Goal: Information Seeking & Learning: Learn about a topic

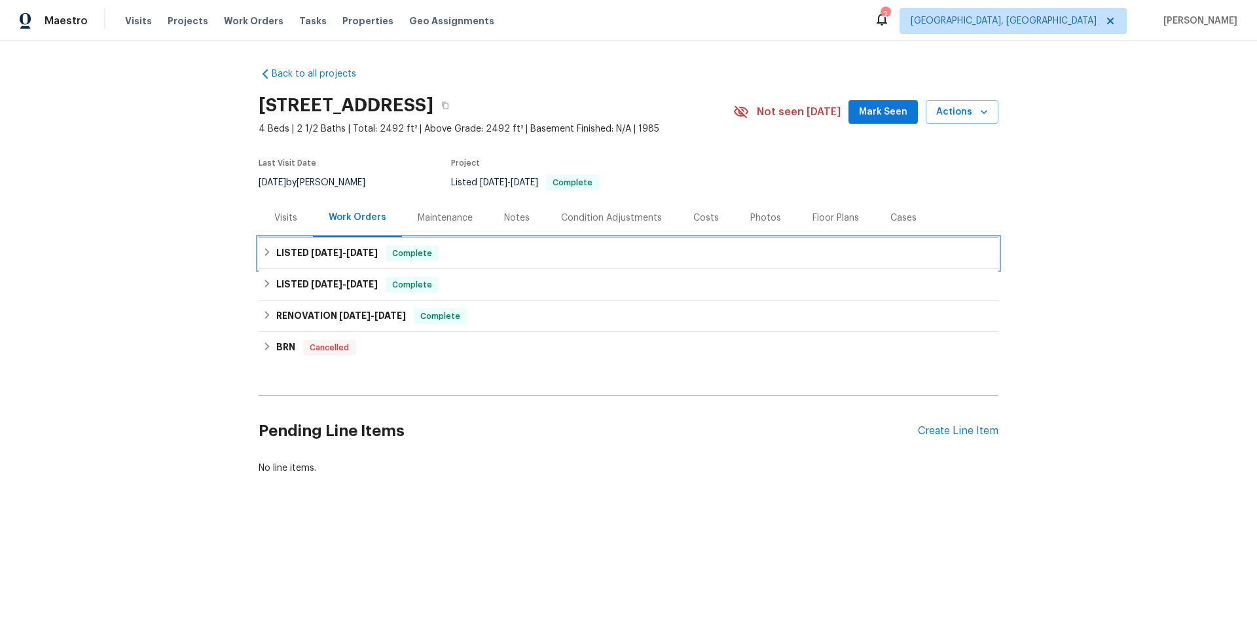
click at [308, 238] on div "LISTED 9/10/25 - 9/12/25 Complete" at bounding box center [629, 253] width 740 height 31
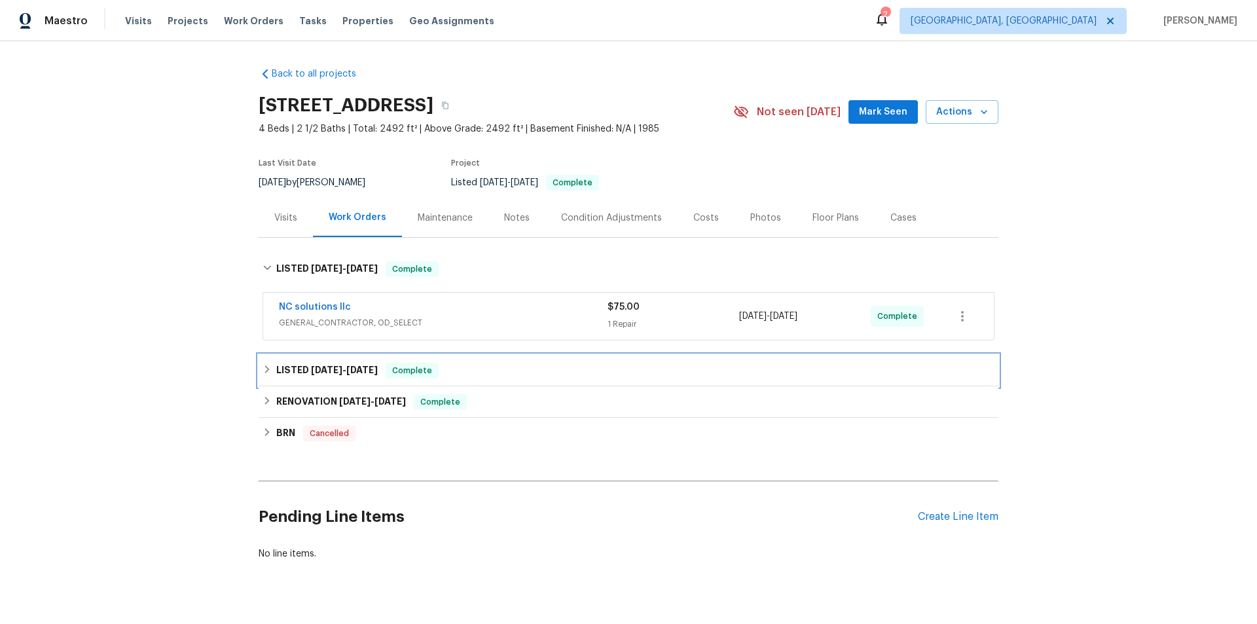
click at [308, 379] on div "LISTED 7/19/25 - 7/21/25 Complete" at bounding box center [629, 370] width 740 height 31
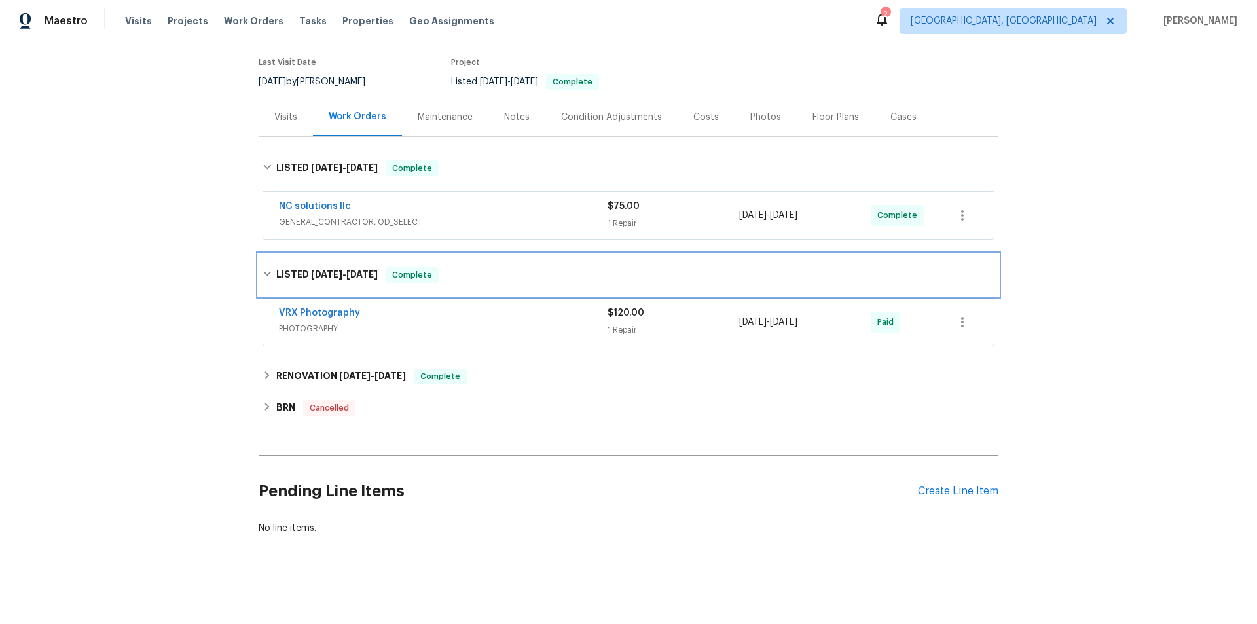
scroll to position [110, 0]
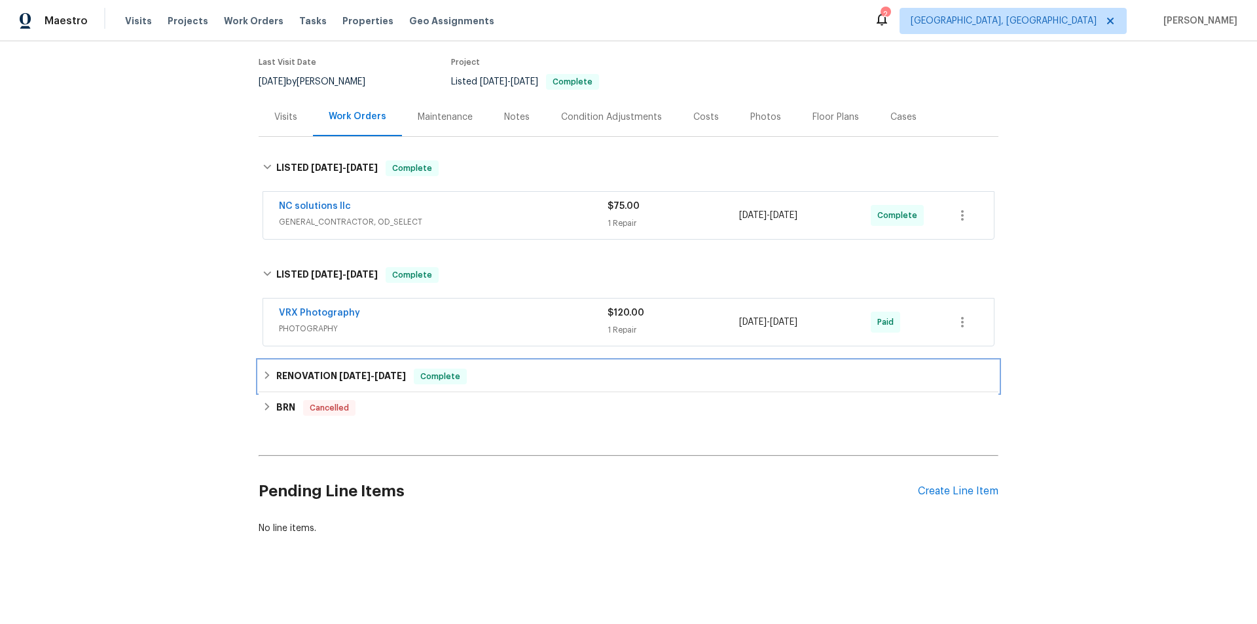
drag, startPoint x: 299, startPoint y: 369, endPoint x: 299, endPoint y: 399, distance: 30.1
click at [298, 371] on h6 "RENOVATION 6/25/25 - 7/15/25" at bounding box center [341, 377] width 130 height 16
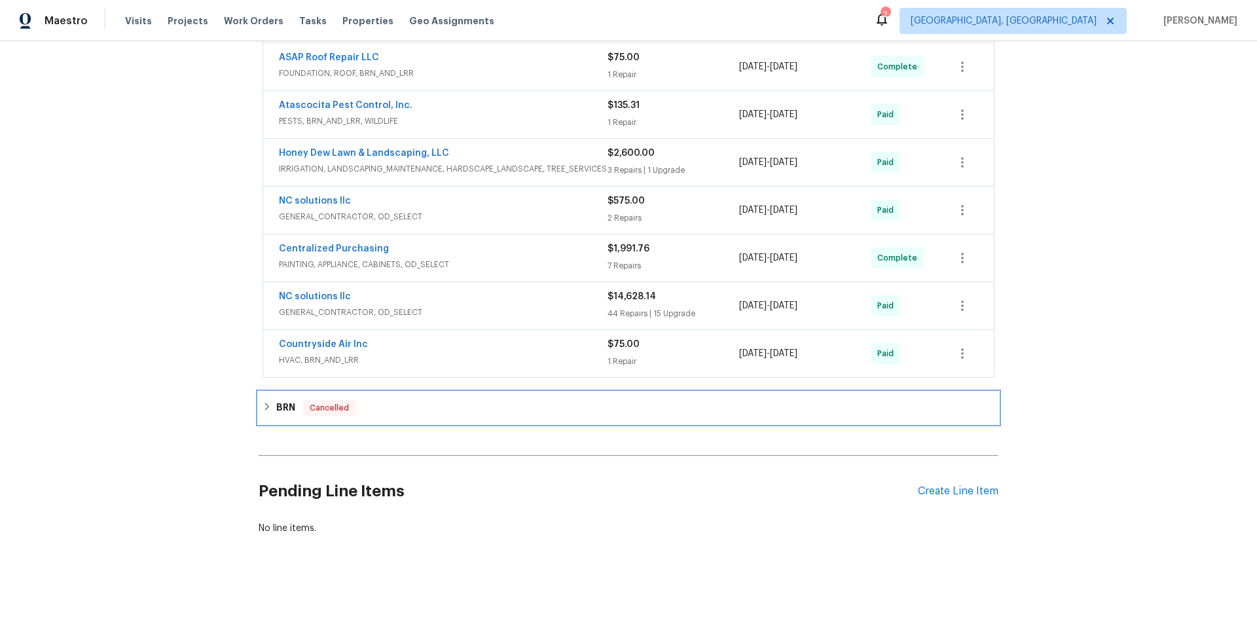
drag, startPoint x: 273, startPoint y: 397, endPoint x: 251, endPoint y: 394, distance: 21.9
click at [276, 400] on h6 "BRN" at bounding box center [285, 408] width 19 height 16
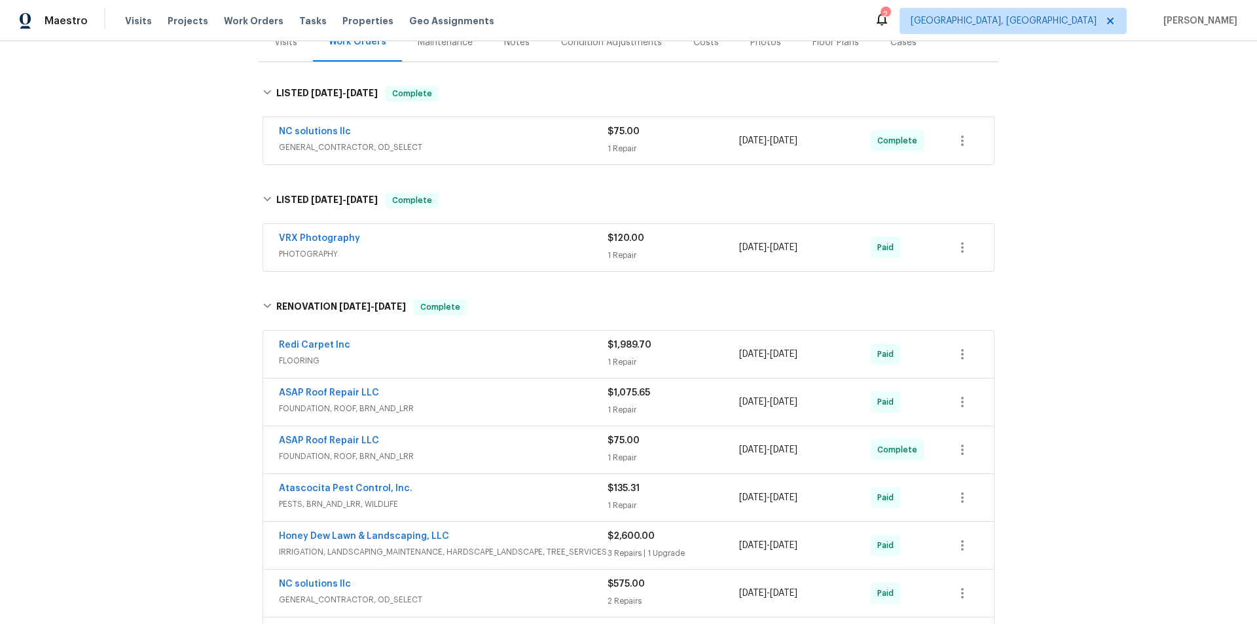
scroll to position [0, 0]
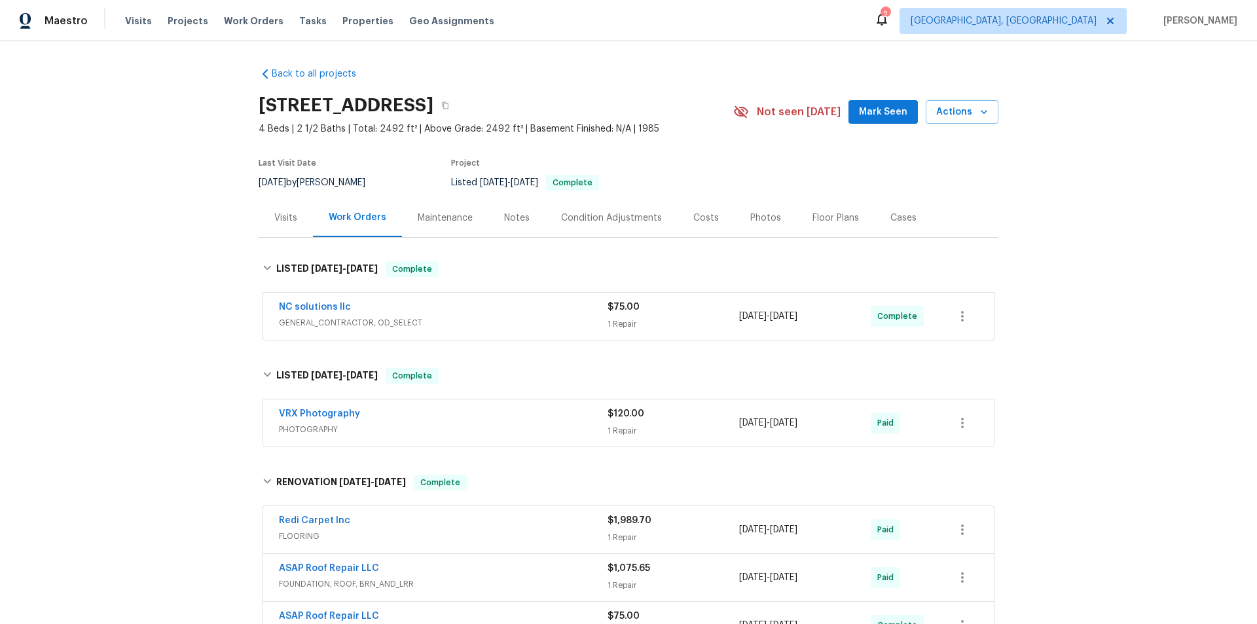
click at [236, 284] on div "Back to all projects 8335 Sparkling Springs Dr, Houston, TX 77095 4 Beds | 2 1/…" at bounding box center [628, 332] width 1257 height 583
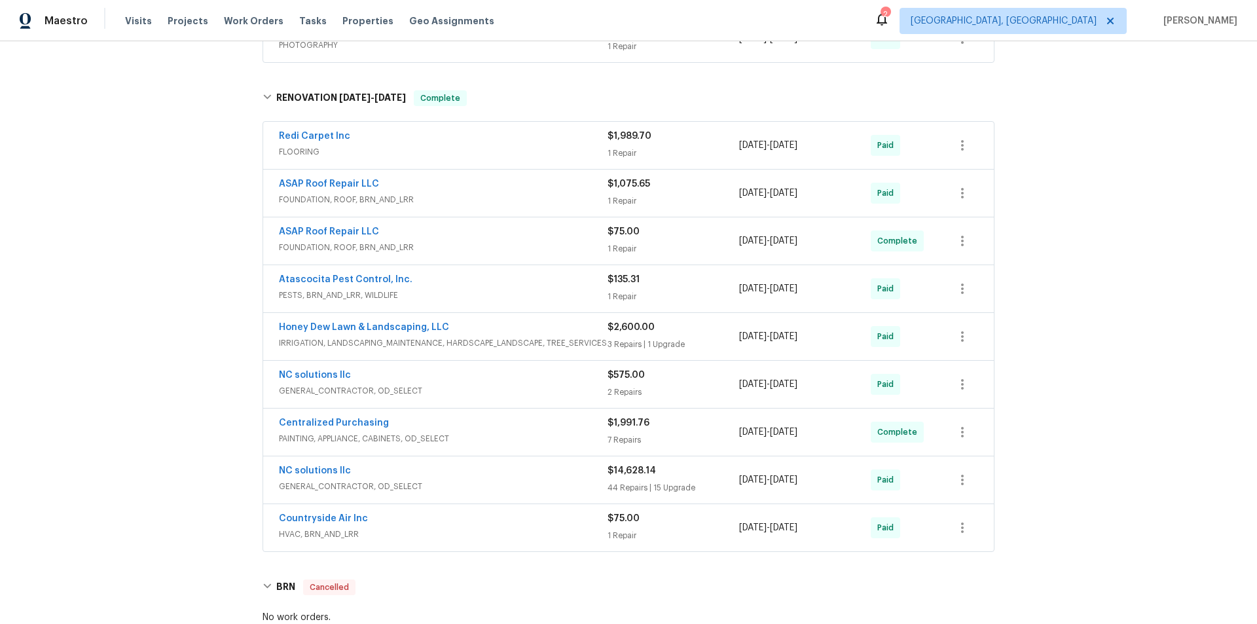
click at [125, 425] on div "Back to all projects 8335 Sparkling Springs Dr, Houston, TX 77095 4 Beds | 2 1/…" at bounding box center [628, 332] width 1257 height 583
click at [162, 322] on div "Back to all projects 8335 Sparkling Springs Dr, Houston, TX 77095 4 Beds | 2 1/…" at bounding box center [628, 332] width 1257 height 583
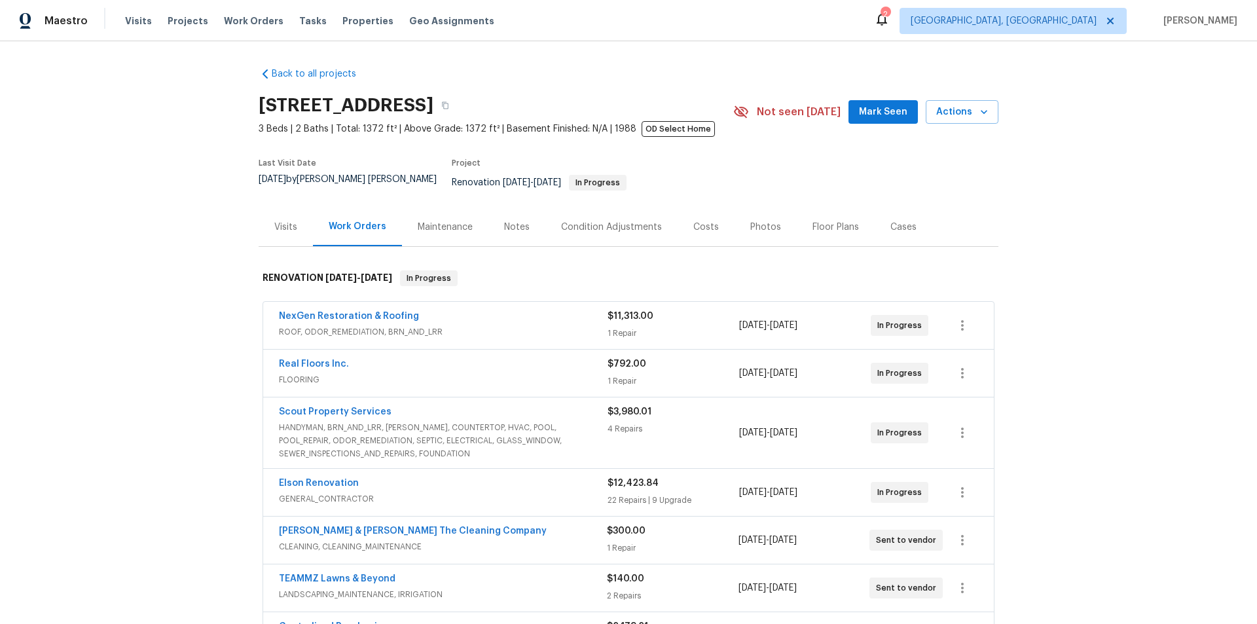
click at [185, 300] on div "Back to all projects 2070 Tickford St, Middleburg, FL 32068 3 Beds | 2 Baths | …" at bounding box center [628, 332] width 1257 height 583
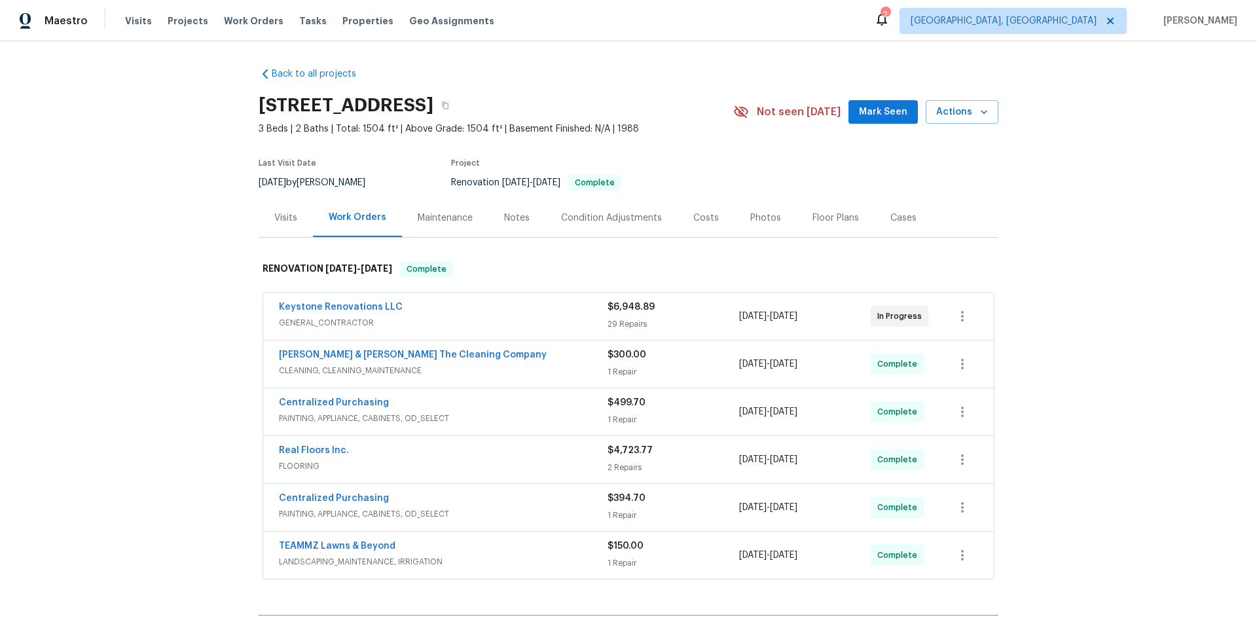
click at [203, 285] on div "Back to all projects 7977 Sweet Rose Ln, Jacksonville, FL 32244 3 Beds | 2 Bath…" at bounding box center [628, 332] width 1257 height 583
click at [161, 273] on div "Back to all projects 7977 Sweet Rose Ln, Jacksonville, FL 32244 3 Beds | 2 Bath…" at bounding box center [628, 332] width 1257 height 583
click at [149, 283] on div "Back to all projects 7977 Sweet Rose Ln, Jacksonville, FL 32244 3 Beds | 2 Bath…" at bounding box center [628, 332] width 1257 height 583
click at [128, 275] on div "Back to all projects 7977 Sweet Rose Ln, Jacksonville, FL 32244 3 Beds | 2 Bath…" at bounding box center [628, 332] width 1257 height 583
click at [177, 232] on div "Back to all projects 7977 Sweet Rose Ln, Jacksonville, FL 32244 3 Beds | 2 Bath…" at bounding box center [628, 332] width 1257 height 583
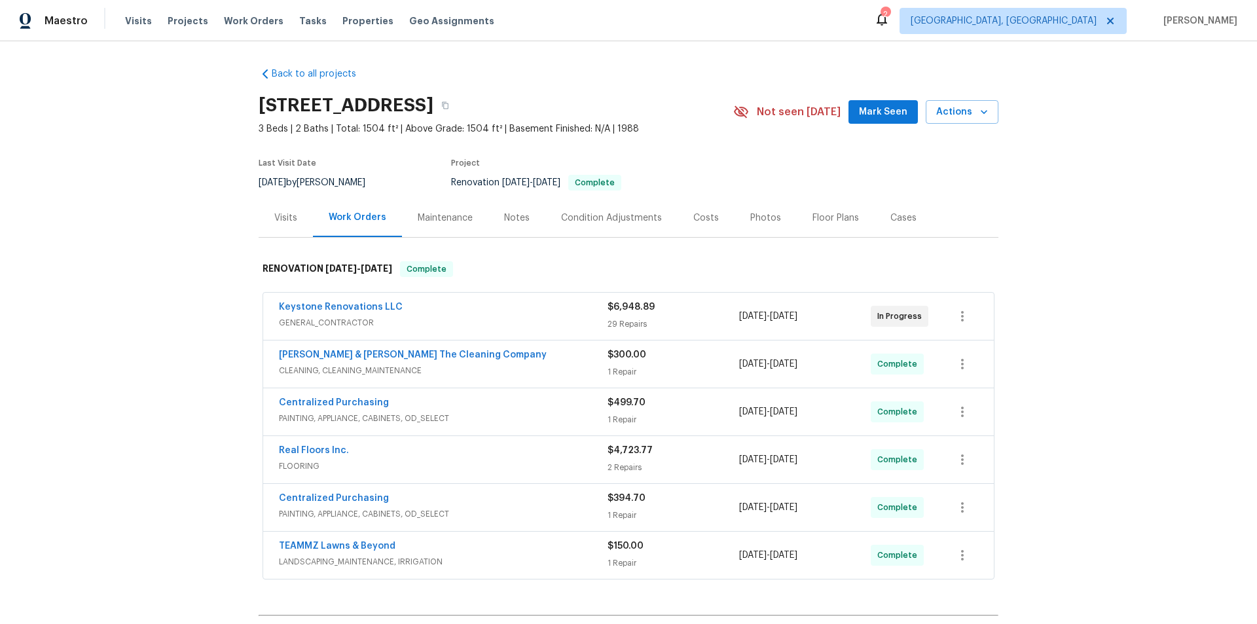
click at [195, 229] on div "Back to all projects 7977 Sweet Rose Ln, Jacksonville, FL 32244 3 Beds | 2 Bath…" at bounding box center [628, 332] width 1257 height 583
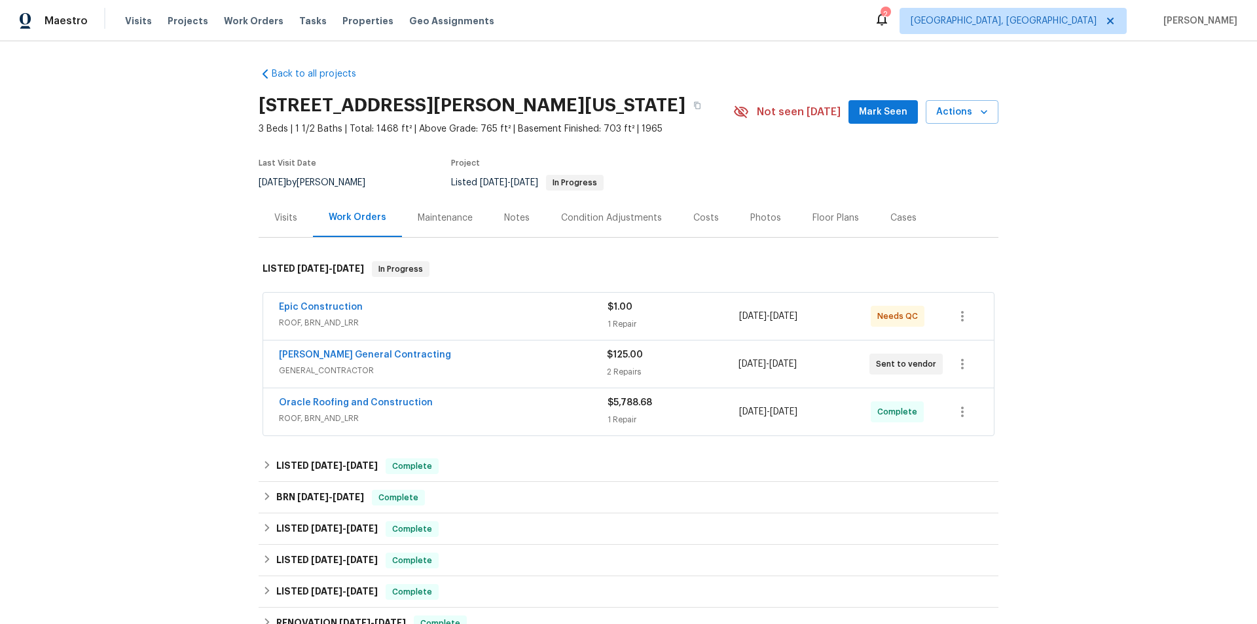
scroll to position [320, 0]
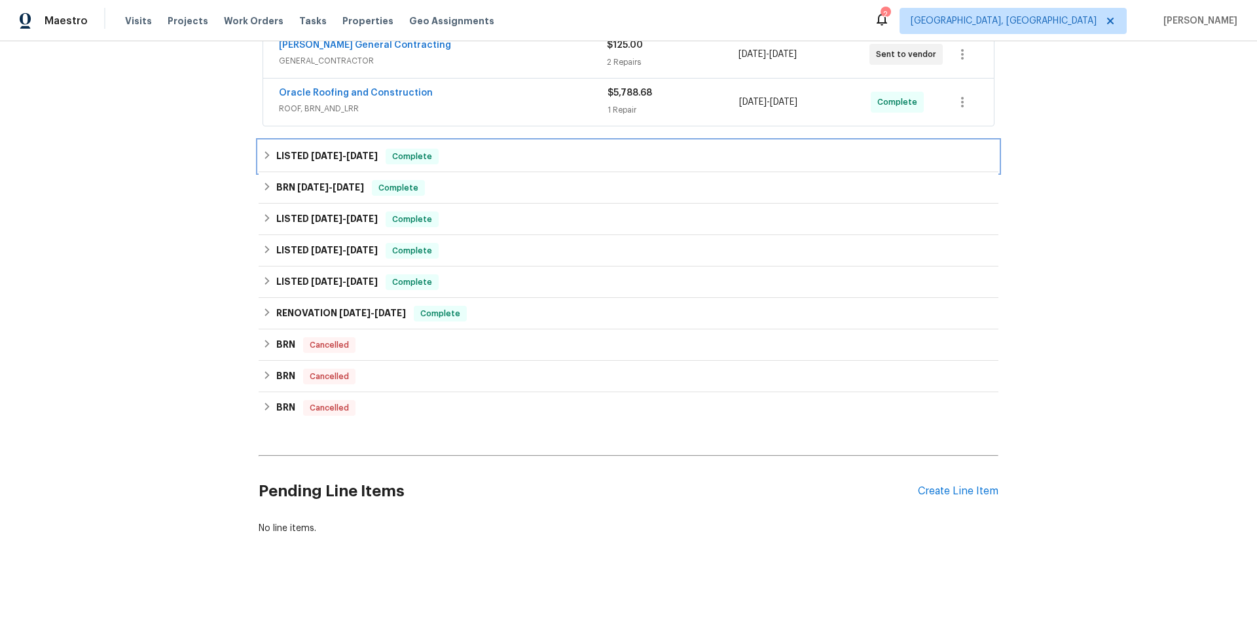
click at [276, 149] on h6 "LISTED 8/18/25 - 9/2/25" at bounding box center [326, 157] width 101 height 16
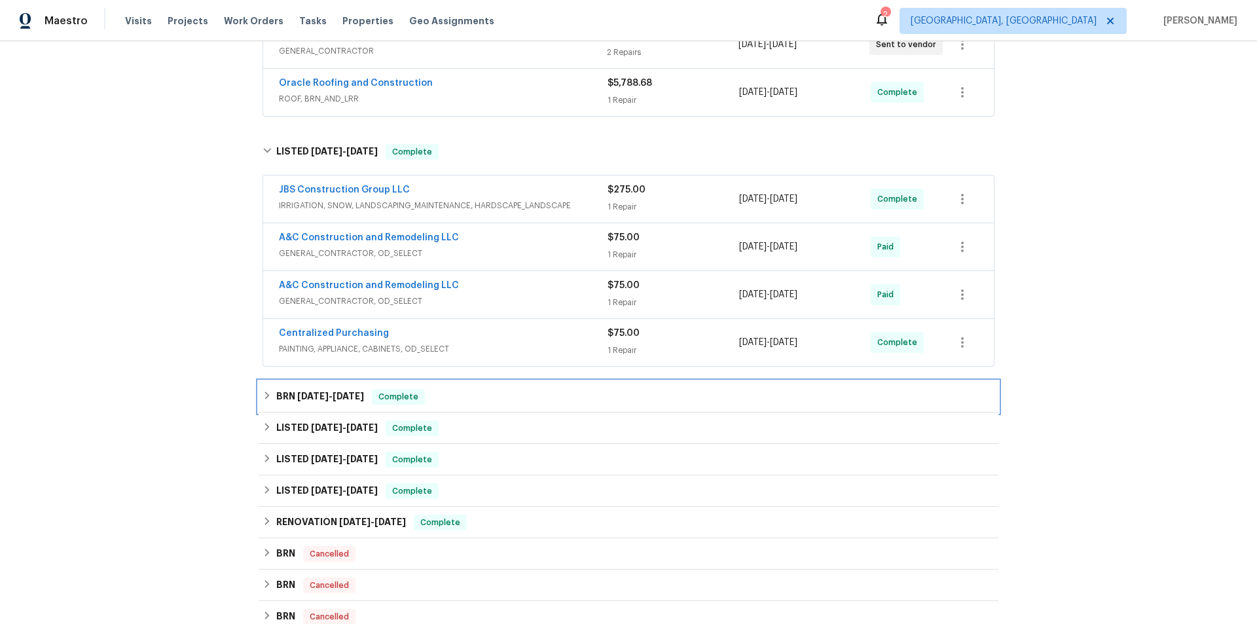
click at [270, 386] on div "BRN 7/24/25 - 7/26/25 Complete" at bounding box center [629, 396] width 740 height 31
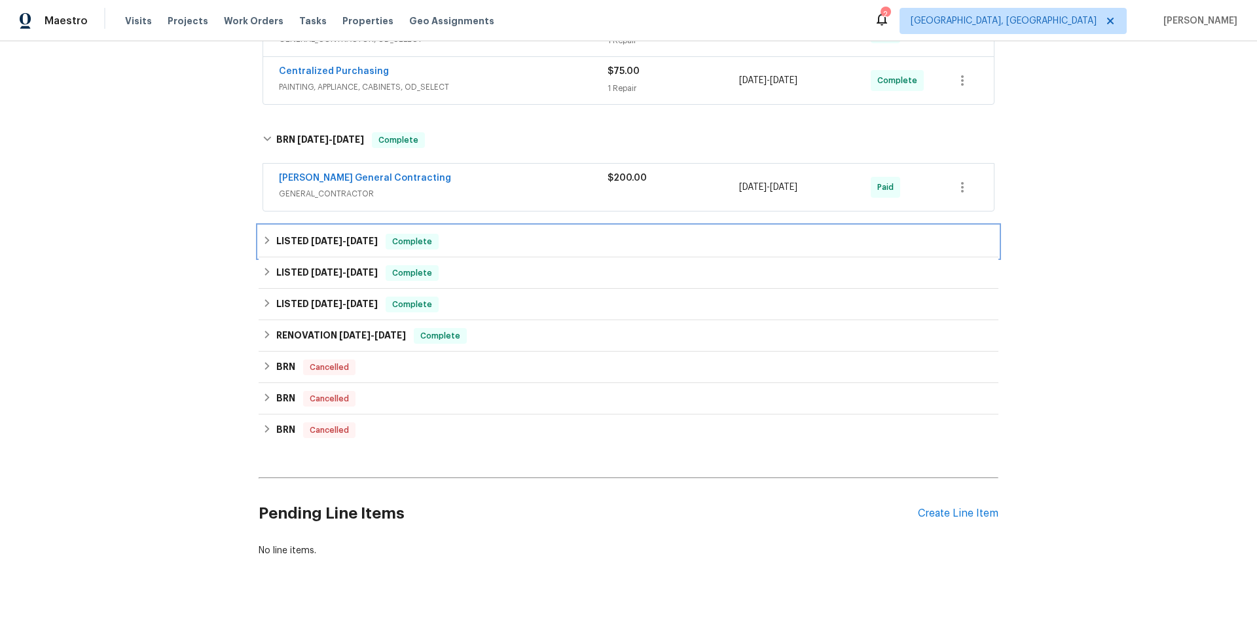
click at [282, 238] on h6 "LISTED 6/18/25 - 6/20/25" at bounding box center [326, 242] width 101 height 16
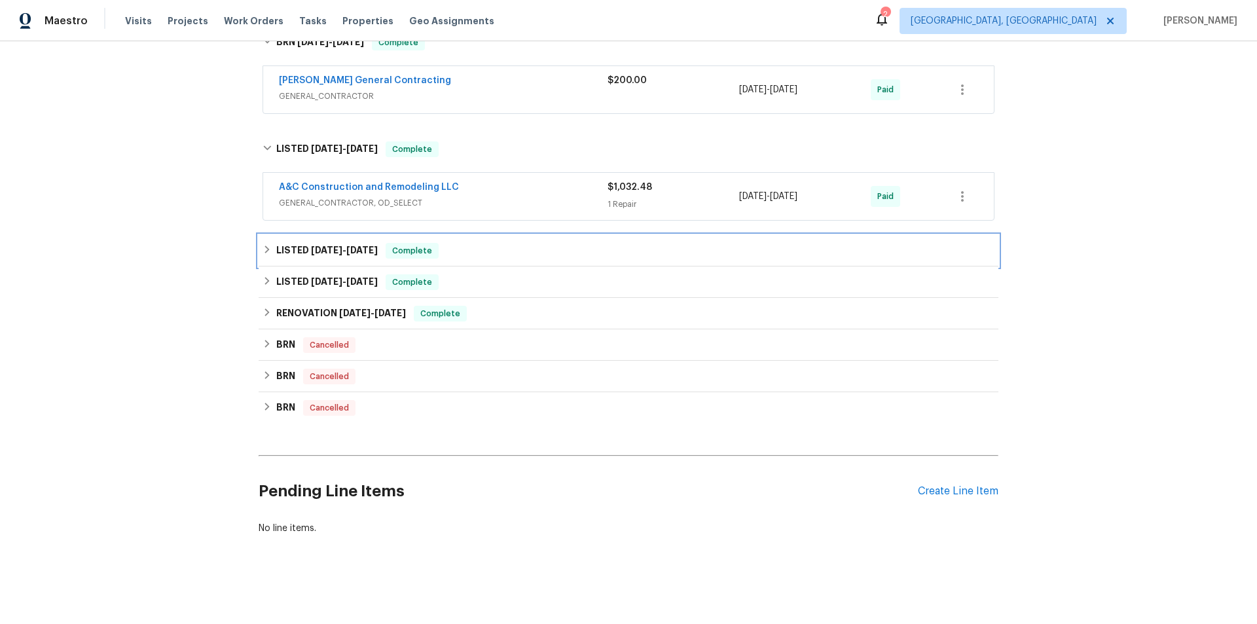
click at [263, 246] on div "LISTED 5/12/25 - 5/15/25 Complete" at bounding box center [629, 251] width 732 height 16
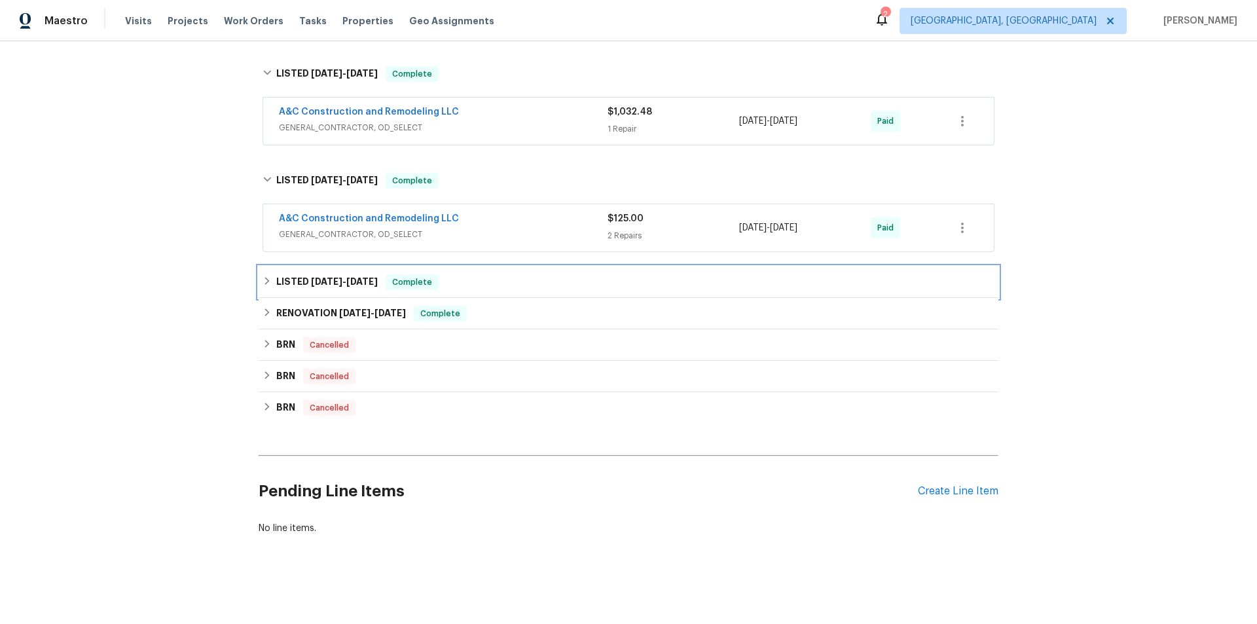
click at [263, 276] on icon at bounding box center [267, 280] width 9 height 9
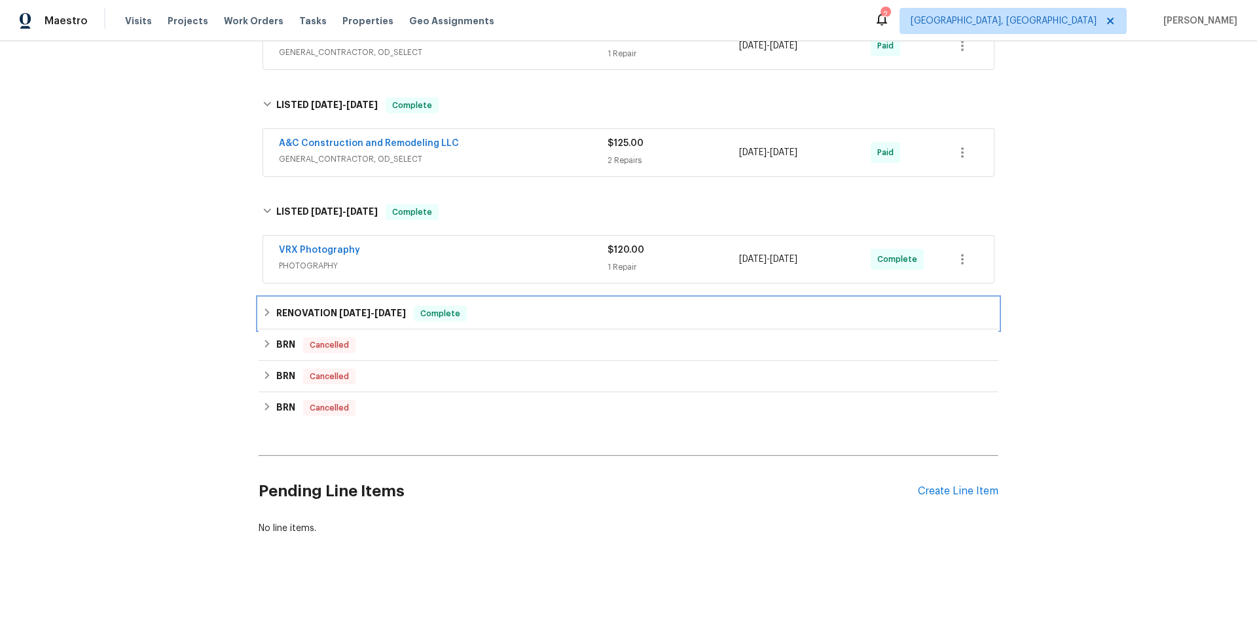
click at [259, 308] on div "RENOVATION 3/3/25 - 4/18/25 Complete" at bounding box center [629, 313] width 740 height 31
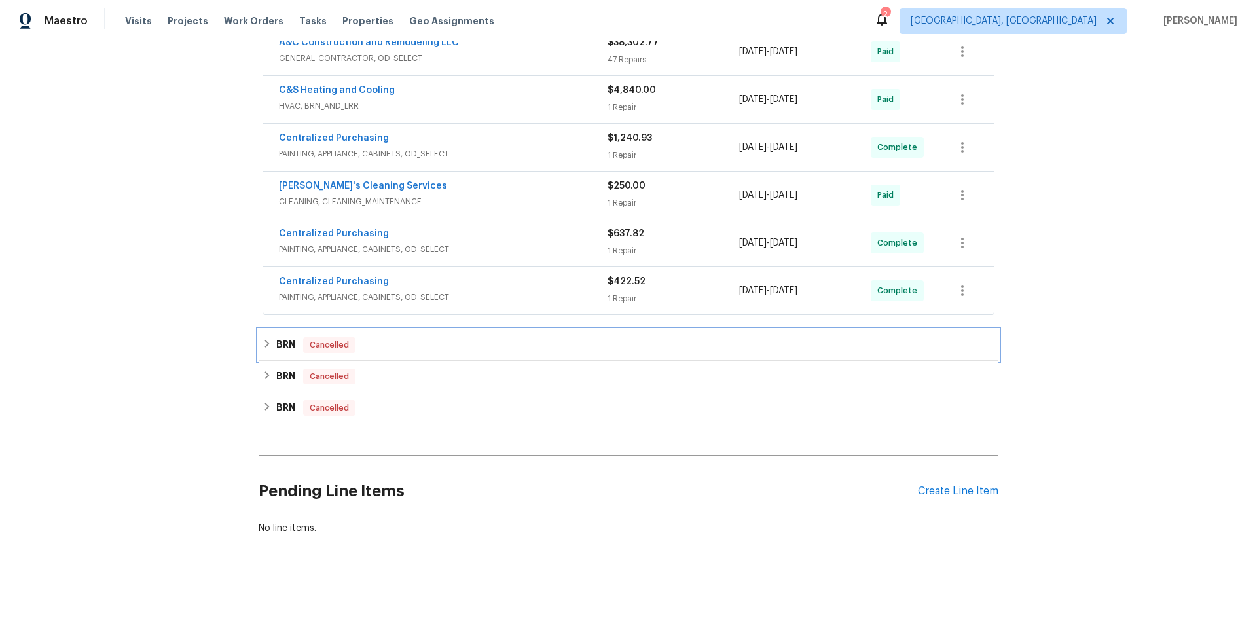
click at [266, 339] on icon at bounding box center [267, 343] width 9 height 9
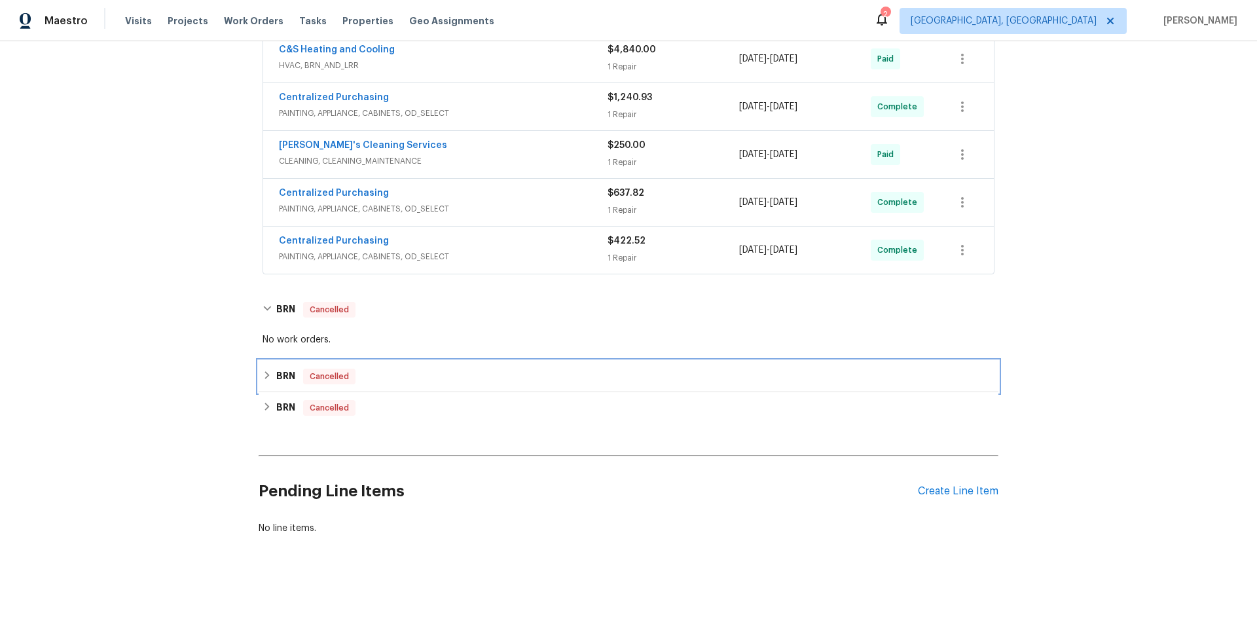
click at [259, 365] on div "BRN Cancelled" at bounding box center [629, 376] width 740 height 31
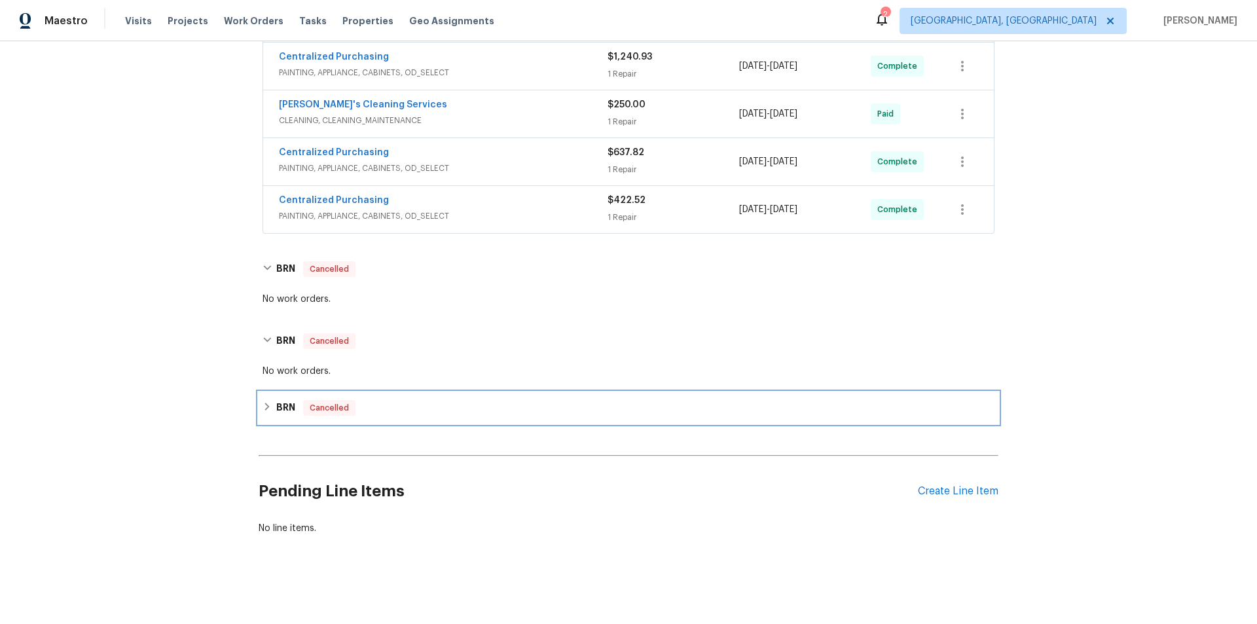
click at [263, 402] on icon at bounding box center [267, 406] width 9 height 9
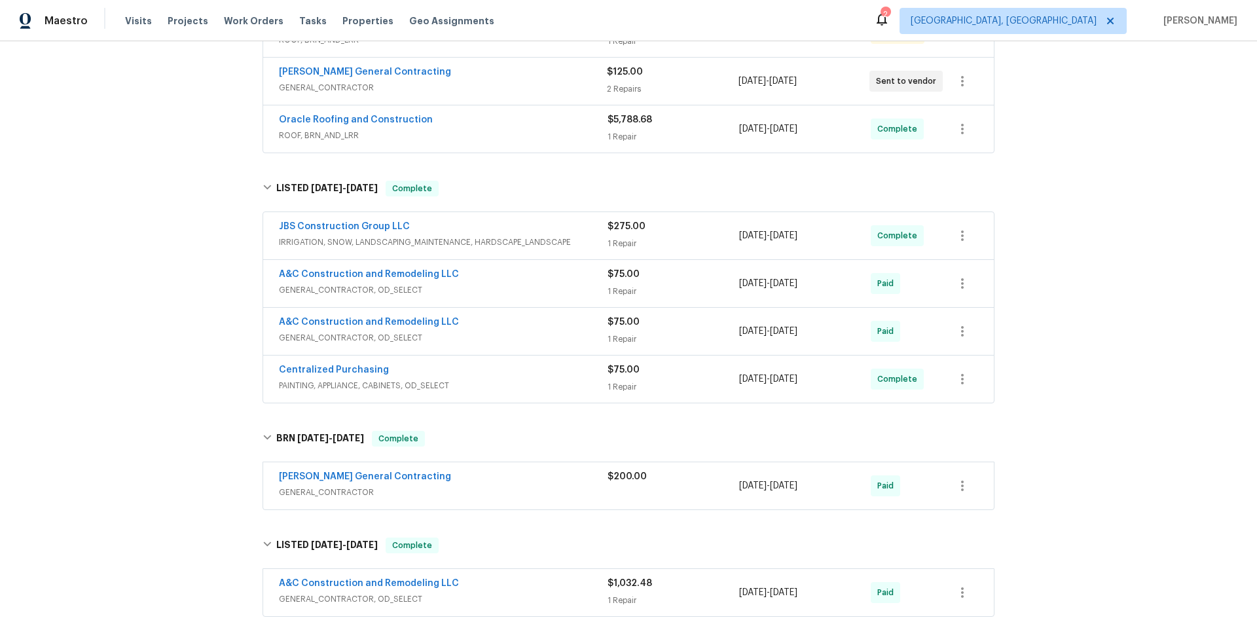
scroll to position [0, 0]
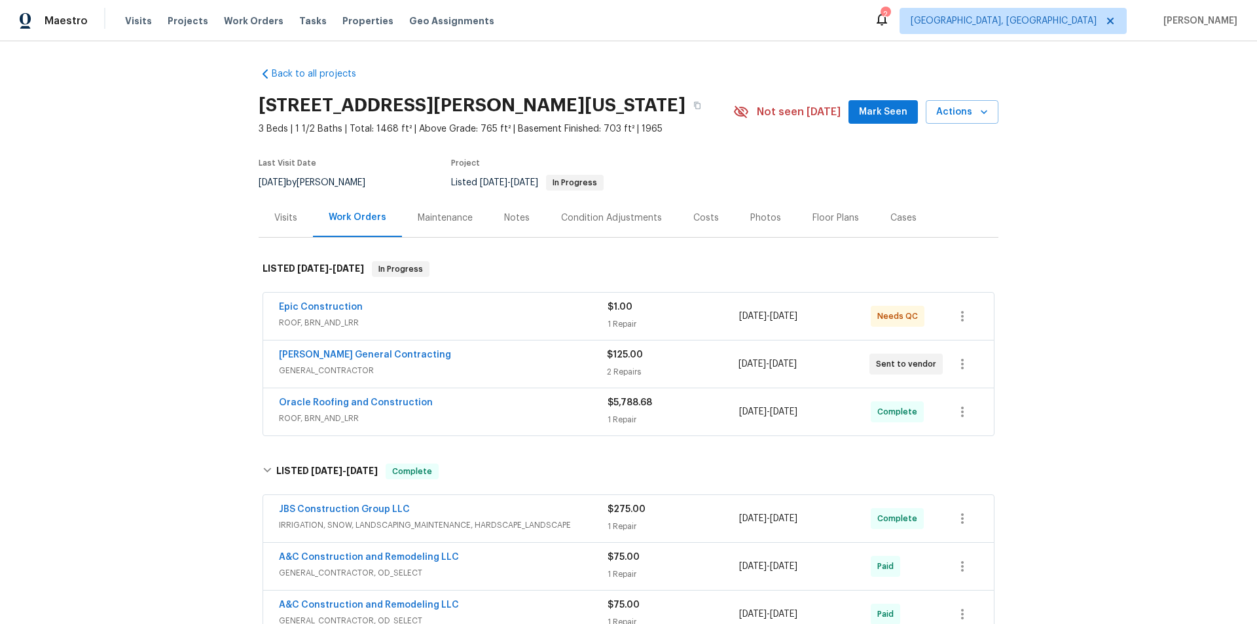
click at [158, 291] on div "Back to all projects 9624 Ditman Way, Kansas City, MO 64134 3 Beds | 1 1/2 Bath…" at bounding box center [628, 332] width 1257 height 583
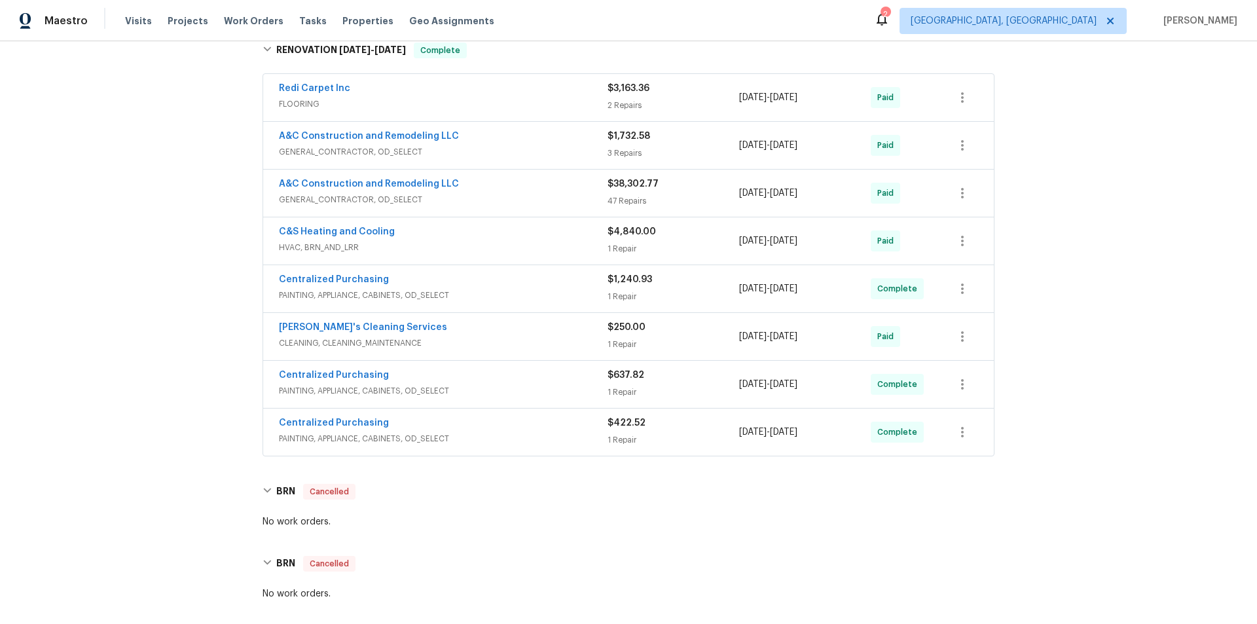
click at [137, 269] on div "Back to all projects 9624 Ditman Way, Kansas City, MO 64134 3 Beds | 1 1/2 Bath…" at bounding box center [628, 332] width 1257 height 583
click at [144, 283] on div "Back to all projects 9624 Ditman Way, Kansas City, MO 64134 3 Beds | 1 1/2 Bath…" at bounding box center [628, 332] width 1257 height 583
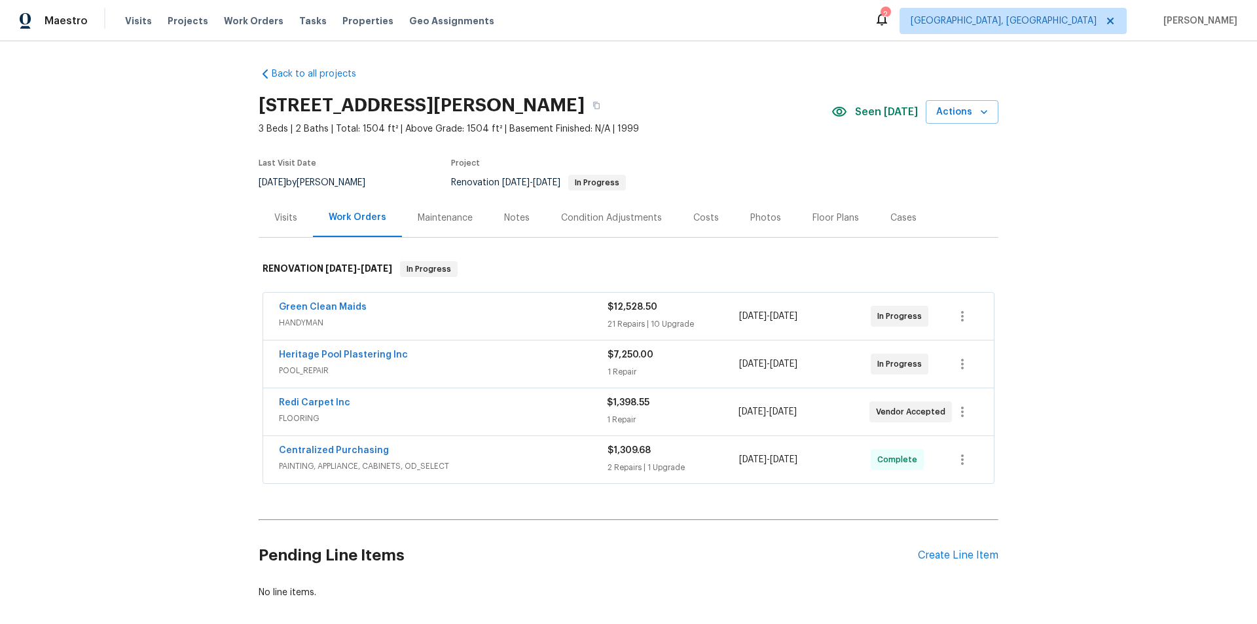
click at [120, 331] on div "Back to all projects [STREET_ADDRESS][PERSON_NAME] 3 Beds | 2 Baths | Total: 15…" at bounding box center [628, 332] width 1257 height 583
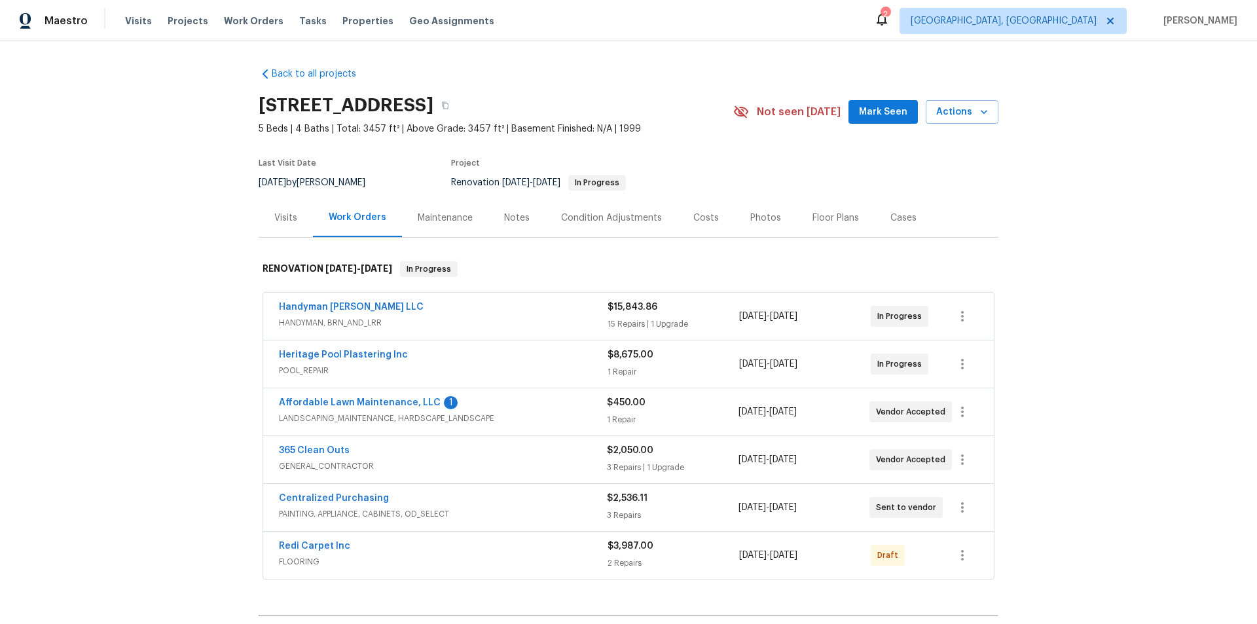
click at [186, 276] on div "Back to all projects [STREET_ADDRESS] 5 Beds | 4 Baths | Total: 3457 ft² | Abov…" at bounding box center [628, 332] width 1257 height 583
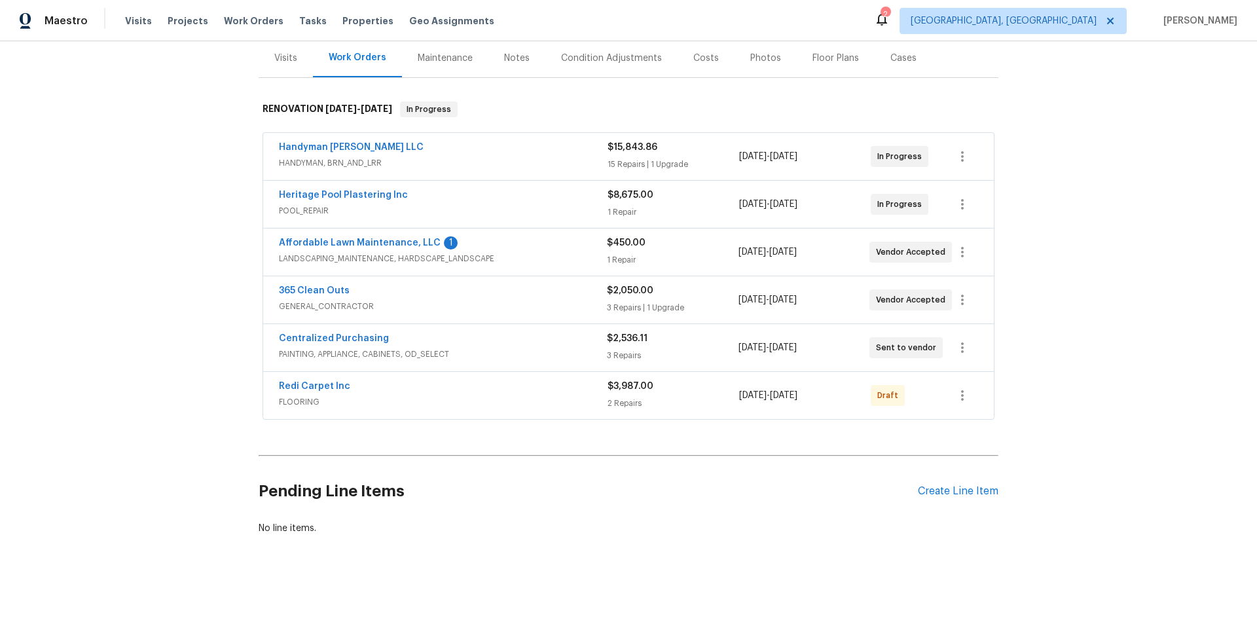
scroll to position [170, 0]
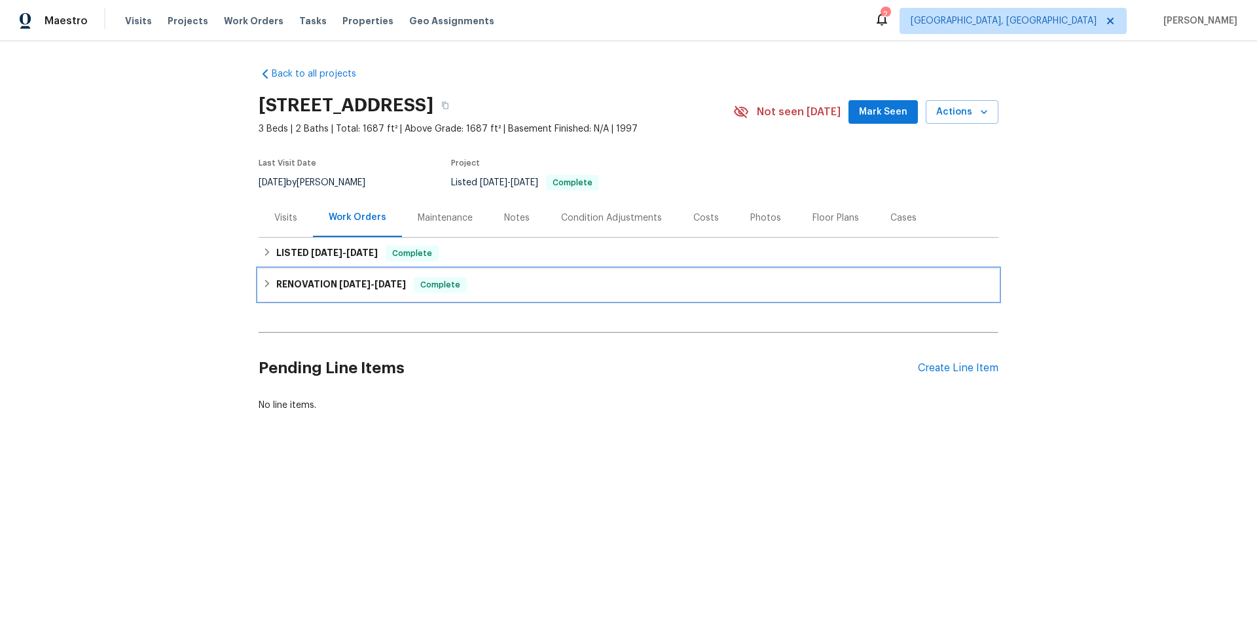
click at [263, 277] on div "RENOVATION [DATE] - [DATE] Complete" at bounding box center [629, 285] width 732 height 16
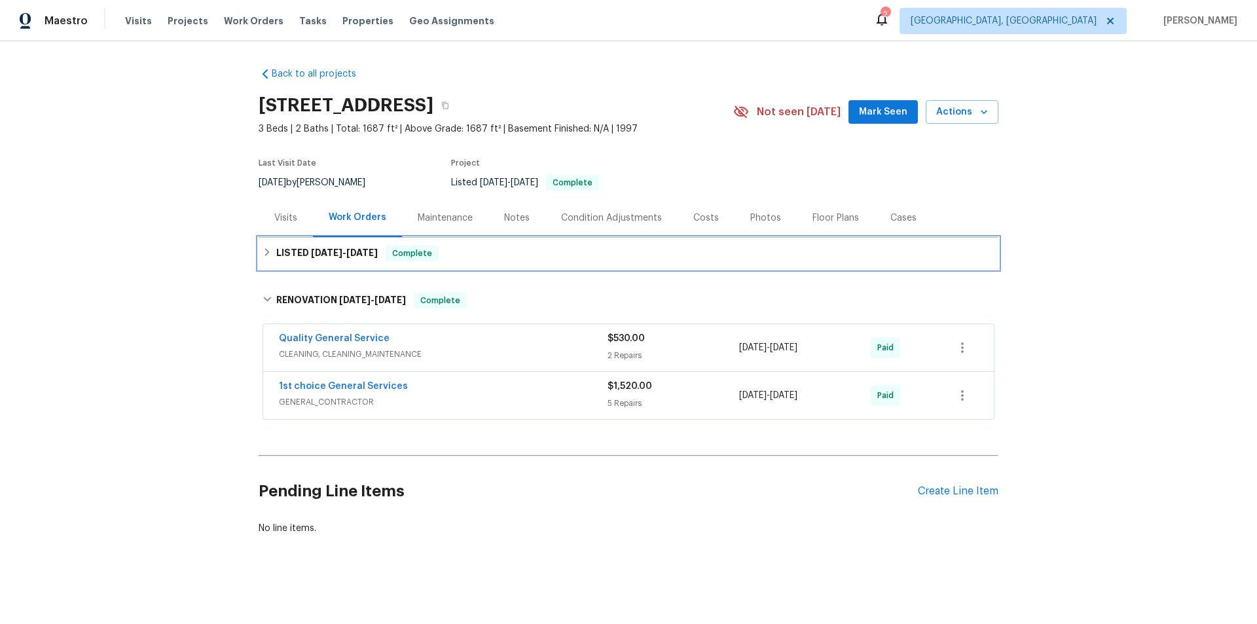
drag, startPoint x: 280, startPoint y: 259, endPoint x: 276, endPoint y: 307, distance: 48.6
click at [281, 259] on h6 "LISTED 9/3/25 - 9/15/25" at bounding box center [326, 254] width 101 height 16
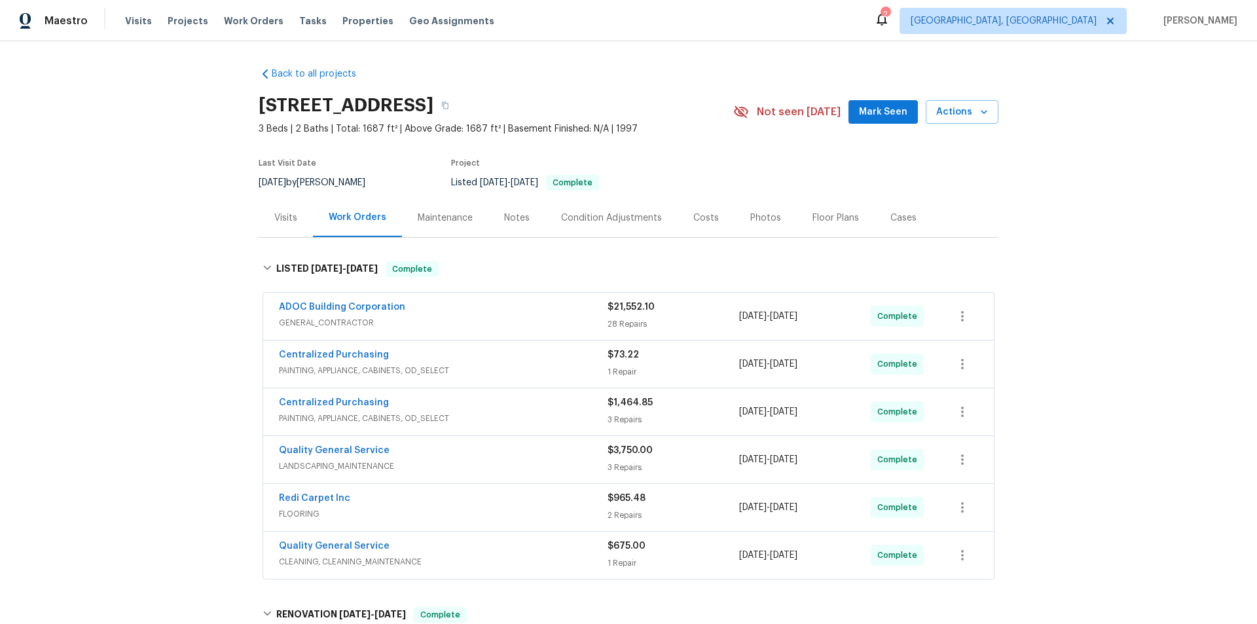
click at [178, 257] on div "Back to all projects 2897 Chuckwagon Rd, Palmdale, CA 93550 3 Beds | 2 Baths | …" at bounding box center [628, 332] width 1257 height 583
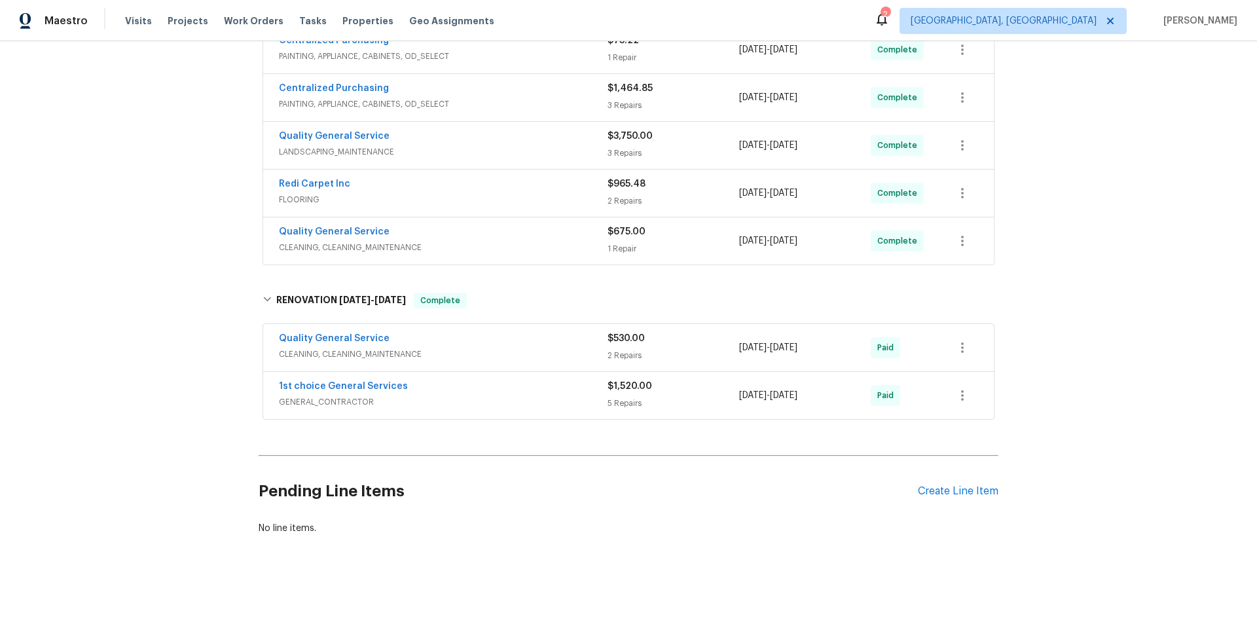
click at [103, 339] on div "Back to all projects 2897 Chuckwagon Rd, Palmdale, CA 93550 3 Beds | 2 Baths | …" at bounding box center [628, 332] width 1257 height 583
click at [100, 230] on div "Back to all projects 2897 Chuckwagon Rd, Palmdale, CA 93550 3 Beds | 2 Baths | …" at bounding box center [628, 332] width 1257 height 583
click at [132, 240] on div "Back to all projects 2897 Chuckwagon Rd, Palmdale, CA 93550 3 Beds | 2 Baths | …" at bounding box center [628, 332] width 1257 height 583
click at [153, 310] on div "Back to all projects 2897 Chuckwagon Rd, Palmdale, CA 93550 3 Beds | 2 Baths | …" at bounding box center [628, 332] width 1257 height 583
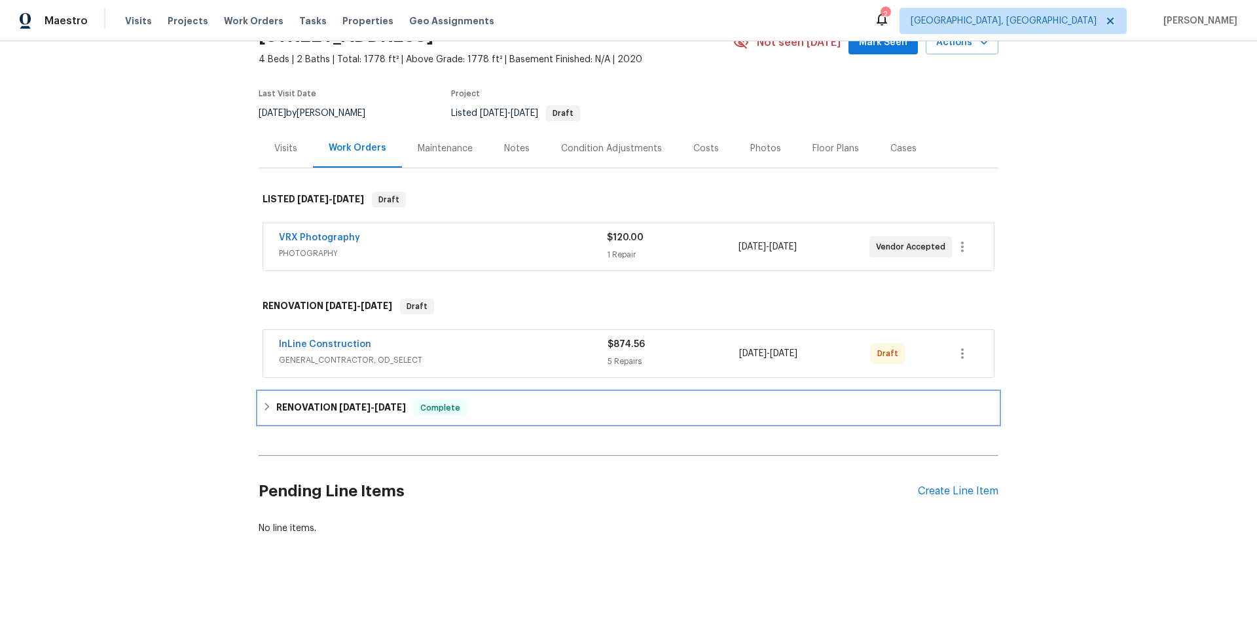
click at [295, 412] on div "RENOVATION [DATE] - [DATE] Complete" at bounding box center [629, 407] width 740 height 31
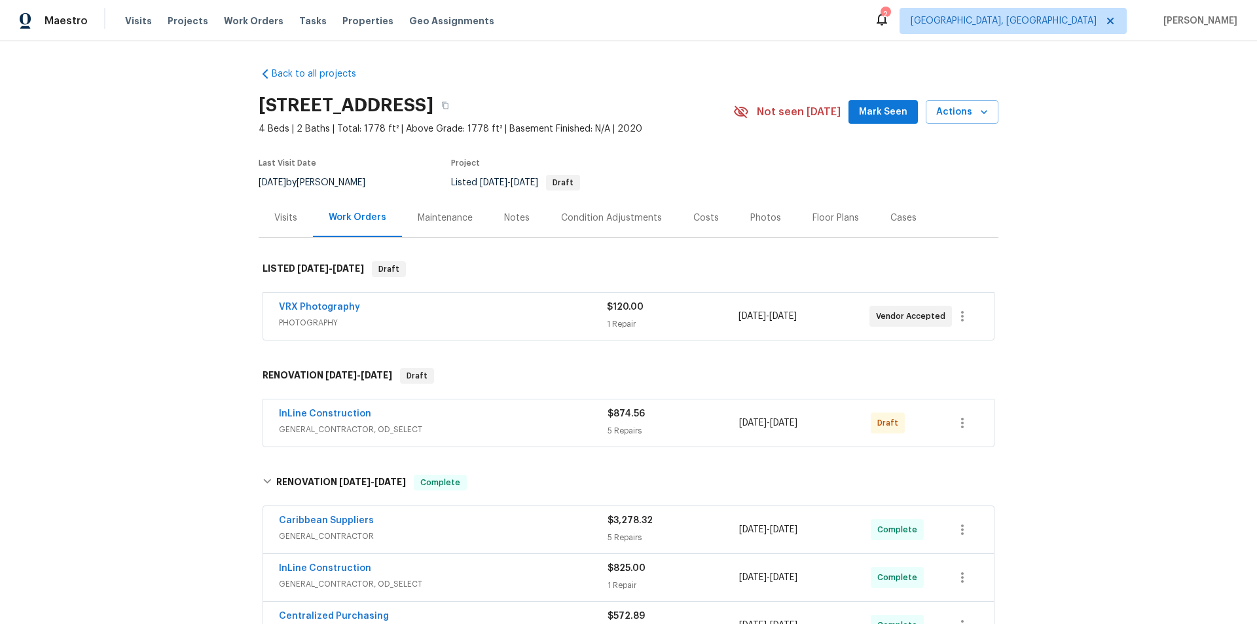
click at [162, 265] on div "Back to all projects [STREET_ADDRESS] 4 Beds | 2 Baths | Total: 1778 ft² | Abov…" at bounding box center [628, 332] width 1257 height 583
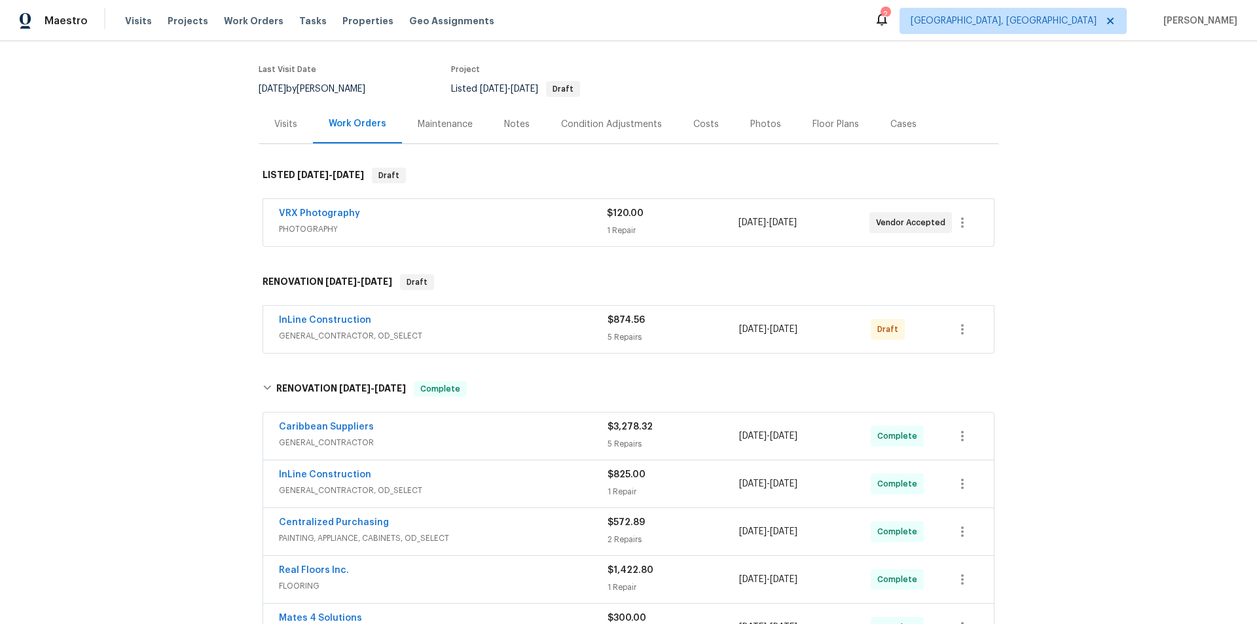
scroll to position [327, 0]
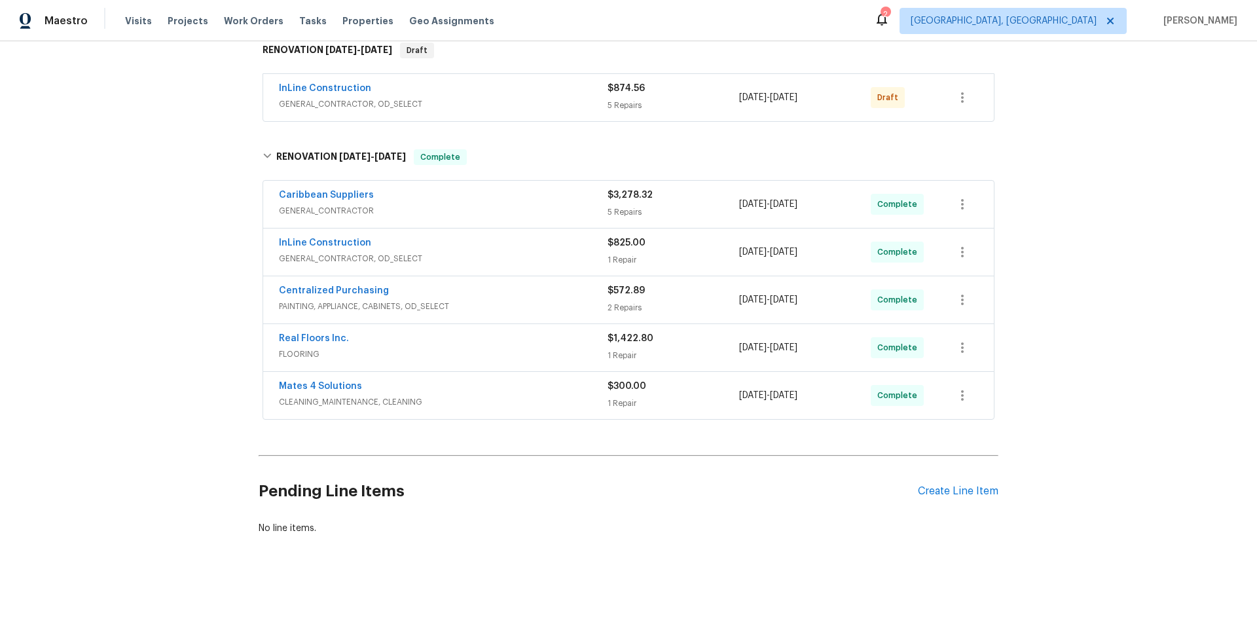
click at [174, 251] on div "Back to all projects [STREET_ADDRESS] 4 Beds | 2 Baths | Total: 1778 ft² | Abov…" at bounding box center [628, 332] width 1257 height 583
click at [115, 240] on div "Back to all projects [STREET_ADDRESS] 4 Beds | 2 Baths | Total: 1778 ft² | Abov…" at bounding box center [628, 332] width 1257 height 583
click at [158, 235] on div "Back to all projects [STREET_ADDRESS] 4 Beds | 2 Baths | Total: 1778 ft² | Abov…" at bounding box center [628, 332] width 1257 height 583
click at [167, 240] on div "Back to all projects [STREET_ADDRESS] 4 Beds | 2 Baths | Total: 1778 ft² | Abov…" at bounding box center [628, 332] width 1257 height 583
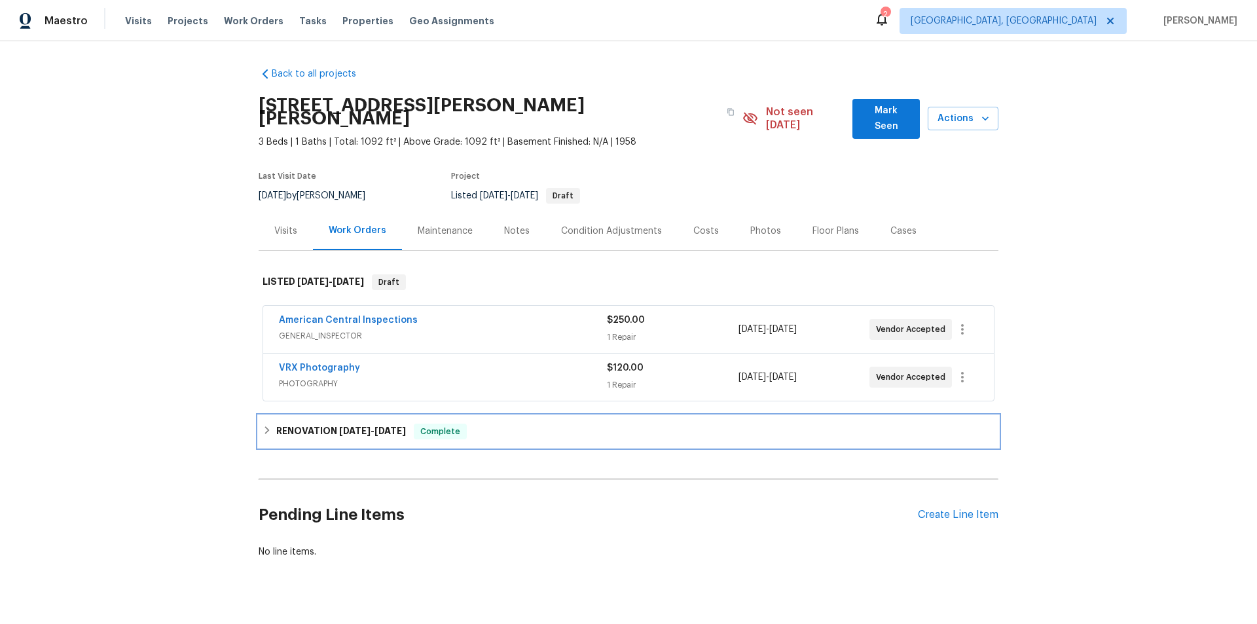
click at [264, 424] on div "RENOVATION 8/18/25 - 9/18/25 Complete" at bounding box center [629, 432] width 732 height 16
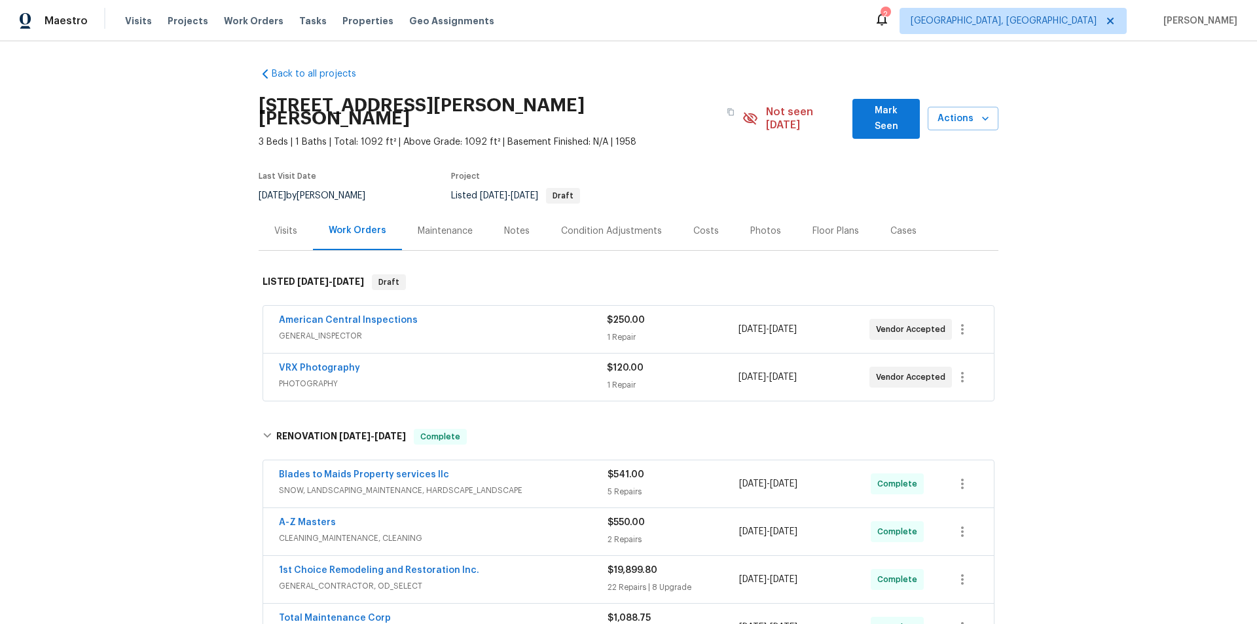
click at [165, 263] on div "Back to all projects 1426 Burr St, St. Paul, MN 55130 3 Beds | 1 Baths | Total:…" at bounding box center [628, 332] width 1257 height 583
click at [128, 227] on div "Back to all projects 1426 Burr St, St. Paul, MN 55130 3 Beds | 1 Baths | Total:…" at bounding box center [628, 332] width 1257 height 583
click at [150, 259] on div "Back to all projects 1426 Burr St, St. Paul, MN 55130 3 Beds | 1 Baths | Total:…" at bounding box center [628, 332] width 1257 height 583
click at [177, 302] on div "Back to all projects 1426 Burr St, St. Paul, MN 55130 3 Beds | 1 Baths | Total:…" at bounding box center [628, 332] width 1257 height 583
click at [132, 219] on div "Back to all projects 1426 Burr St, St. Paul, MN 55130 3 Beds | 1 Baths | Total:…" at bounding box center [628, 332] width 1257 height 583
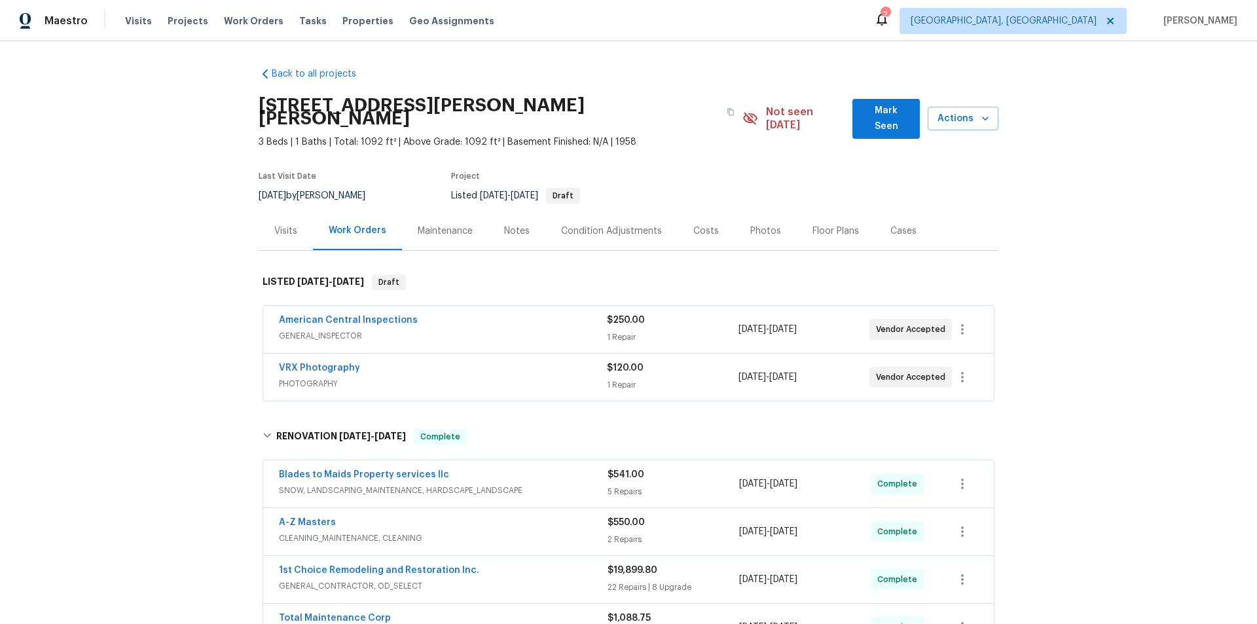
click at [153, 295] on div "Back to all projects 1426 Burr St, St. Paul, MN 55130 3 Beds | 1 Baths | Total:…" at bounding box center [628, 332] width 1257 height 583
click at [138, 318] on div "Back to all projects 1426 Burr St, St. Paul, MN 55130 3 Beds | 1 Baths | Total:…" at bounding box center [628, 332] width 1257 height 583
click at [189, 259] on div "Back to all projects 1426 Burr St, St. Paul, MN 55130 3 Beds | 1 Baths | Total:…" at bounding box center [628, 332] width 1257 height 583
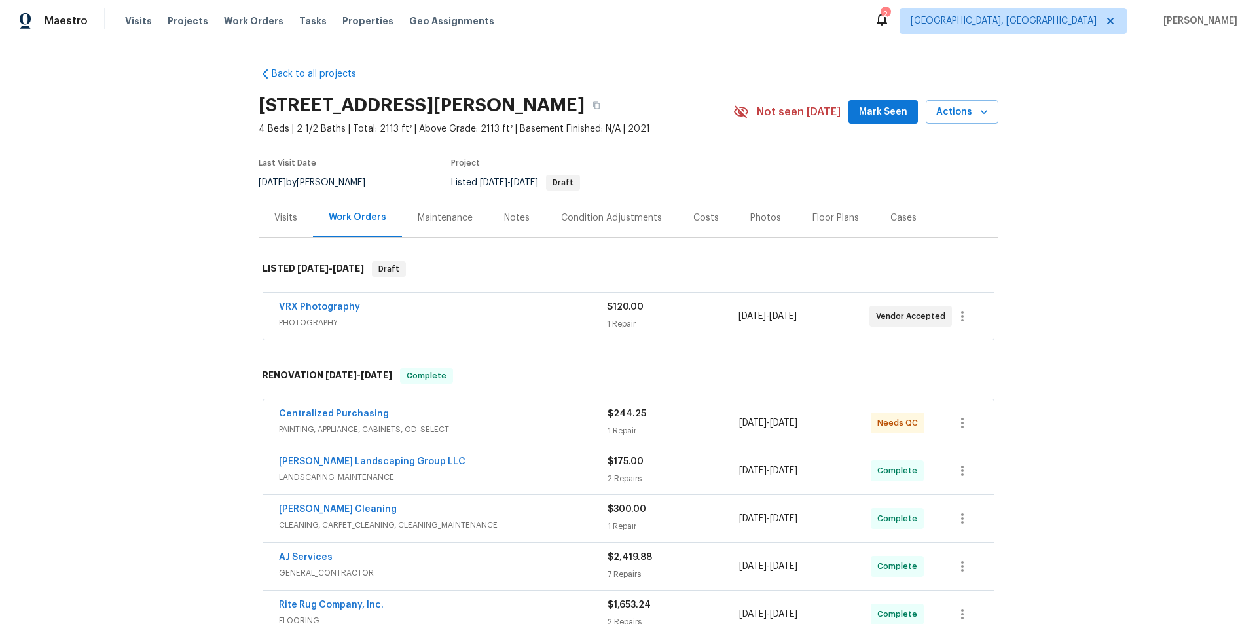
click at [159, 285] on div "Back to all projects [STREET_ADDRESS][PERSON_NAME] 4 Beds | 2 1/2 Baths | Total…" at bounding box center [628, 332] width 1257 height 583
click at [223, 254] on div "Back to all projects [STREET_ADDRESS][PERSON_NAME] 4 Beds | 2 1/2 Baths | Total…" at bounding box center [628, 332] width 1257 height 583
click at [142, 257] on div "Back to all projects [STREET_ADDRESS][PERSON_NAME] 4 Beds | 2 1/2 Baths | Total…" at bounding box center [628, 332] width 1257 height 583
click at [175, 192] on div "Back to all projects [STREET_ADDRESS][PERSON_NAME] 4 Beds | 2 1/2 Baths | Total…" at bounding box center [628, 332] width 1257 height 583
click at [155, 226] on div "Back to all projects [STREET_ADDRESS][PERSON_NAME] 4 Beds | 2 1/2 Baths | Total…" at bounding box center [628, 332] width 1257 height 583
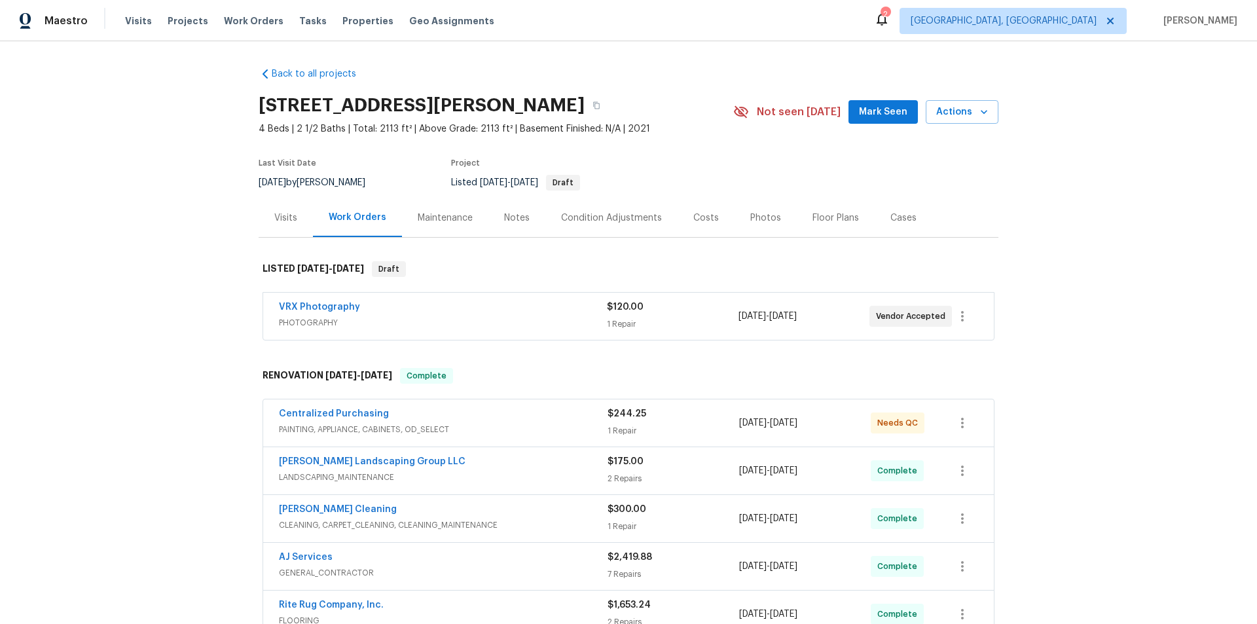
click at [135, 281] on div "Back to all projects [STREET_ADDRESS][PERSON_NAME] 4 Beds | 2 1/2 Baths | Total…" at bounding box center [628, 332] width 1257 height 583
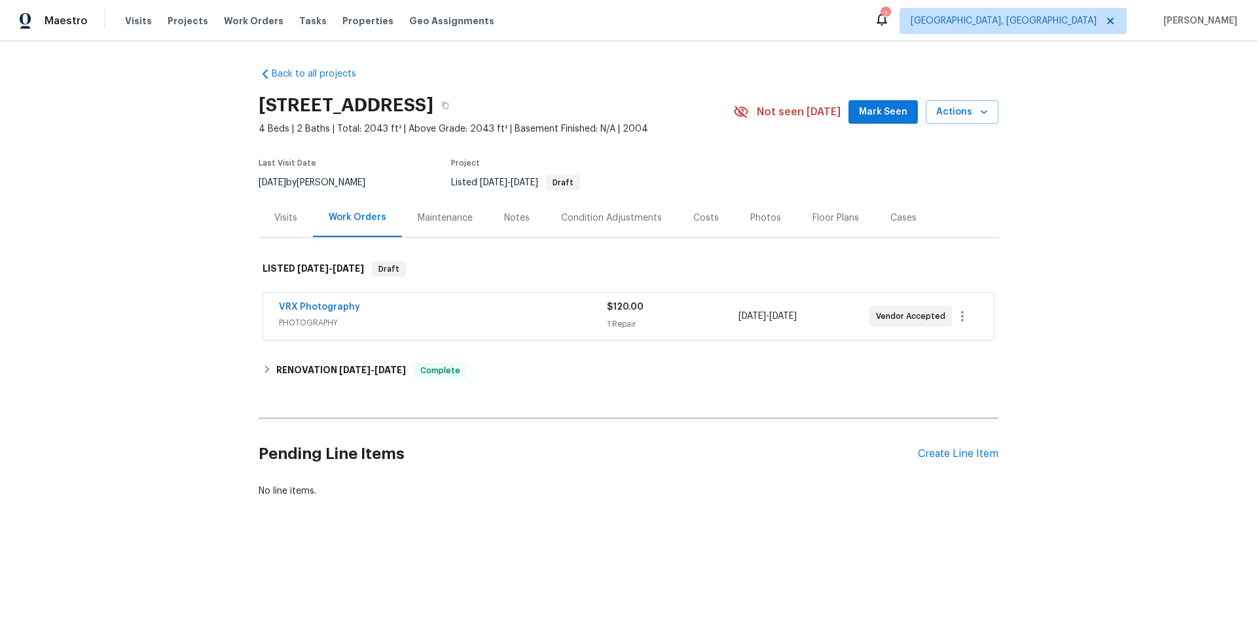
click at [274, 211] on div "Visits" at bounding box center [285, 217] width 23 height 13
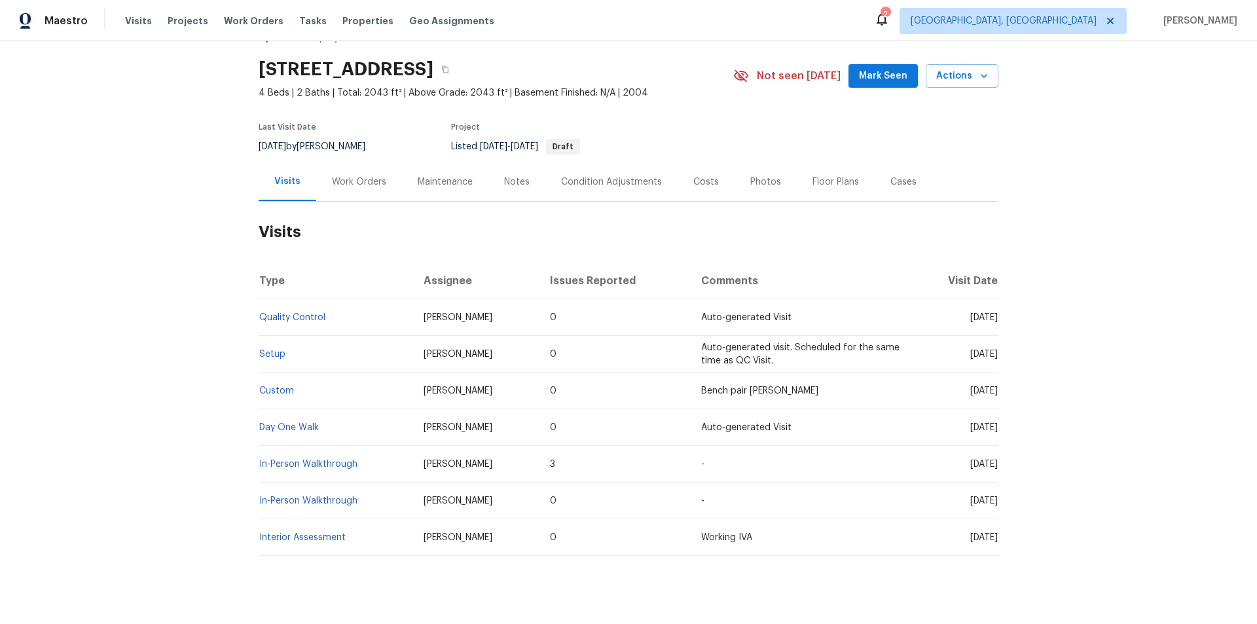
scroll to position [67, 0]
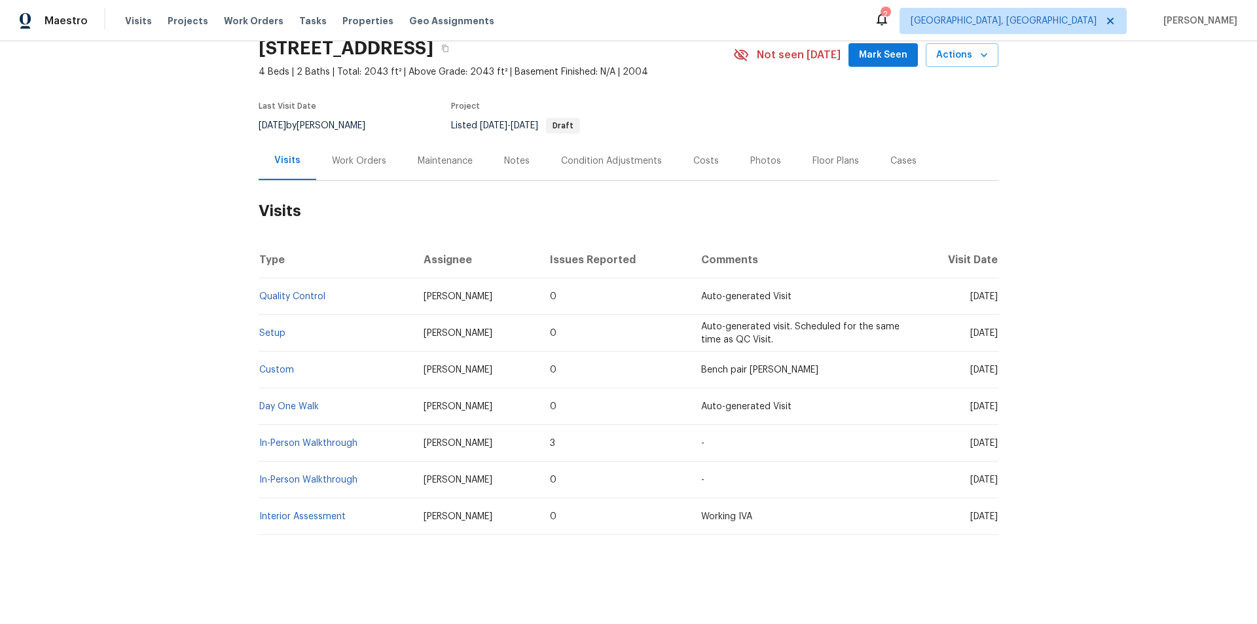
click at [357, 155] on div "Work Orders" at bounding box center [359, 161] width 54 height 13
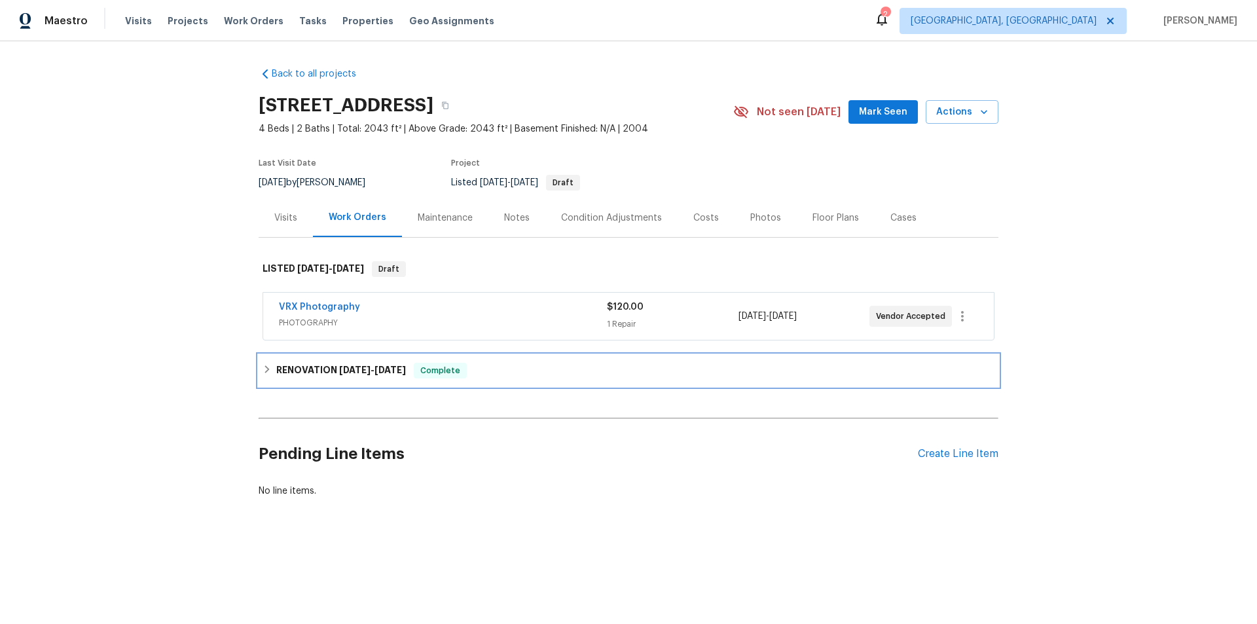
click at [289, 374] on h6 "RENOVATION [DATE] - [DATE]" at bounding box center [341, 371] width 130 height 16
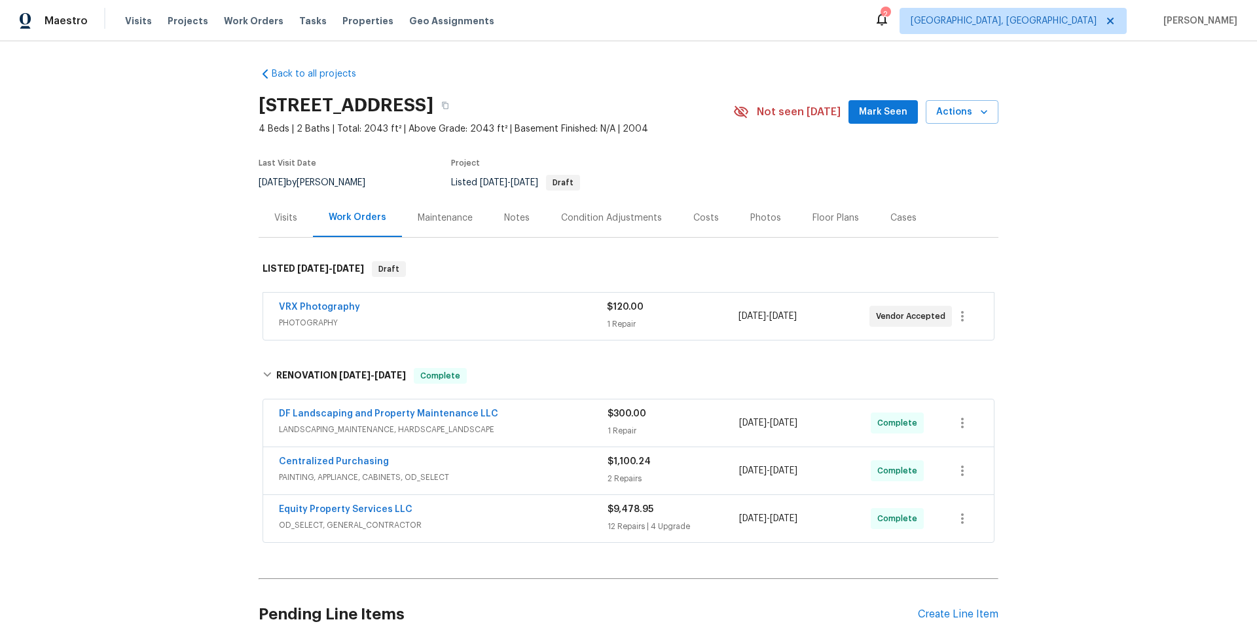
click at [179, 300] on div "Back to all projects [STREET_ADDRESS] 4 Beds | 2 Baths | Total: 2043 ft² | Abov…" at bounding box center [628, 332] width 1257 height 583
click at [196, 276] on div "Back to all projects [STREET_ADDRESS] 4 Beds | 2 Baths | Total: 2043 ft² | Abov…" at bounding box center [628, 332] width 1257 height 583
click at [121, 246] on div "Back to all projects [STREET_ADDRESS] 4 Beds | 2 Baths | Total: 2043 ft² | Abov…" at bounding box center [628, 332] width 1257 height 583
click at [170, 283] on div "Back to all projects [STREET_ADDRESS] 4 Beds | 2 Baths | Total: 2043 ft² | Abov…" at bounding box center [628, 332] width 1257 height 583
click at [119, 279] on div "Back to all projects 14851 W Larkspur Dr, Surprise, AZ 85379 4 Beds | 2 Baths |…" at bounding box center [628, 332] width 1257 height 583
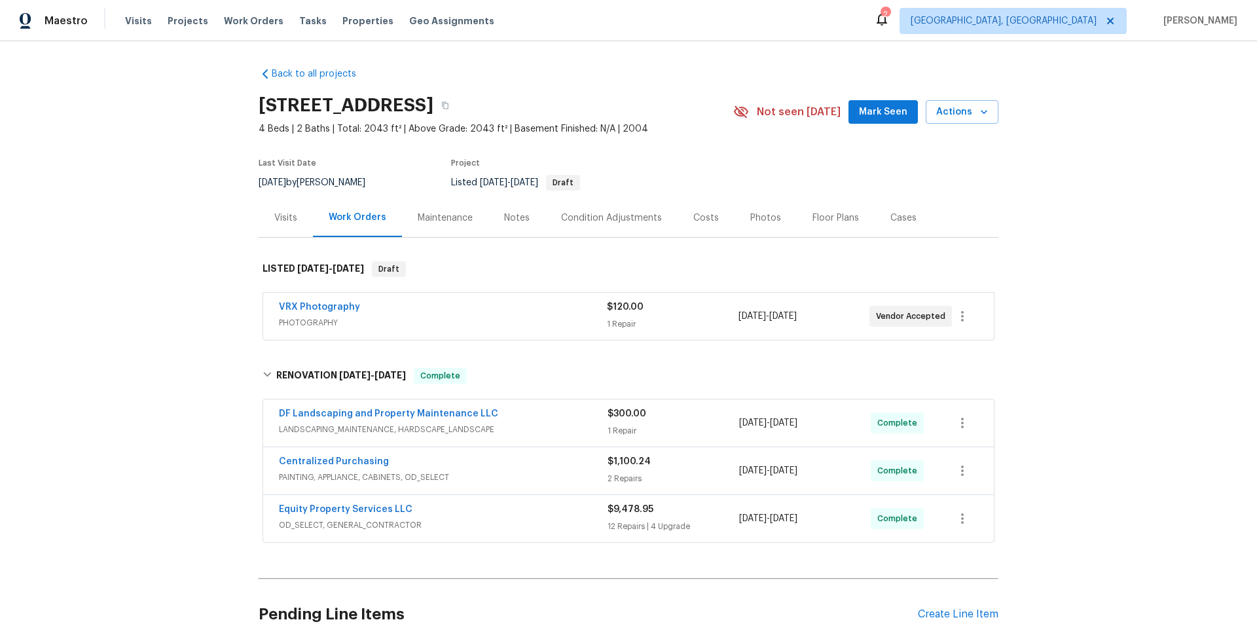
click at [178, 259] on div "Back to all projects 14851 W Larkspur Dr, Surprise, AZ 85379 4 Beds | 2 Baths |…" at bounding box center [628, 332] width 1257 height 583
click at [155, 185] on div "Back to all projects 14851 W Larkspur Dr, Surprise, AZ 85379 4 Beds | 2 Baths |…" at bounding box center [628, 332] width 1257 height 583
click at [202, 257] on div "Back to all projects 14851 W Larkspur Dr, Surprise, AZ 85379 4 Beds | 2 Baths |…" at bounding box center [628, 332] width 1257 height 583
click at [165, 243] on div "Back to all projects 14851 W Larkspur Dr, Surprise, AZ 85379 4 Beds | 2 Baths |…" at bounding box center [628, 332] width 1257 height 583
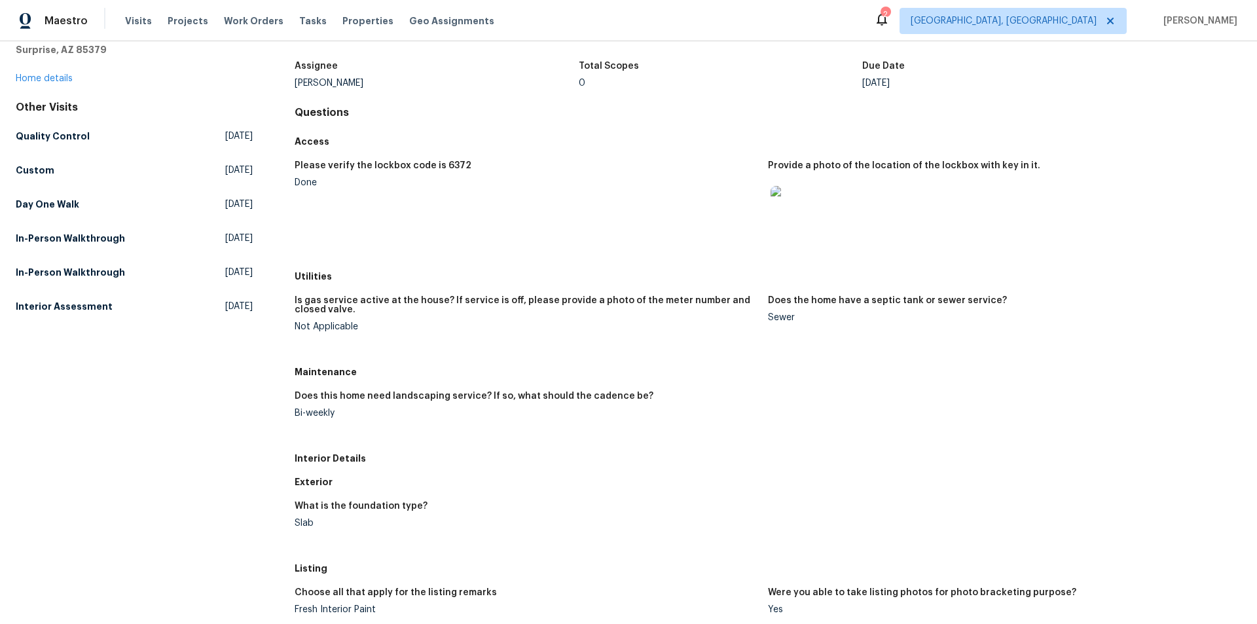
scroll to position [196, 0]
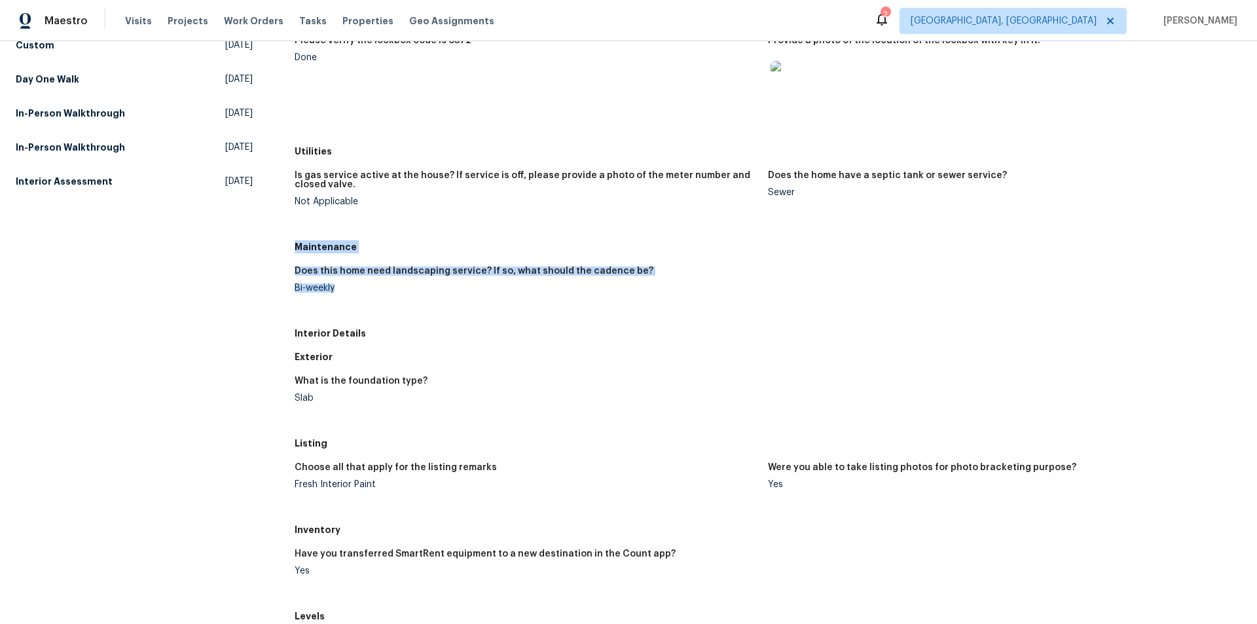
drag, startPoint x: 295, startPoint y: 245, endPoint x: 343, endPoint y: 301, distance: 73.8
click at [343, 301] on div "Maintenance Does this home need landscaping service? If so, what should the cad…" at bounding box center [768, 278] width 947 height 86
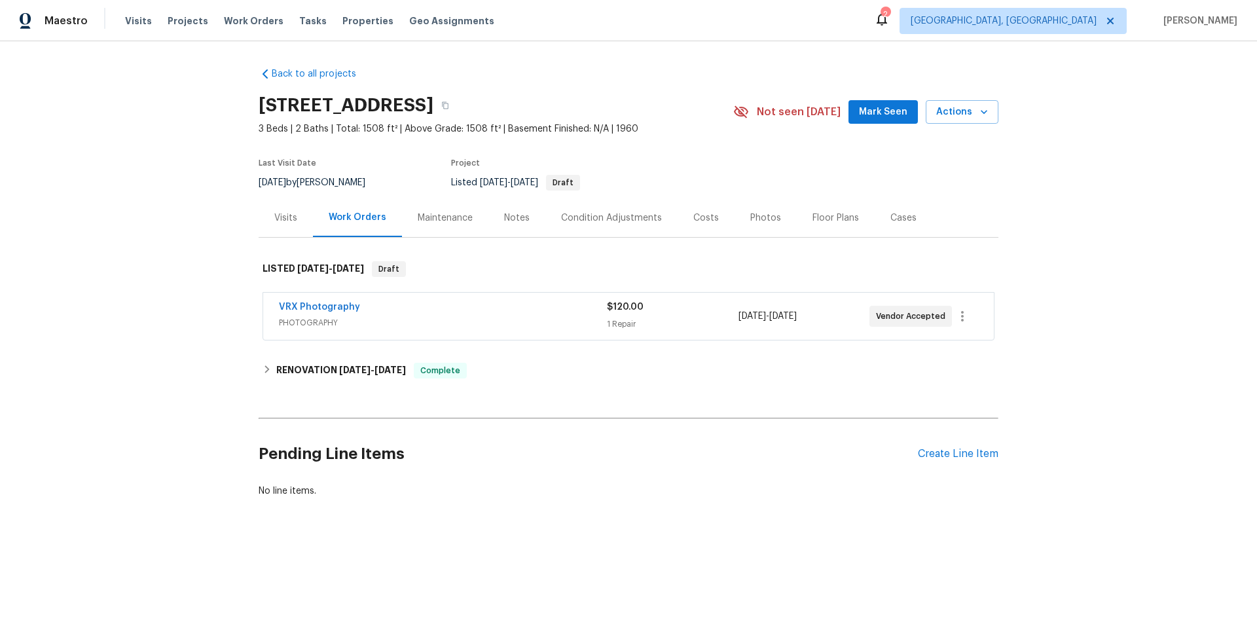
click at [270, 206] on div "Visits" at bounding box center [286, 217] width 54 height 39
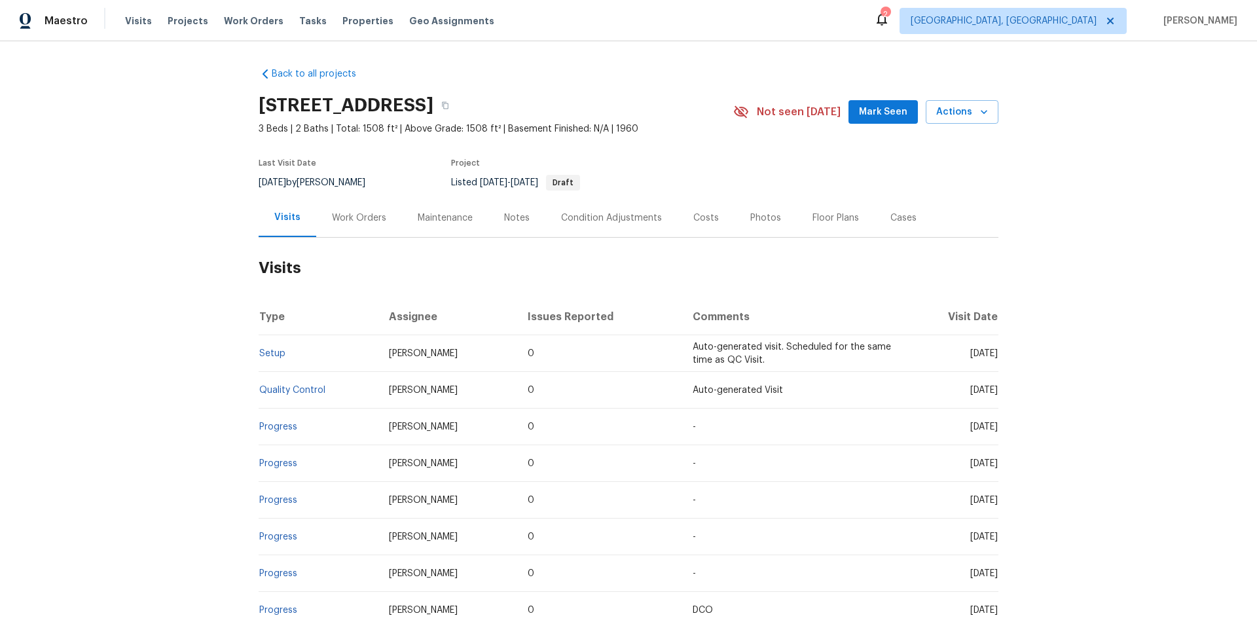
click at [352, 203] on div "Work Orders" at bounding box center [359, 217] width 86 height 39
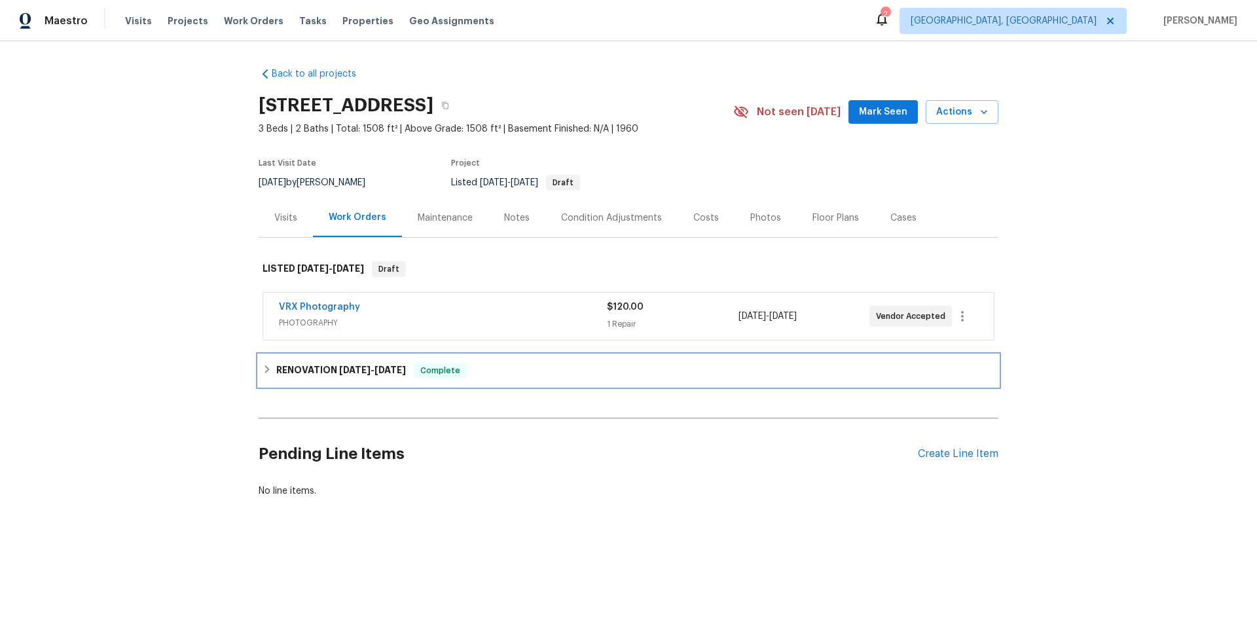
click at [296, 379] on div "RENOVATION 8/18/25 - 9/19/25 Complete" at bounding box center [629, 370] width 740 height 31
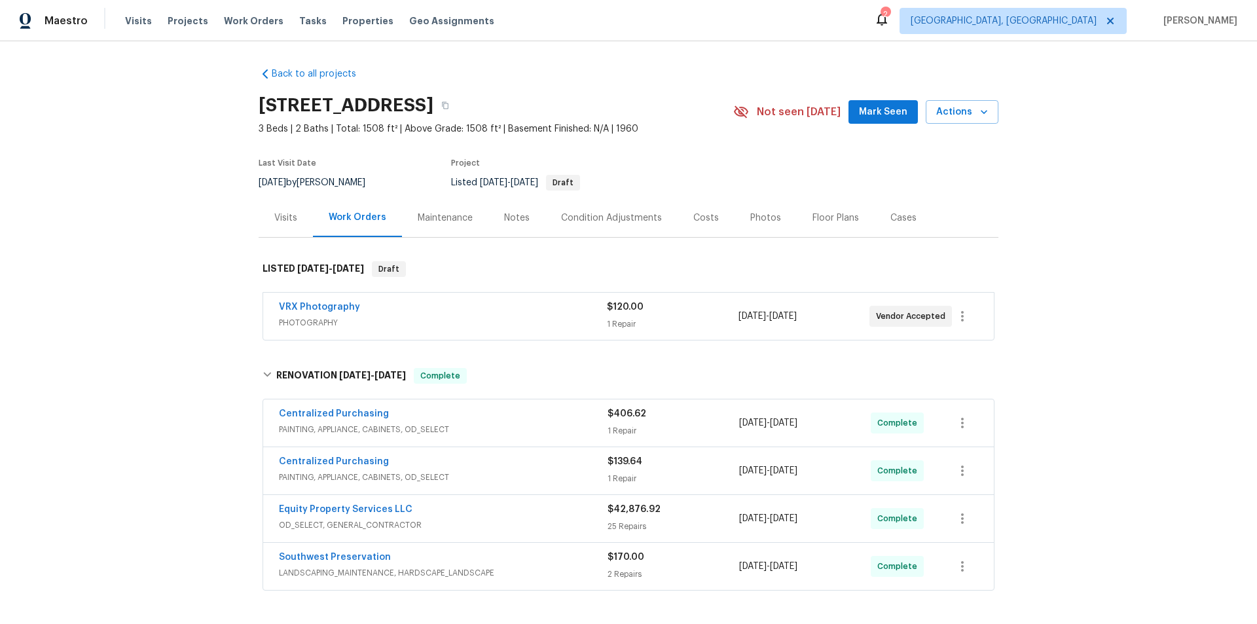
click at [200, 235] on div "Back to all projects 3429 W Dahlia Dr, Phoenix, AZ 85029 3 Beds | 2 Baths | Tot…" at bounding box center [628, 332] width 1257 height 583
click at [210, 207] on div "Back to all projects 3429 W Dahlia Dr, Phoenix, AZ 85029 3 Beds | 2 Baths | Tot…" at bounding box center [628, 332] width 1257 height 583
click at [223, 311] on div "Back to all projects 3429 W Dahlia Dr, Phoenix, AZ 85029 3 Beds | 2 Baths | Tot…" at bounding box center [628, 332] width 1257 height 583
click at [156, 325] on div "Back to all projects 3429 W Dahlia Dr, Phoenix, AZ 85029 3 Beds | 2 Baths | Tot…" at bounding box center [628, 332] width 1257 height 583
click at [164, 272] on div "Back to all projects 3429 W Dahlia Dr, Phoenix, AZ 85029 3 Beds | 2 Baths | Tot…" at bounding box center [628, 332] width 1257 height 583
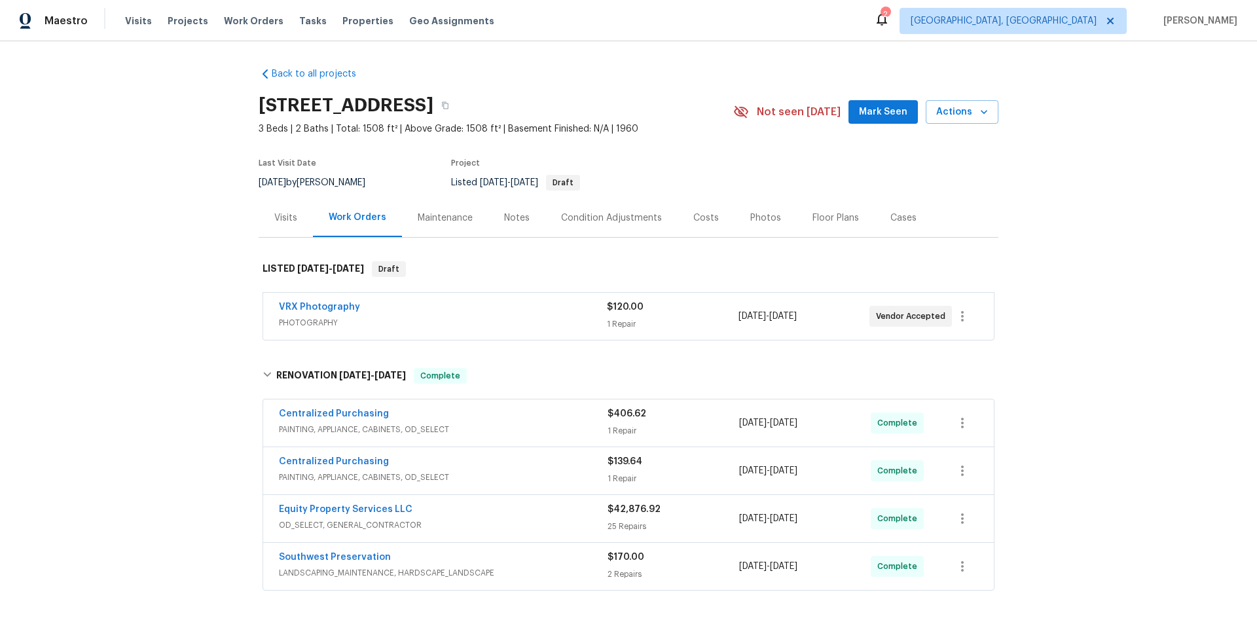
click at [164, 304] on div "Back to all projects 3429 W Dahlia Dr, Phoenix, AZ 85029 3 Beds | 2 Baths | Tot…" at bounding box center [628, 332] width 1257 height 583
click at [179, 293] on div "Back to all projects 3429 W Dahlia Dr, Phoenix, AZ 85029 3 Beds | 2 Baths | Tot…" at bounding box center [628, 332] width 1257 height 583
click at [162, 276] on div "Back to all projects 3429 W Dahlia Dr, Phoenix, AZ 85029 3 Beds | 2 Baths | Tot…" at bounding box center [628, 332] width 1257 height 583
click at [184, 224] on div "Back to all projects 3429 W Dahlia Dr, Phoenix, AZ 85029 3 Beds | 2 Baths | Tot…" at bounding box center [628, 332] width 1257 height 583
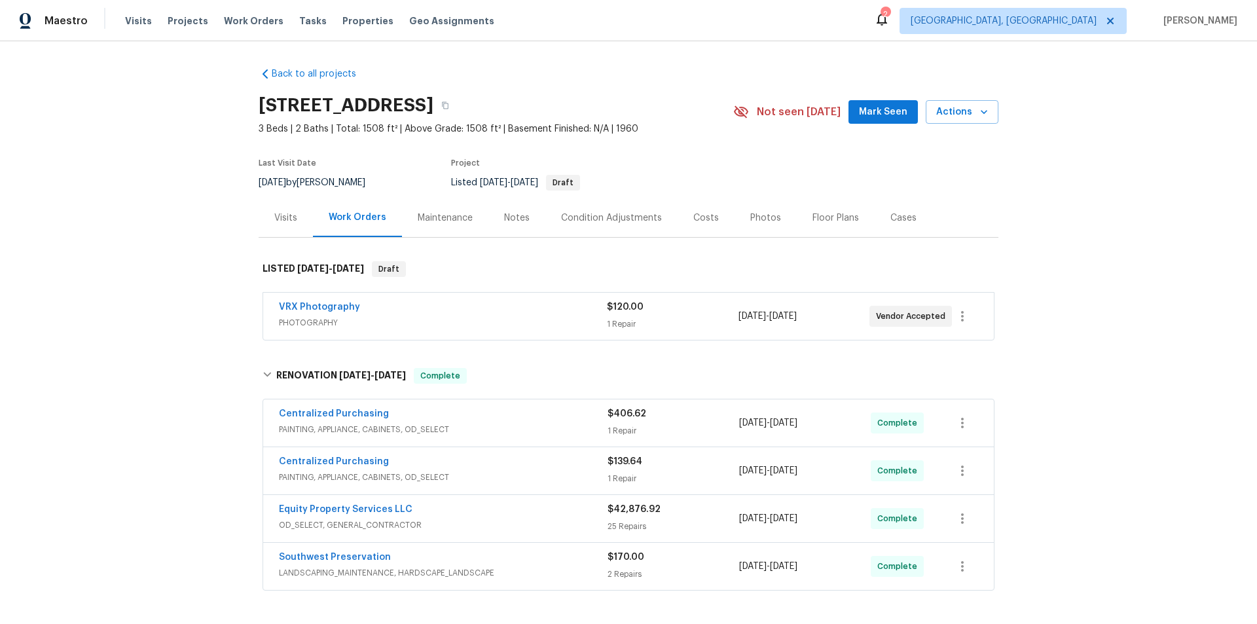
click at [156, 273] on div "Back to all projects 3429 W Dahlia Dr, Phoenix, AZ 85029 3 Beds | 2 Baths | Tot…" at bounding box center [628, 332] width 1257 height 583
click at [159, 174] on div "Back to all projects 3429 W Dahlia Dr, Phoenix, AZ 85029 3 Beds | 2 Baths | Tot…" at bounding box center [628, 332] width 1257 height 583
click at [175, 222] on div "Back to all projects 3429 W Dahlia Dr, Phoenix, AZ 85029 3 Beds | 2 Baths | Tot…" at bounding box center [628, 332] width 1257 height 583
click at [164, 190] on div "Back to all projects 3429 W Dahlia Dr, Phoenix, AZ 85029 3 Beds | 2 Baths | Tot…" at bounding box center [628, 332] width 1257 height 583
click at [166, 211] on div "Back to all projects 3429 W Dahlia Dr, Phoenix, AZ 85029 3 Beds | 2 Baths | Tot…" at bounding box center [628, 332] width 1257 height 583
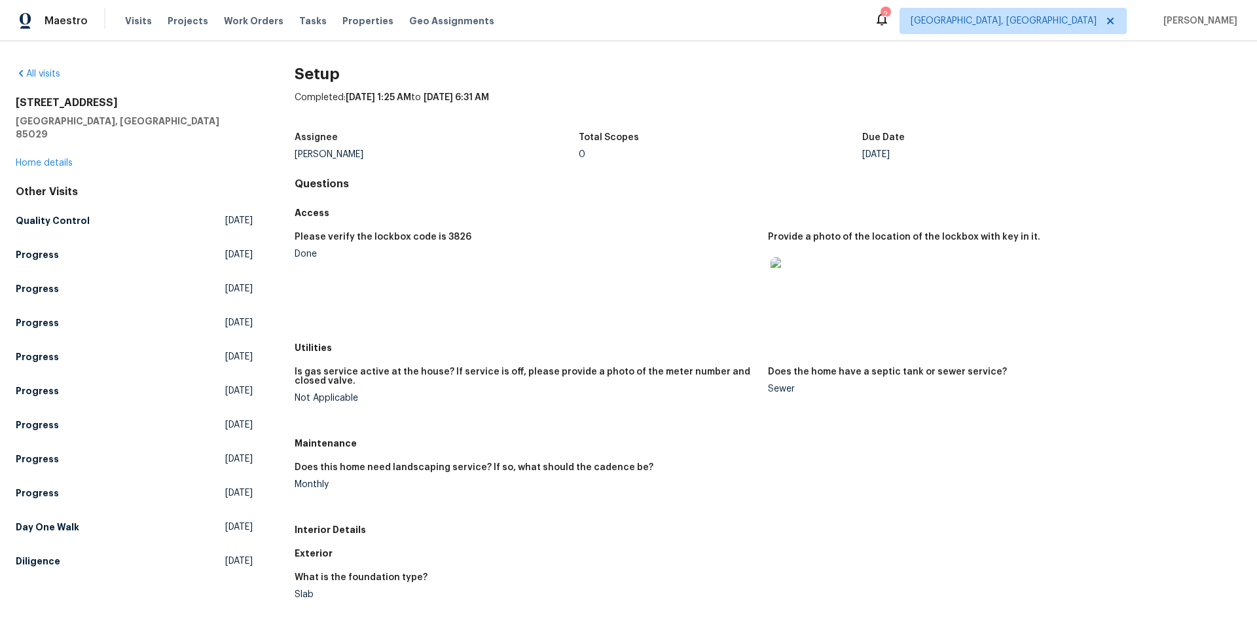
scroll to position [196, 0]
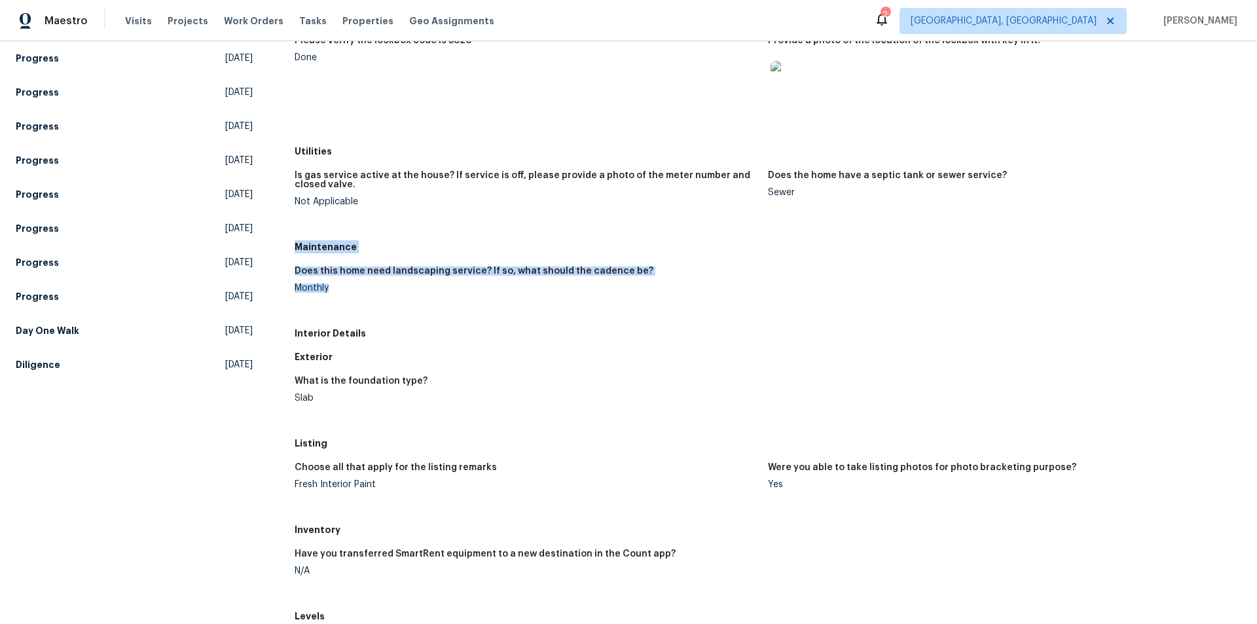
drag, startPoint x: 293, startPoint y: 245, endPoint x: 332, endPoint y: 304, distance: 70.8
click at [332, 304] on div "Maintenance Does this home need landscaping service? If so, what should the cad…" at bounding box center [768, 278] width 947 height 86
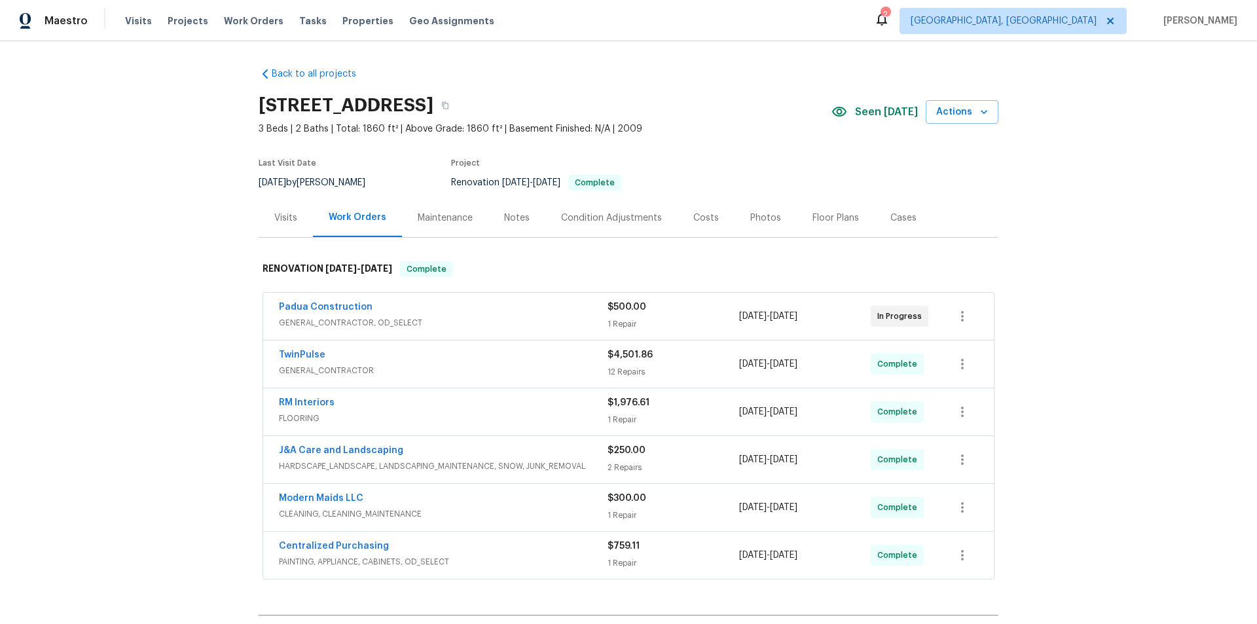
click at [182, 196] on div "Back to all projects [STREET_ADDRESS] 3 Beds | 2 Baths | Total: 1860 ft² | Abov…" at bounding box center [628, 332] width 1257 height 583
click at [166, 279] on div "Back to all projects [STREET_ADDRESS] 3 Beds | 2 Baths | Total: 1860 ft² | Abov…" at bounding box center [628, 332] width 1257 height 583
click at [162, 257] on div "Back to all projects 136 Bristol Ct, Raeford, NC 28376 3 Beds | 2 Baths | Total…" at bounding box center [628, 332] width 1257 height 583
click at [142, 263] on div "Back to all projects 136 Bristol Ct, Raeford, NC 28376 3 Beds | 2 Baths | Total…" at bounding box center [628, 332] width 1257 height 583
click at [132, 222] on div "Back to all projects 136 Bristol Ct, Raeford, NC 28376 3 Beds | 2 Baths | Total…" at bounding box center [628, 332] width 1257 height 583
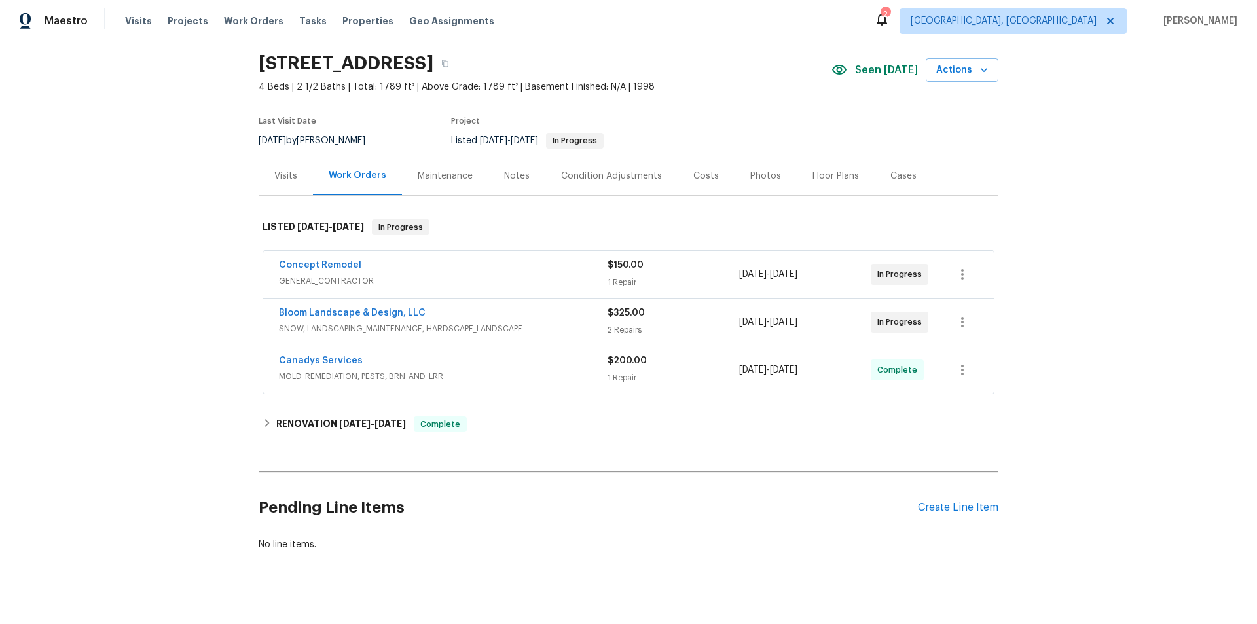
scroll to position [65, 0]
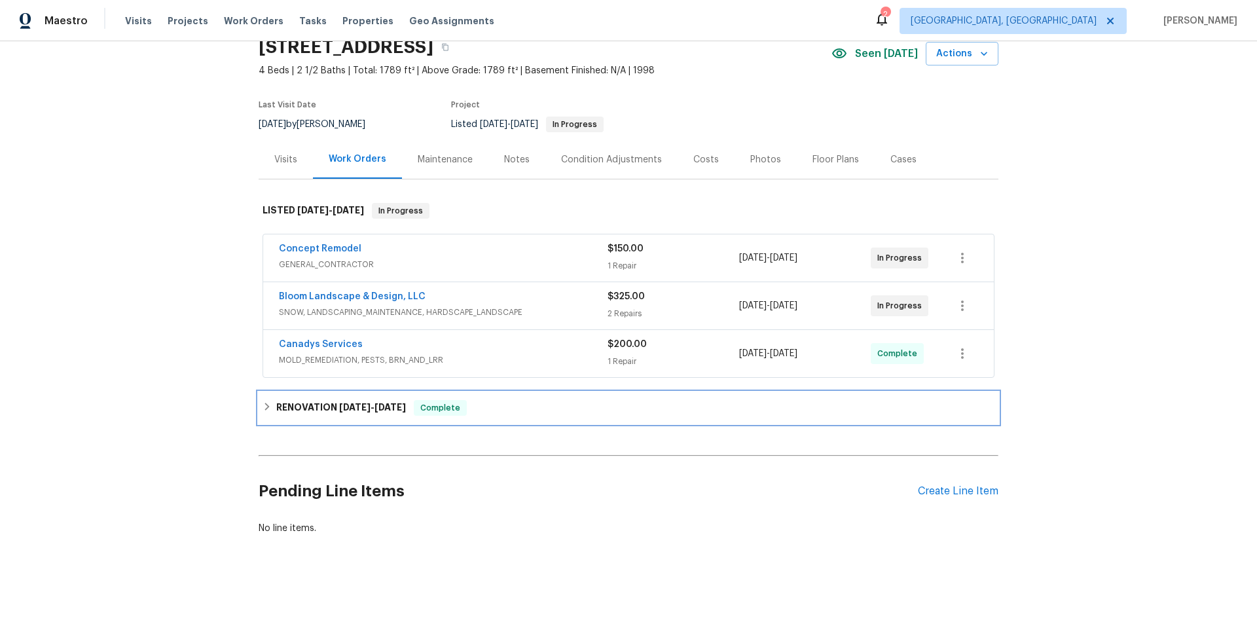
click at [276, 406] on h6 "RENOVATION 9/5/25 - 9/17/25" at bounding box center [341, 408] width 130 height 16
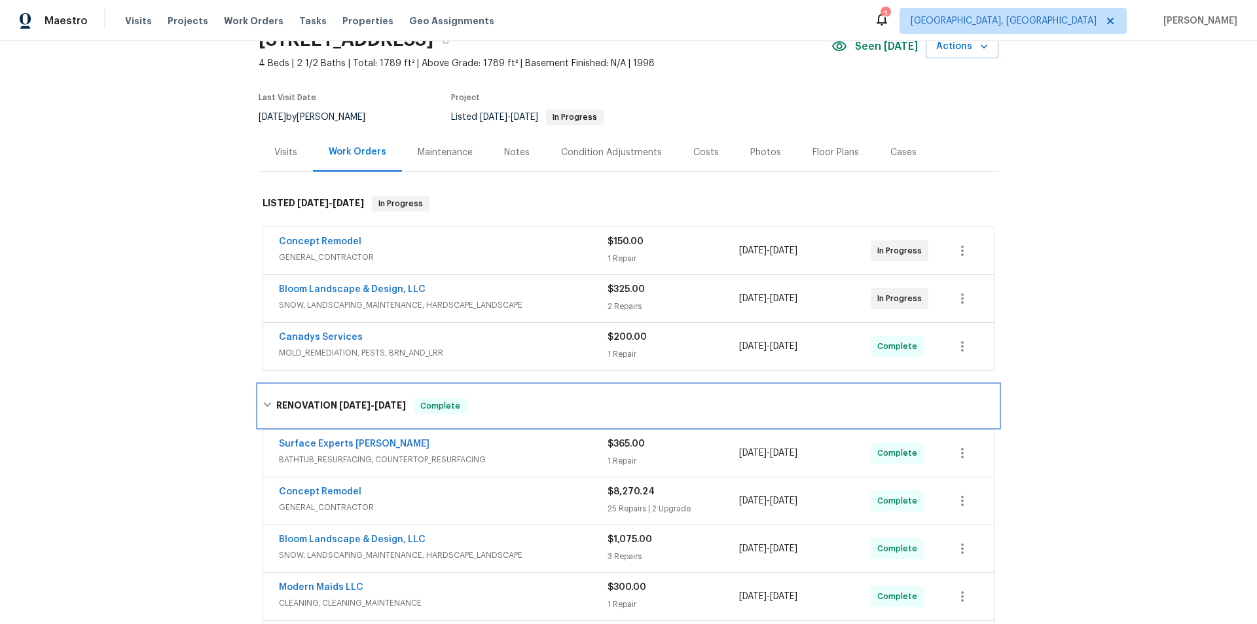
scroll to position [0, 0]
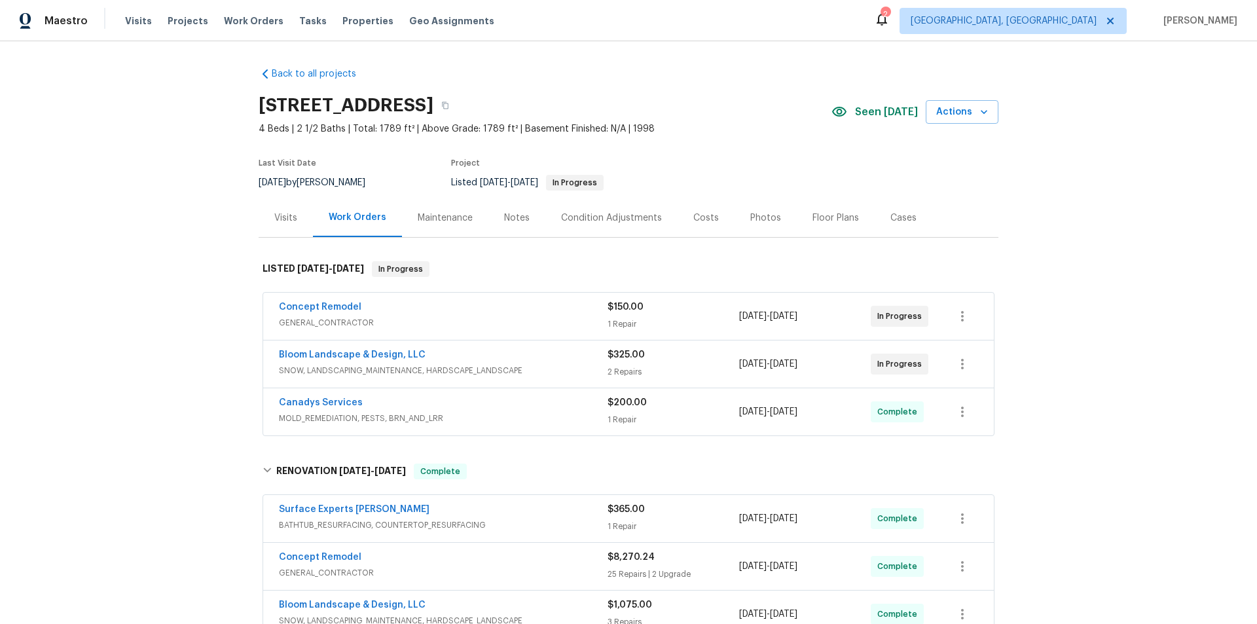
click at [187, 284] on div "Back to all projects 401 Blackberry Creek Dr, Willow Spring, NC 27592 4 Beds | …" at bounding box center [628, 332] width 1257 height 583
click at [194, 185] on div "Back to all projects 401 Blackberry Creek Dr, Willow Spring, NC 27592 4 Beds | …" at bounding box center [628, 332] width 1257 height 583
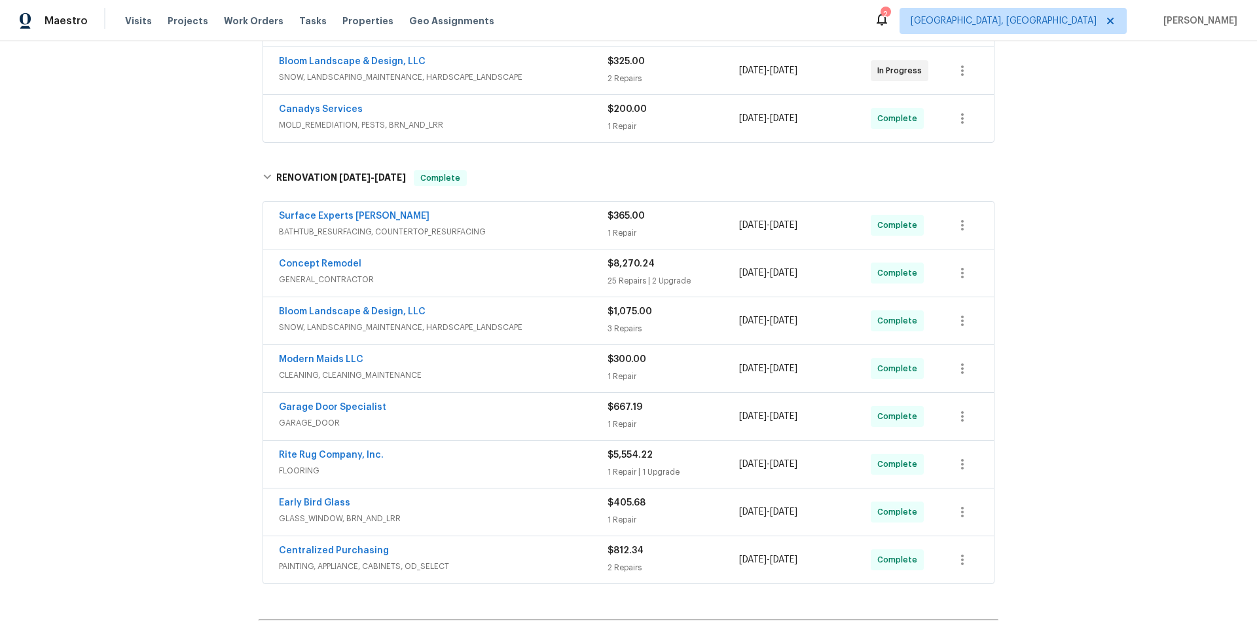
click at [164, 228] on div "Back to all projects 401 Blackberry Creek Dr, Willow Spring, NC 27592 4 Beds | …" at bounding box center [628, 332] width 1257 height 583
click at [148, 268] on div "Back to all projects 401 Blackberry Creek Dr, Willow Spring, NC 27592 4 Beds | …" at bounding box center [628, 332] width 1257 height 583
click at [190, 304] on div "Back to all projects 401 Blackberry Creek Dr, Willow Spring, NC 27592 4 Beds | …" at bounding box center [628, 332] width 1257 height 583
click at [134, 296] on div "Back to all projects 401 Blackberry Creek Dr, Willow Spring, NC 27592 4 Beds | …" at bounding box center [628, 332] width 1257 height 583
click at [163, 147] on div "Back to all projects 401 Blackberry Creek Dr, Willow Spring, NC 27592 4 Beds | …" at bounding box center [628, 332] width 1257 height 583
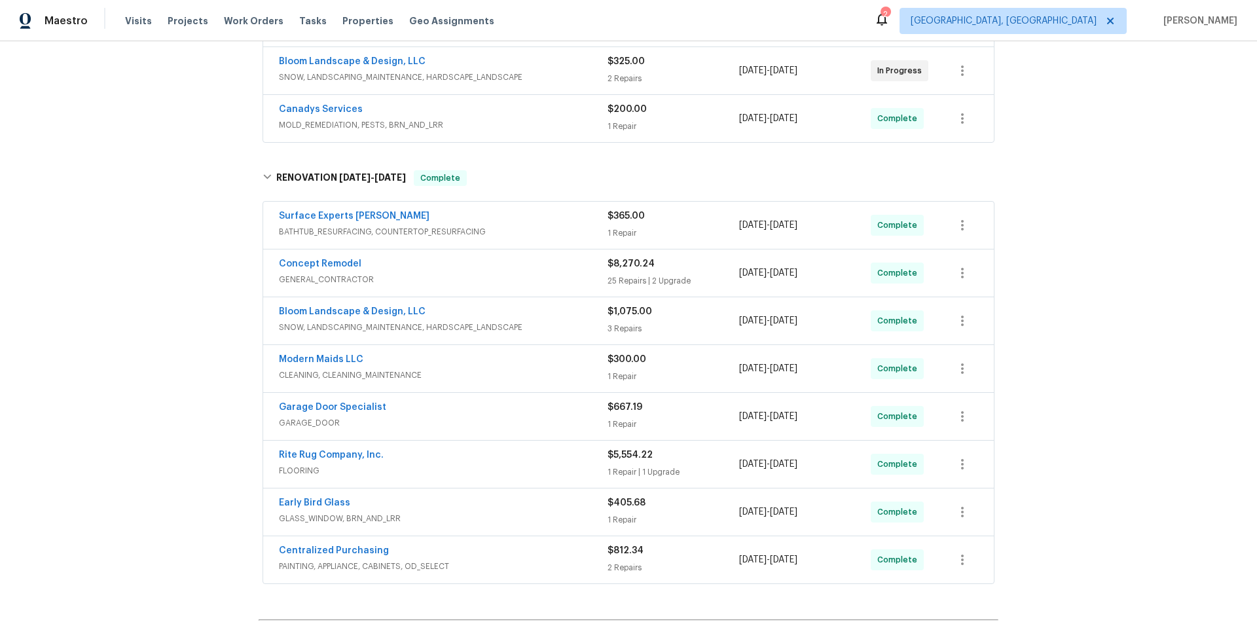
click at [131, 273] on div "Back to all projects 401 Blackberry Creek Dr, Willow Spring, NC 27592 4 Beds | …" at bounding box center [628, 332] width 1257 height 583
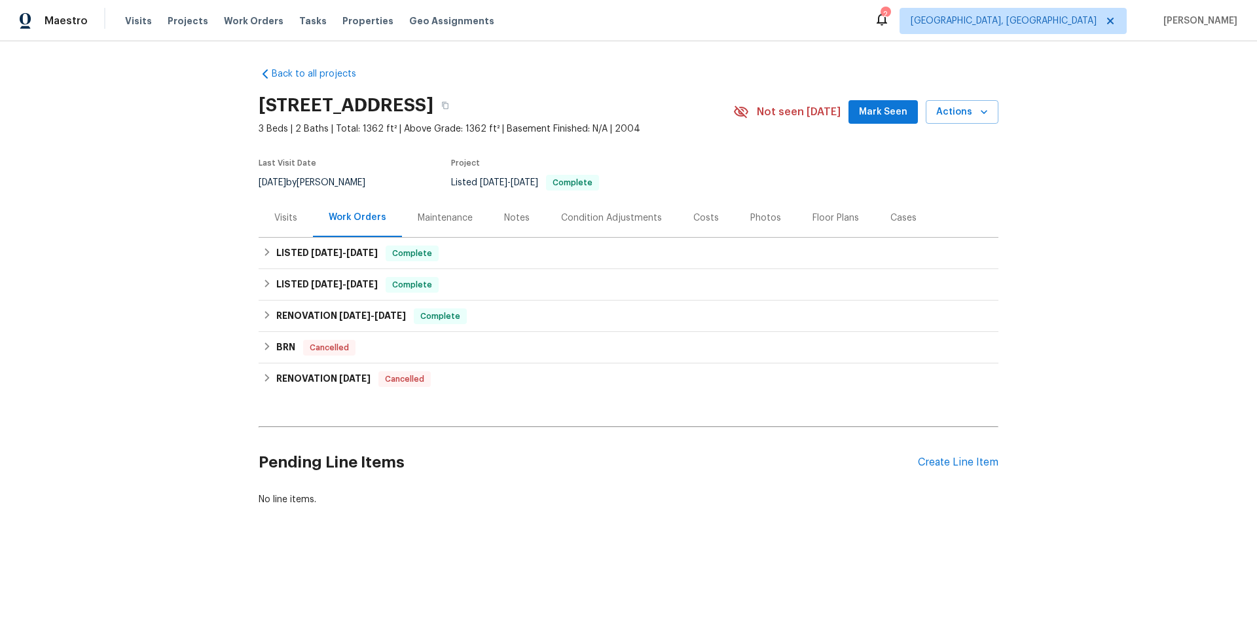
click at [251, 254] on div "Back to all projects [STREET_ADDRESS] 3 Beds | 2 Baths | Total: 1362 ft² | Abov…" at bounding box center [628, 318] width 1257 height 554
click at [270, 251] on div "LISTED [DATE] - [DATE] Complete" at bounding box center [629, 254] width 732 height 16
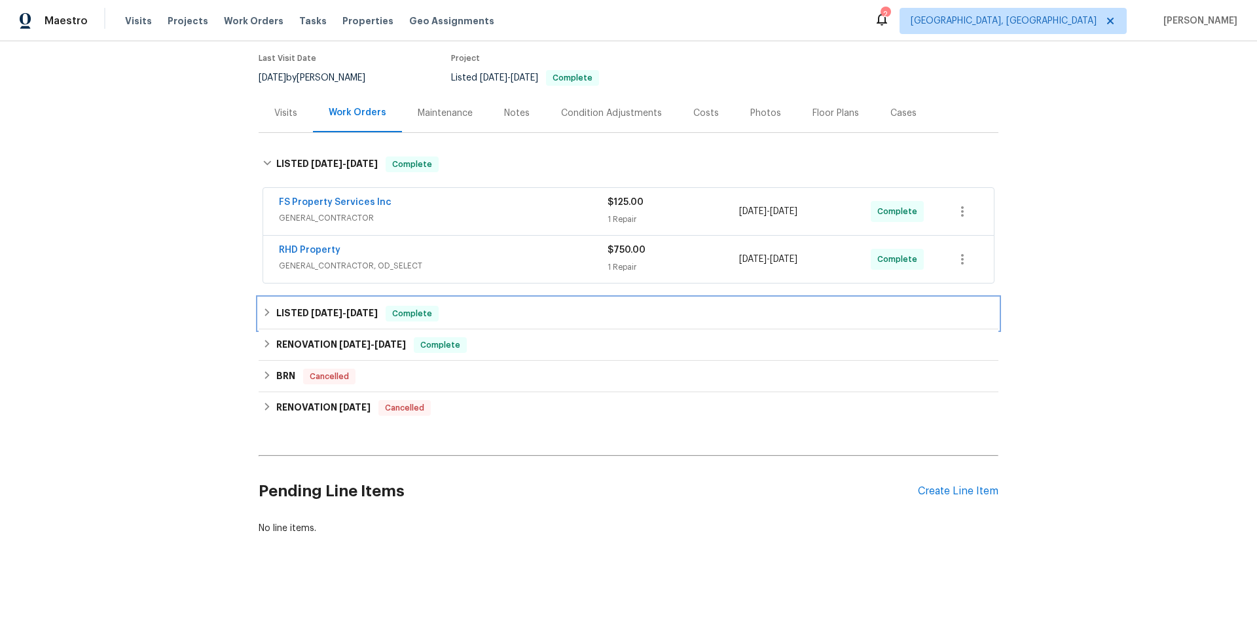
click at [275, 324] on div "LISTED [DATE] - [DATE] Complete" at bounding box center [629, 313] width 740 height 31
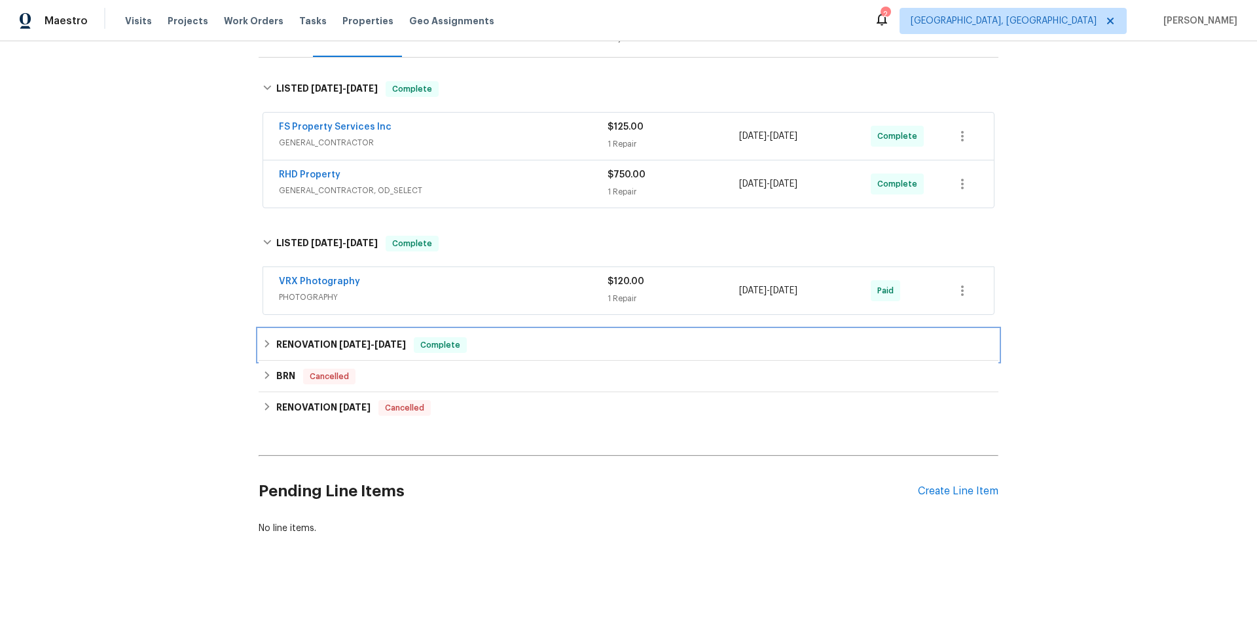
click at [265, 339] on icon at bounding box center [267, 343] width 9 height 9
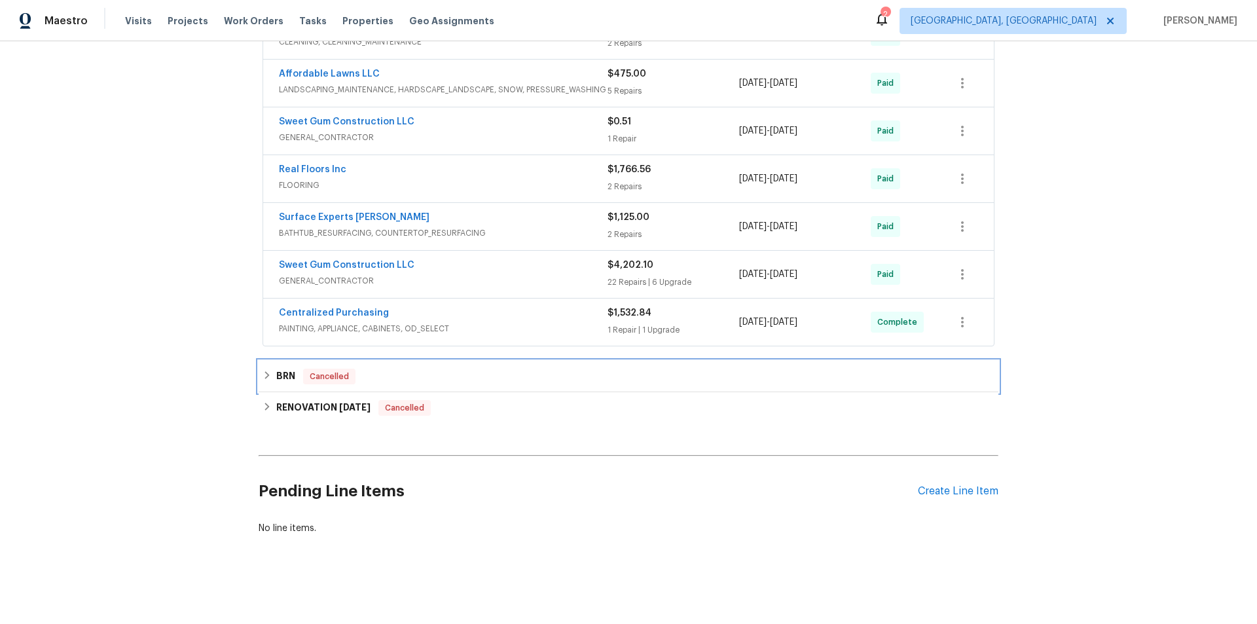
click at [263, 371] on icon at bounding box center [267, 375] width 9 height 9
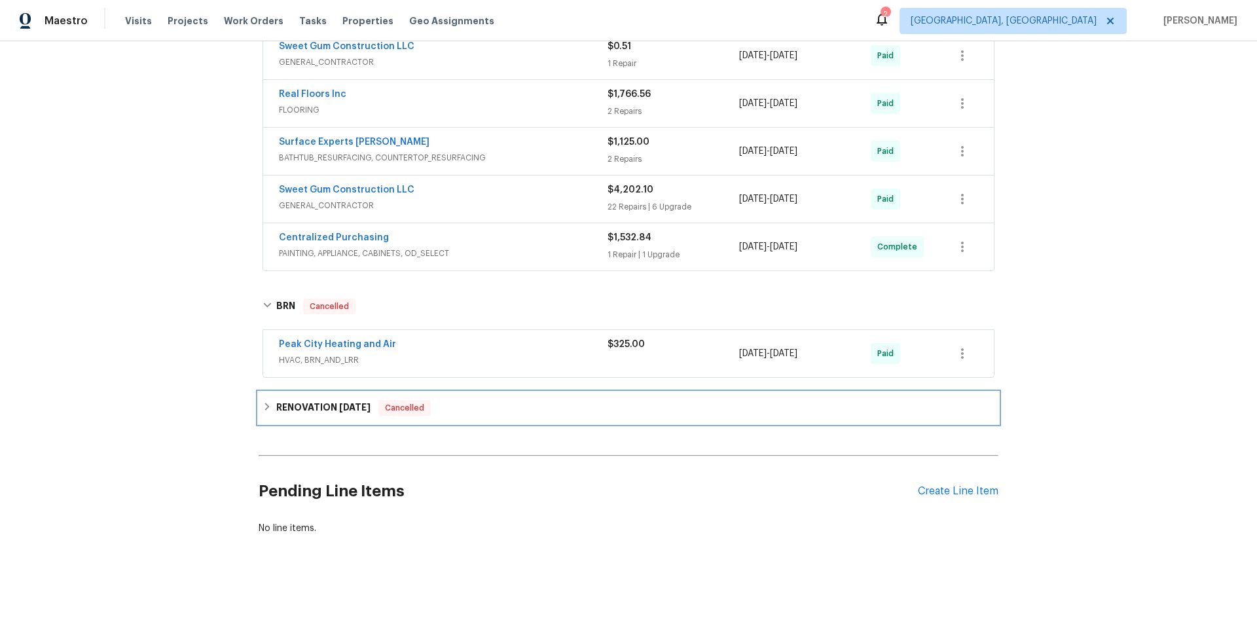
drag, startPoint x: 265, startPoint y: 411, endPoint x: 238, endPoint y: 413, distance: 27.6
click at [265, 410] on div "RENOVATION 4/15/25 Cancelled" at bounding box center [629, 408] width 732 height 16
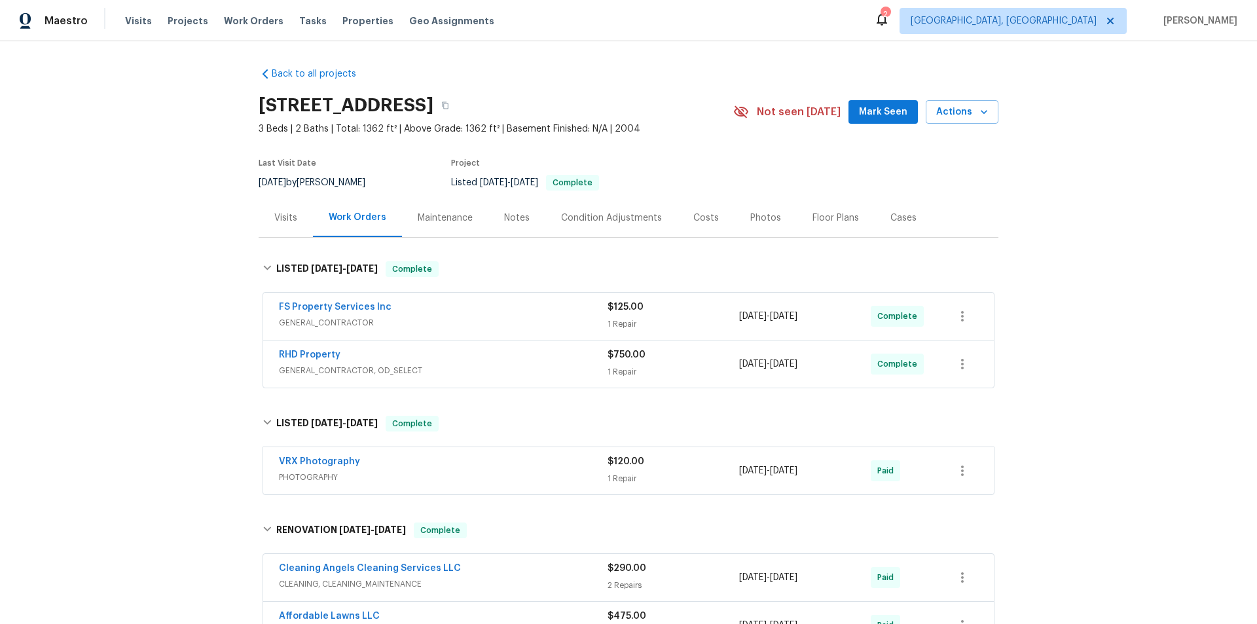
click at [200, 172] on div "Back to all projects 5612 Tealbrook Dr, Raleigh, NC 27610 3 Beds | 2 Baths | To…" at bounding box center [628, 332] width 1257 height 583
click at [207, 233] on div "Back to all projects 5612 Tealbrook Dr, Raleigh, NC 27610 3 Beds | 2 Baths | To…" at bounding box center [628, 332] width 1257 height 583
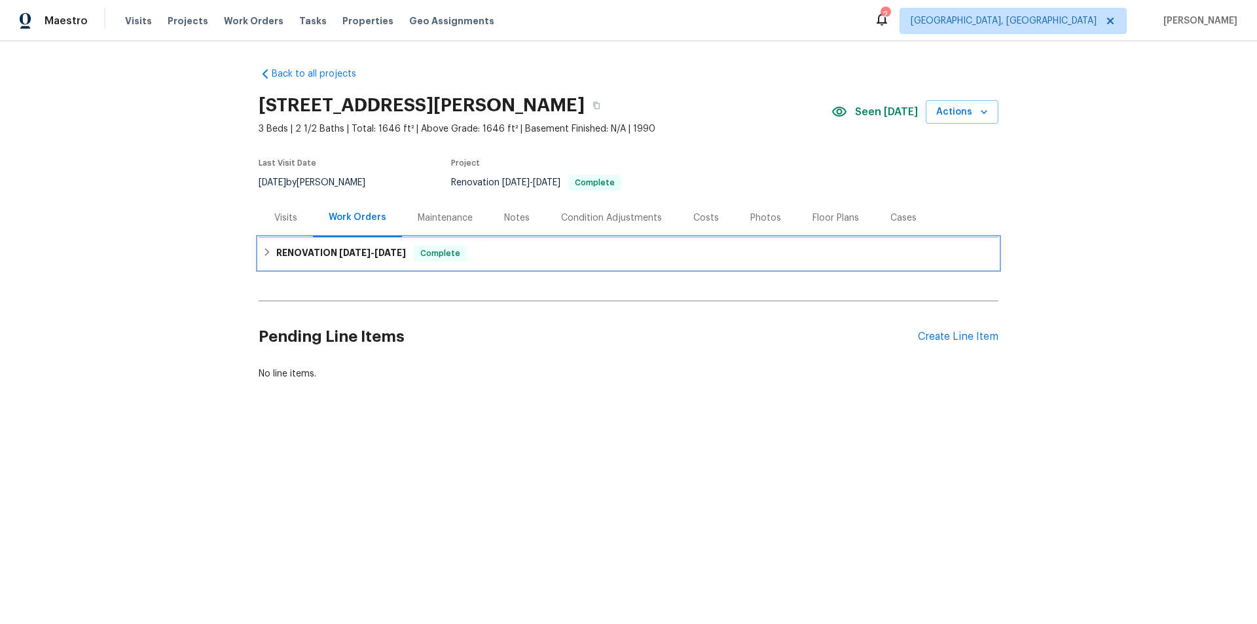
click at [312, 251] on h6 "RENOVATION [DATE] - [DATE]" at bounding box center [341, 254] width 130 height 16
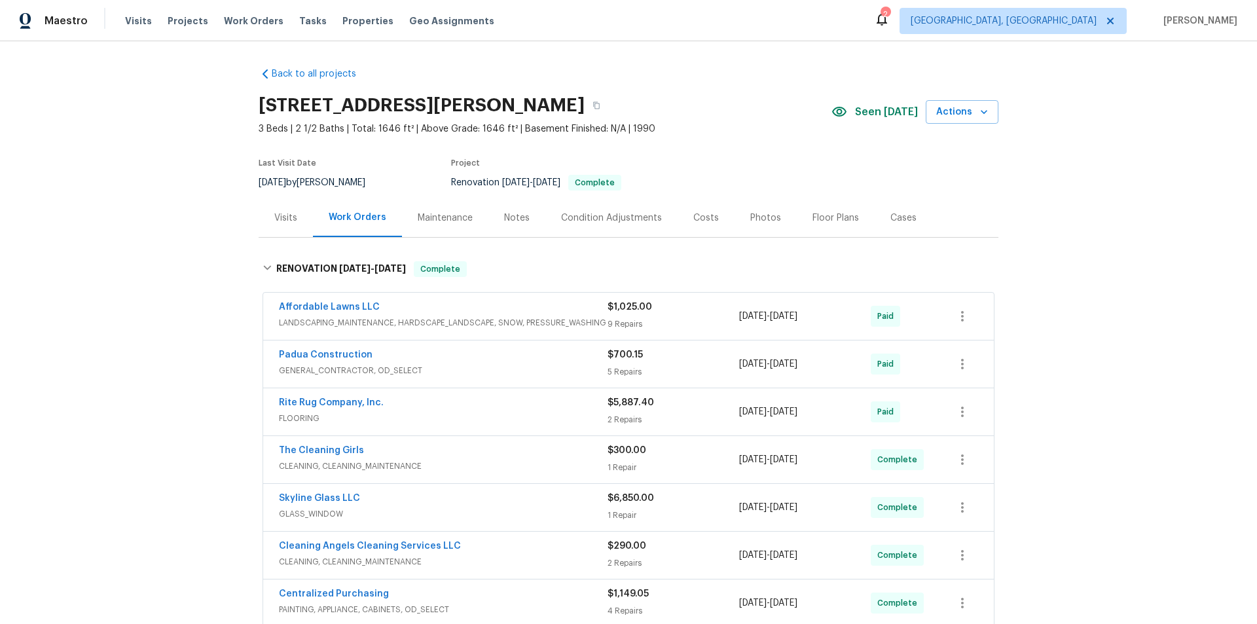
click at [162, 261] on div "Back to all projects [STREET_ADDRESS][PERSON_NAME] 3 Beds | 2 1/2 Baths | Total…" at bounding box center [628, 332] width 1257 height 583
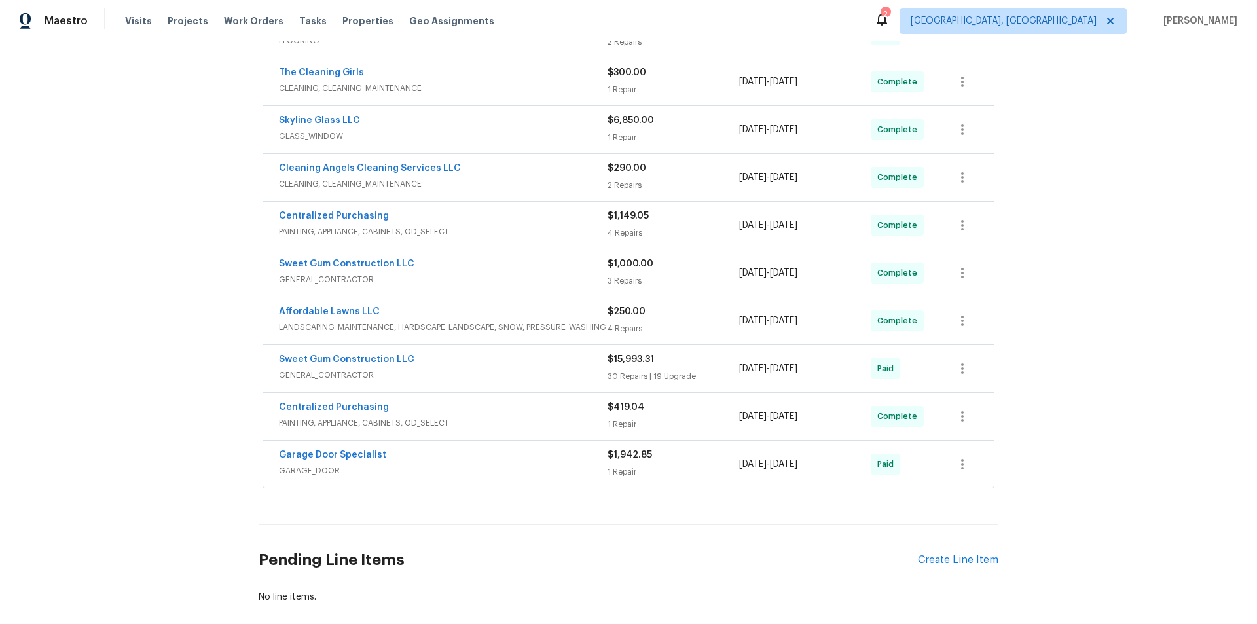
click at [194, 242] on div "Back to all projects [STREET_ADDRESS][PERSON_NAME] 3 Beds | 2 1/2 Baths | Total…" at bounding box center [628, 332] width 1257 height 583
click at [165, 105] on div "Back to all projects [STREET_ADDRESS][PERSON_NAME] 3 Beds | 2 1/2 Baths | Total…" at bounding box center [628, 332] width 1257 height 583
click at [142, 257] on div "Back to all projects [STREET_ADDRESS][PERSON_NAME] 3 Beds | 2 1/2 Baths | Total…" at bounding box center [628, 332] width 1257 height 583
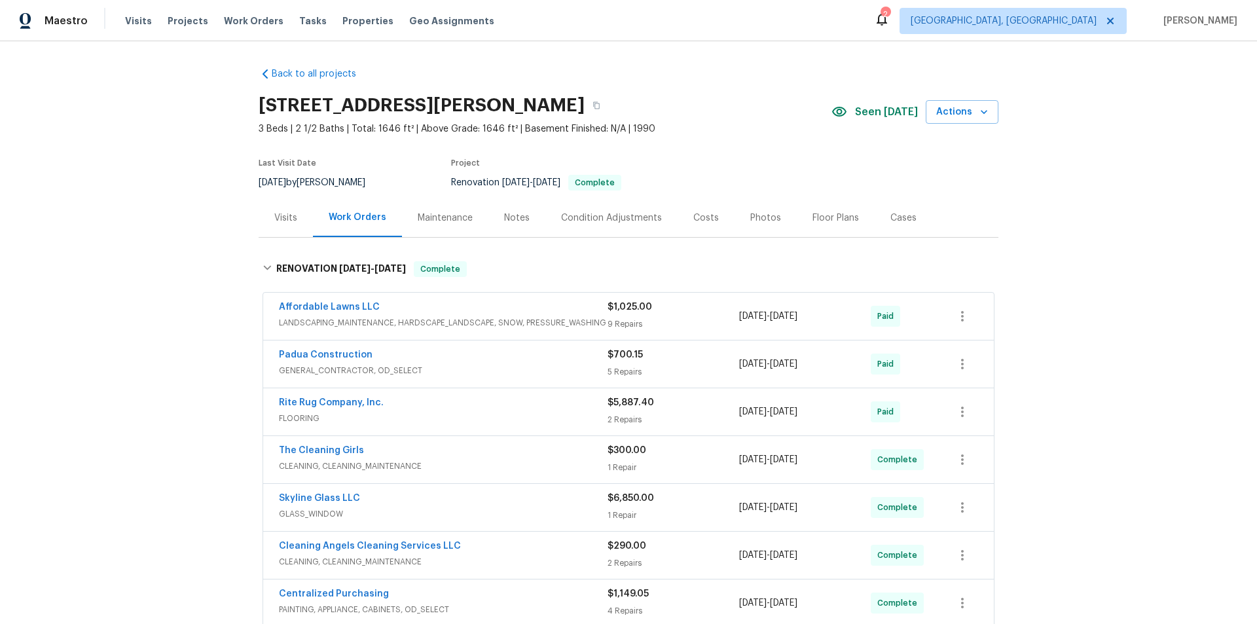
click at [143, 277] on div "Back to all projects [STREET_ADDRESS][PERSON_NAME] 3 Beds | 2 1/2 Baths | Total…" at bounding box center [628, 332] width 1257 height 583
click at [112, 251] on div "Back to all projects [STREET_ADDRESS][PERSON_NAME] 3 Beds | 2 1/2 Baths | Total…" at bounding box center [628, 332] width 1257 height 583
click at [164, 156] on div "Back to all projects 8208 Diane Cir, Garner, NC 27529 3 Beds | 2 1/2 Baths | To…" at bounding box center [628, 332] width 1257 height 583
click at [172, 307] on div "Back to all projects 8208 Diane Cir, Garner, NC 27529 3 Beds | 2 1/2 Baths | To…" at bounding box center [628, 332] width 1257 height 583
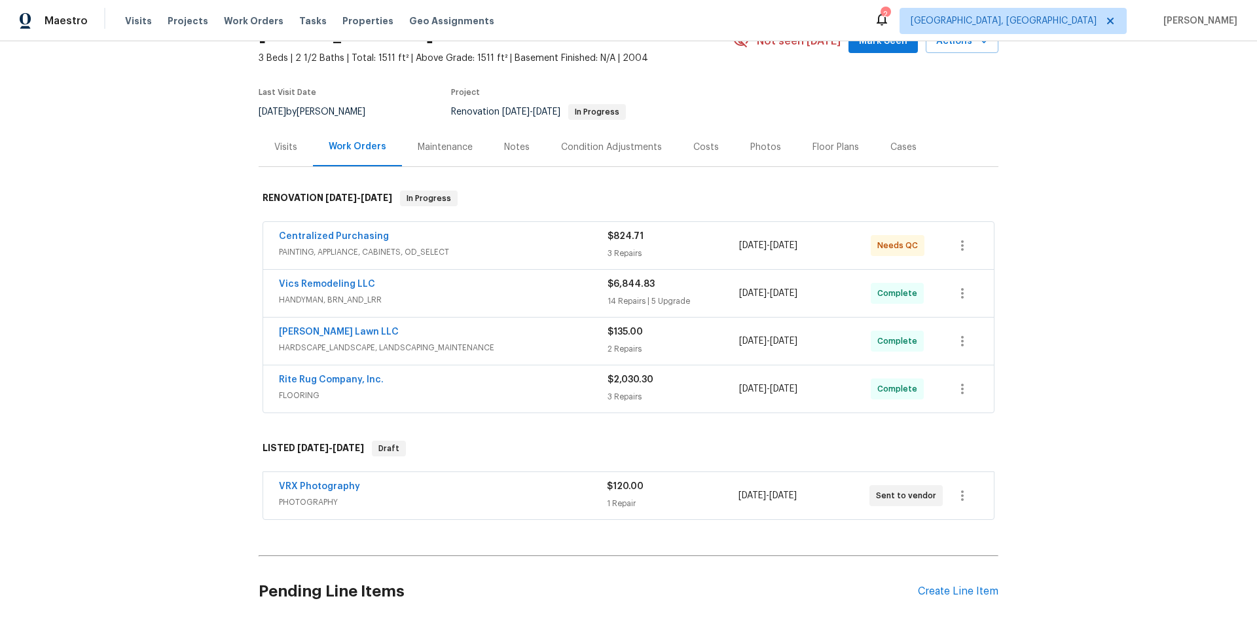
scroll to position [181, 0]
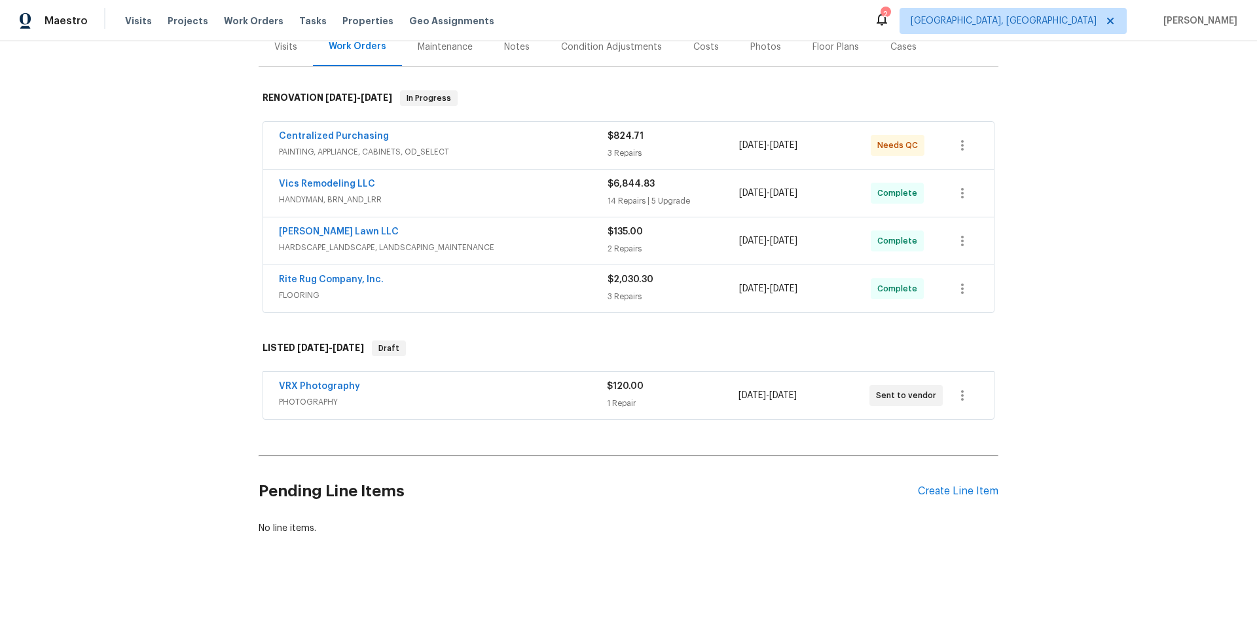
click at [167, 294] on div "Back to all projects 7817 Birch Creek Dr, Blacklick, OH 43004 3 Beds | 2 1/2 Ba…" at bounding box center [628, 332] width 1257 height 583
click at [120, 280] on div "Back to all projects 7817 Birch Creek Dr, Blacklick, OH 43004 3 Beds | 2 1/2 Ba…" at bounding box center [628, 332] width 1257 height 583
click at [155, 203] on div "Back to all projects 7817 Birch Creek Dr, Blacklick, OH 43004 3 Beds | 2 1/2 Ba…" at bounding box center [628, 332] width 1257 height 583
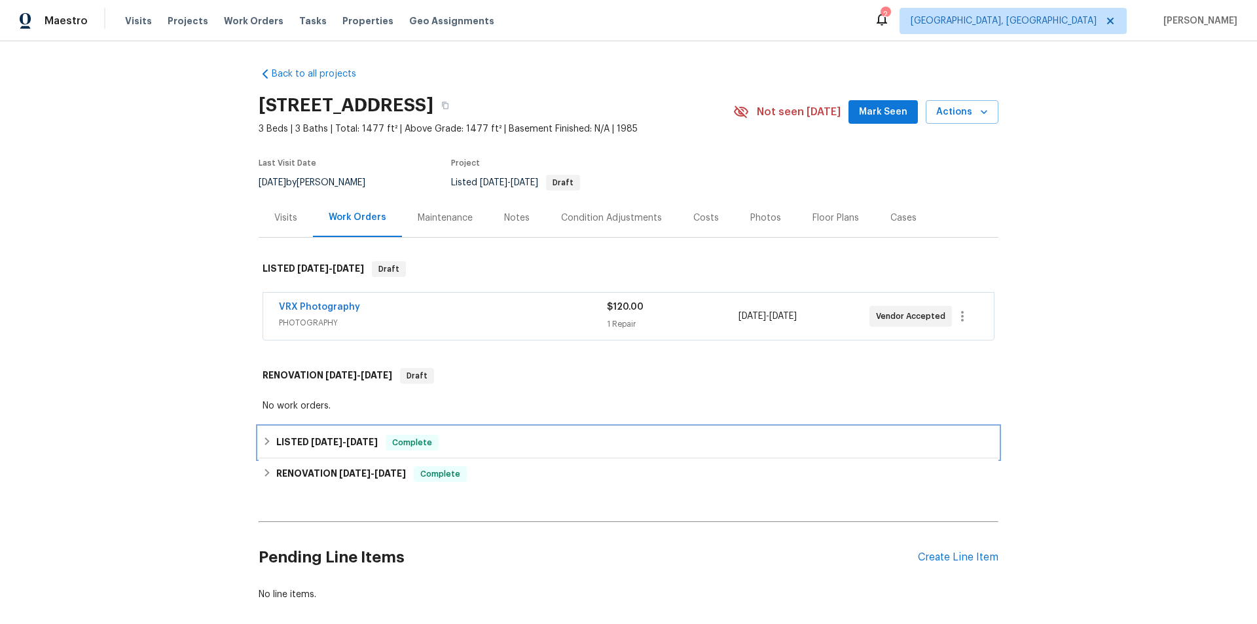
click at [265, 455] on div "LISTED 9/16/25 - 9/17/25 Complete" at bounding box center [629, 442] width 740 height 31
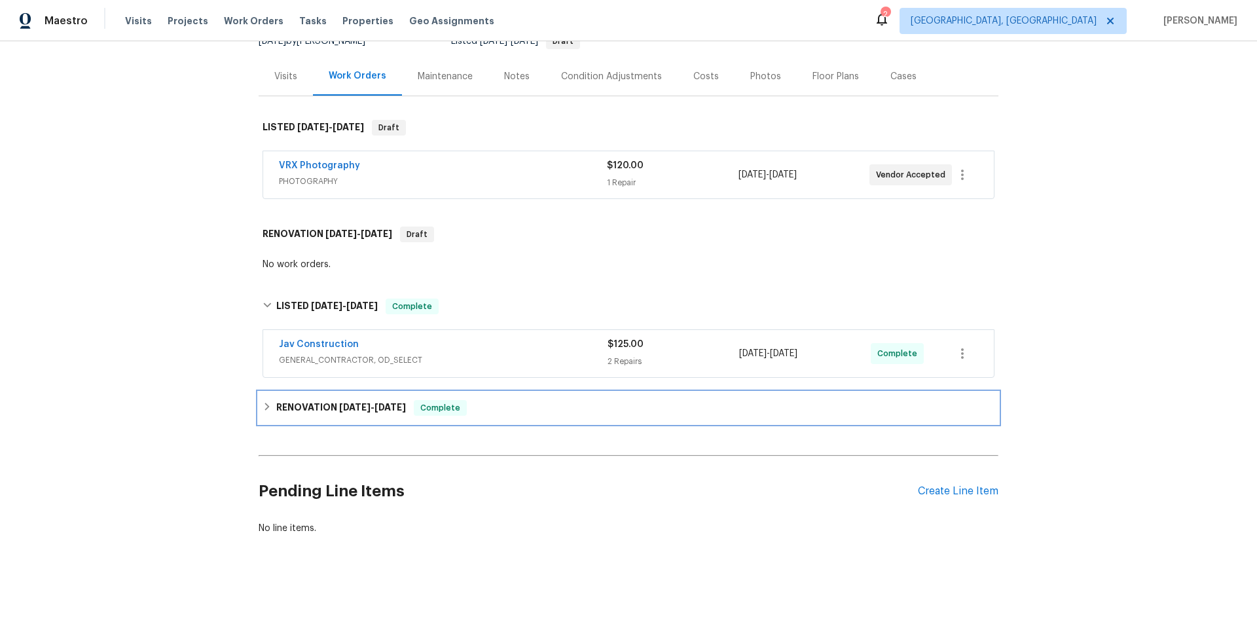
click at [276, 409] on div "RENOVATION 8/25/25 - 9/16/25 Complete" at bounding box center [629, 407] width 740 height 31
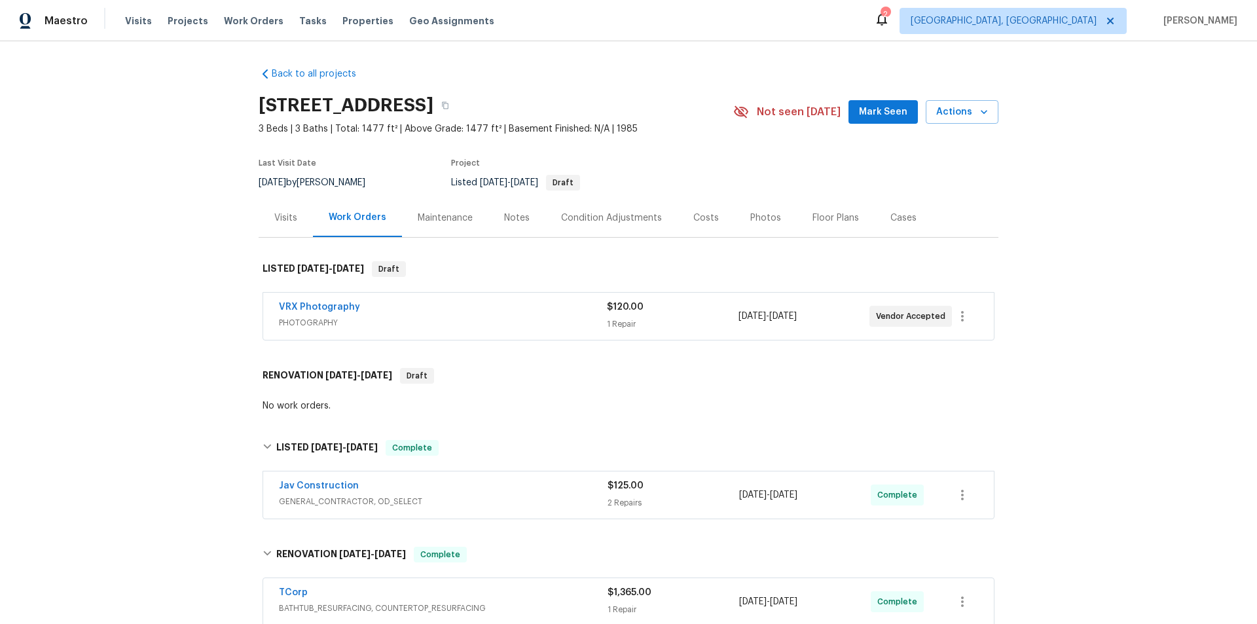
click at [161, 255] on div "Back to all projects 5680 W 71st Ave, Arvada, CO 80003 3 Beds | 3 Baths | Total…" at bounding box center [628, 332] width 1257 height 583
click at [151, 284] on div "Back to all projects 5680 W 71st Ave, Arvada, CO 80003 3 Beds | 3 Baths | Total…" at bounding box center [628, 332] width 1257 height 583
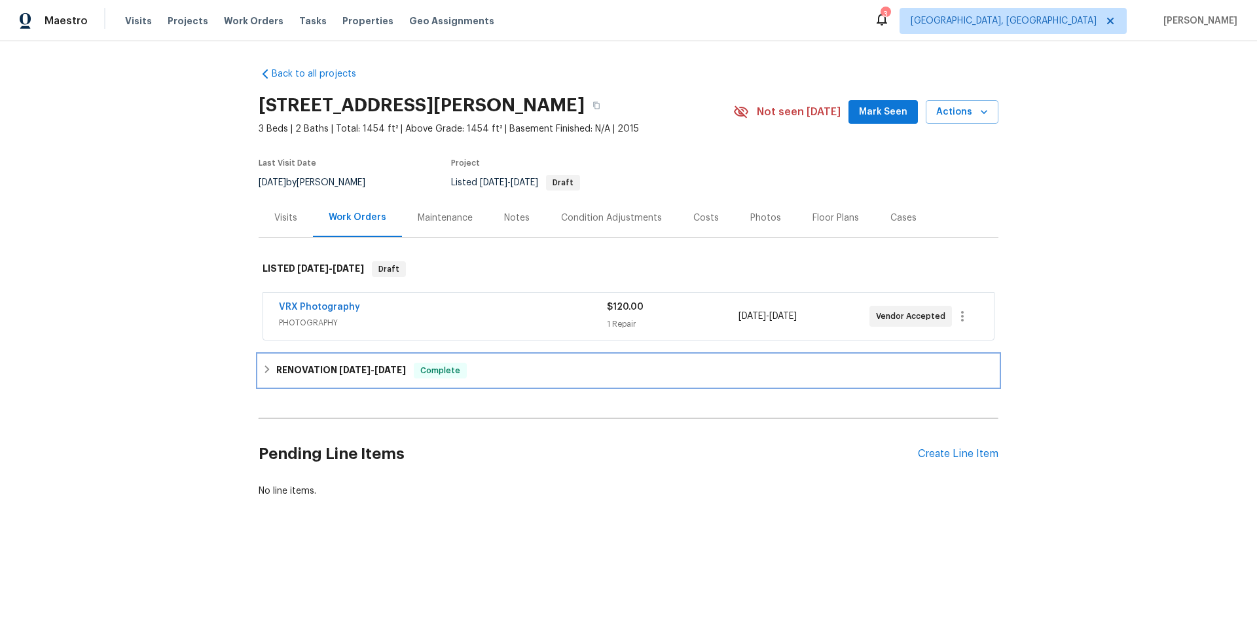
click at [358, 358] on div "RENOVATION 9/8/25 - 9/18/25 Complete" at bounding box center [629, 370] width 740 height 31
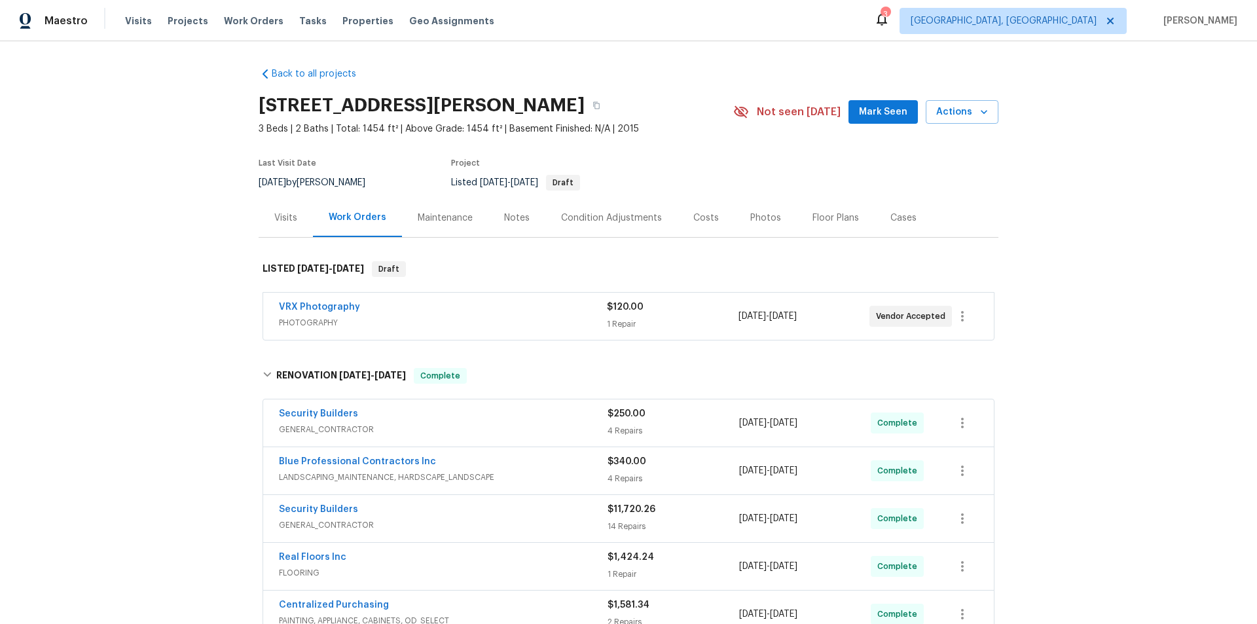
click at [155, 268] on div "Back to all projects 784 Morris Ln, Winder, GA 30680 3 Beds | 2 Baths | Total: …" at bounding box center [628, 332] width 1257 height 583
click at [156, 259] on div "Back to all projects 784 Morris Ln, Winder, GA 30680 3 Beds | 2 Baths | Total: …" at bounding box center [628, 332] width 1257 height 583
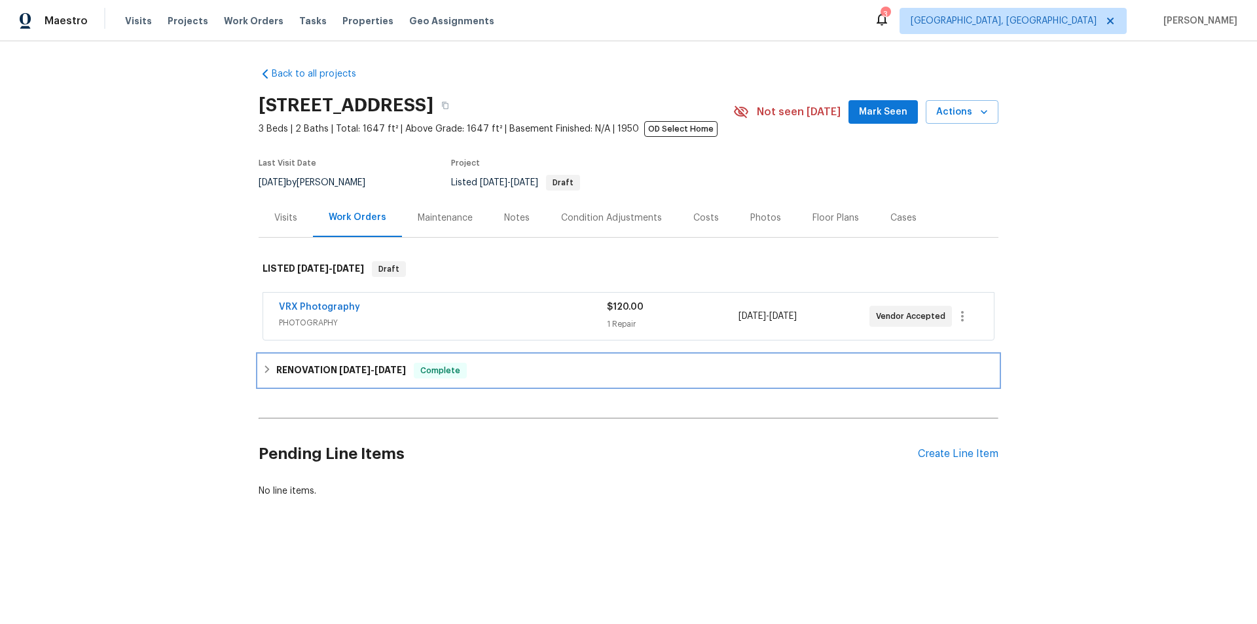
click at [277, 373] on h6 "RENOVATION [DATE] - [DATE]" at bounding box center [341, 371] width 130 height 16
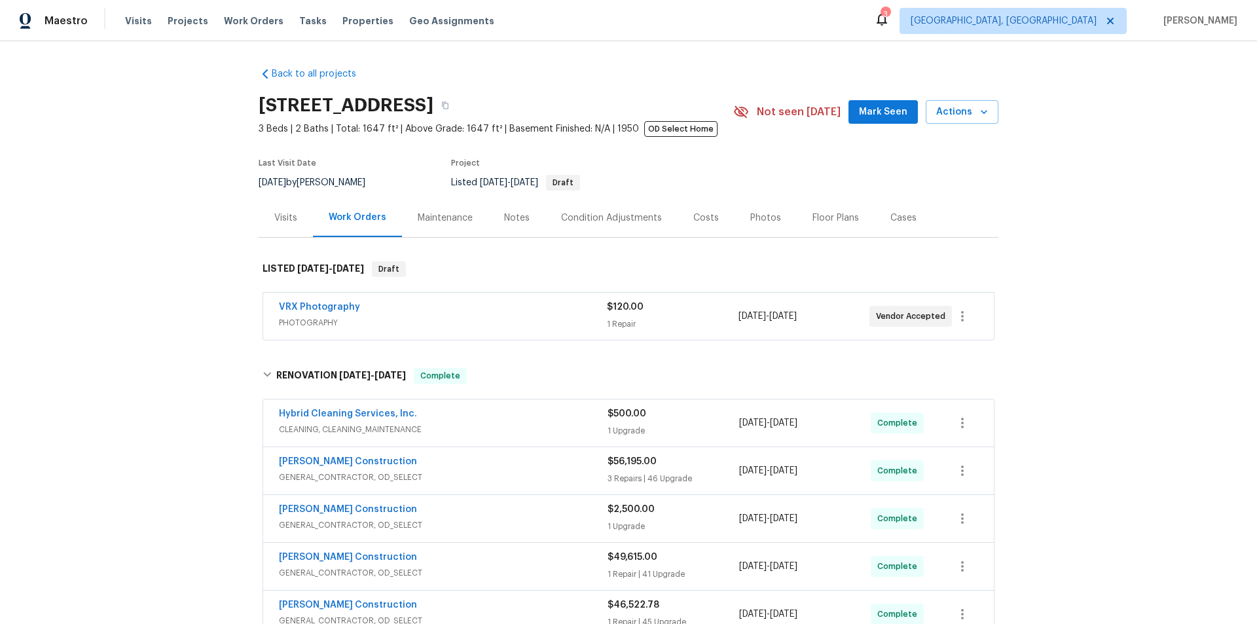
click at [177, 236] on div "Back to all projects [STREET_ADDRESS] 3 Beds | 2 Baths | Total: 1647 ft² | Abov…" at bounding box center [628, 332] width 1257 height 583
click at [172, 339] on div "Back to all projects [STREET_ADDRESS] 3 Beds | 2 Baths | Total: 1647 ft² | Abov…" at bounding box center [628, 332] width 1257 height 583
click at [168, 203] on div "Back to all projects 3800 Mayfair Dr, Pasadena, CA 91107 3 Beds | 2 Baths | Tot…" at bounding box center [628, 332] width 1257 height 583
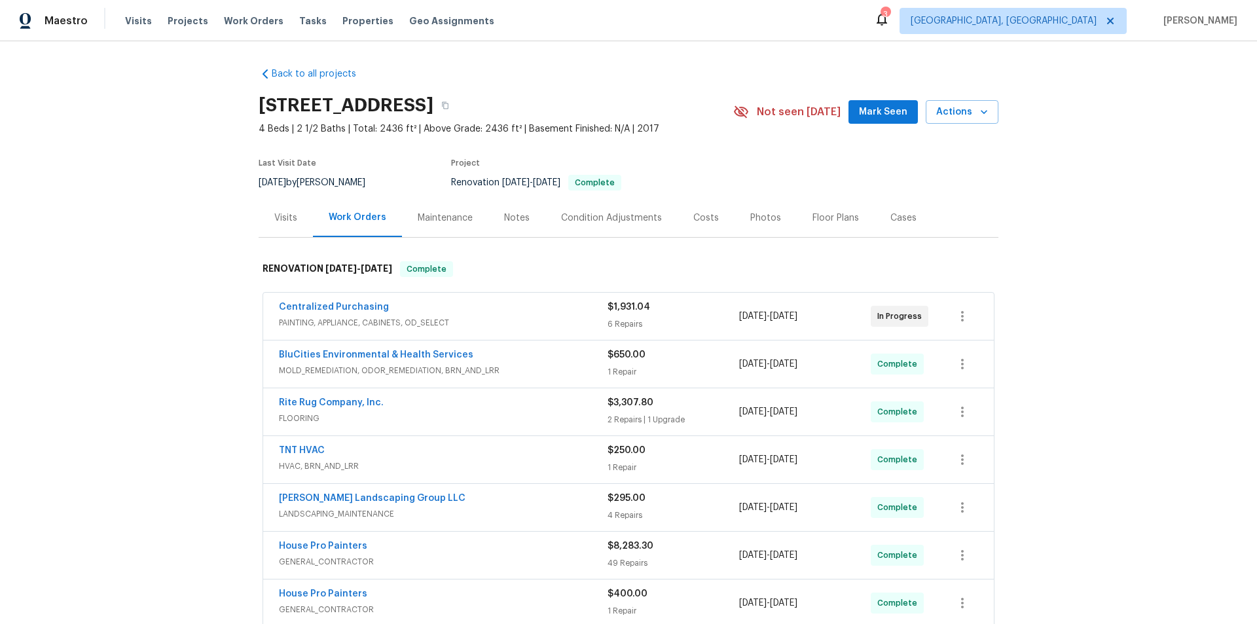
click at [177, 286] on div "Back to all projects [STREET_ADDRESS] 4 Beds | 2 1/2 Baths | Total: 2436 ft² | …" at bounding box center [628, 332] width 1257 height 583
click at [148, 264] on div "Back to all projects 624 Stonebridge Ln, Mount Juliet, TN 37122 4 Beds | 2 1/2 …" at bounding box center [628, 332] width 1257 height 583
click at [148, 306] on div "Back to all projects 624 Stonebridge Ln, Mount Juliet, TN 37122 4 Beds | 2 1/2 …" at bounding box center [628, 332] width 1257 height 583
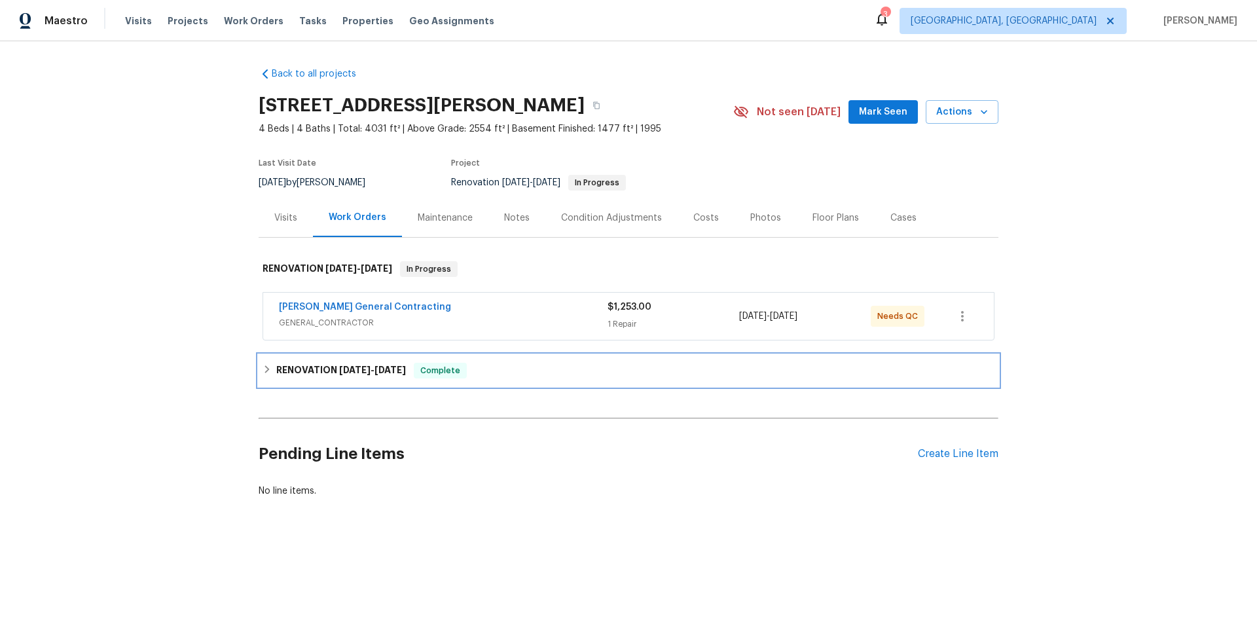
click at [270, 367] on div "RENOVATION [DATE] - [DATE] Complete" at bounding box center [629, 371] width 732 height 16
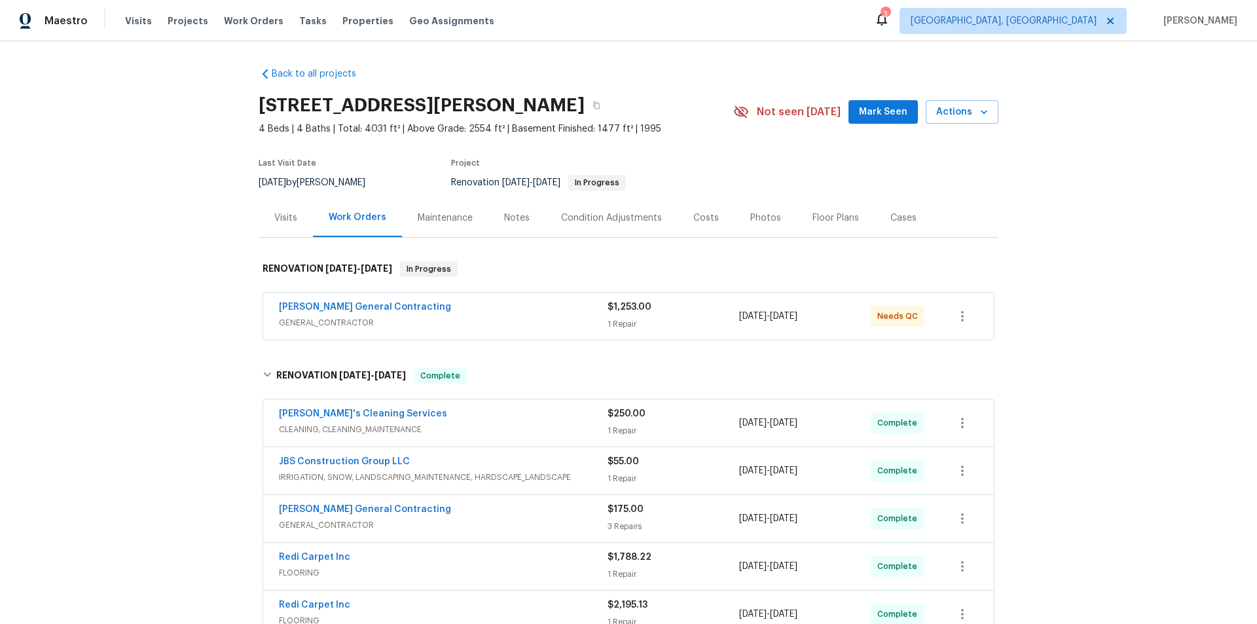
click at [204, 246] on div "Back to all projects [STREET_ADDRESS][PERSON_NAME] 4 Beds | 4 Baths | Total: 40…" at bounding box center [628, 332] width 1257 height 583
click at [166, 254] on div "Back to all projects [STREET_ADDRESS][PERSON_NAME] 4 Beds | 4 Baths | Total: 40…" at bounding box center [628, 332] width 1257 height 583
